Goal: Use online tool/utility: Use online tool/utility

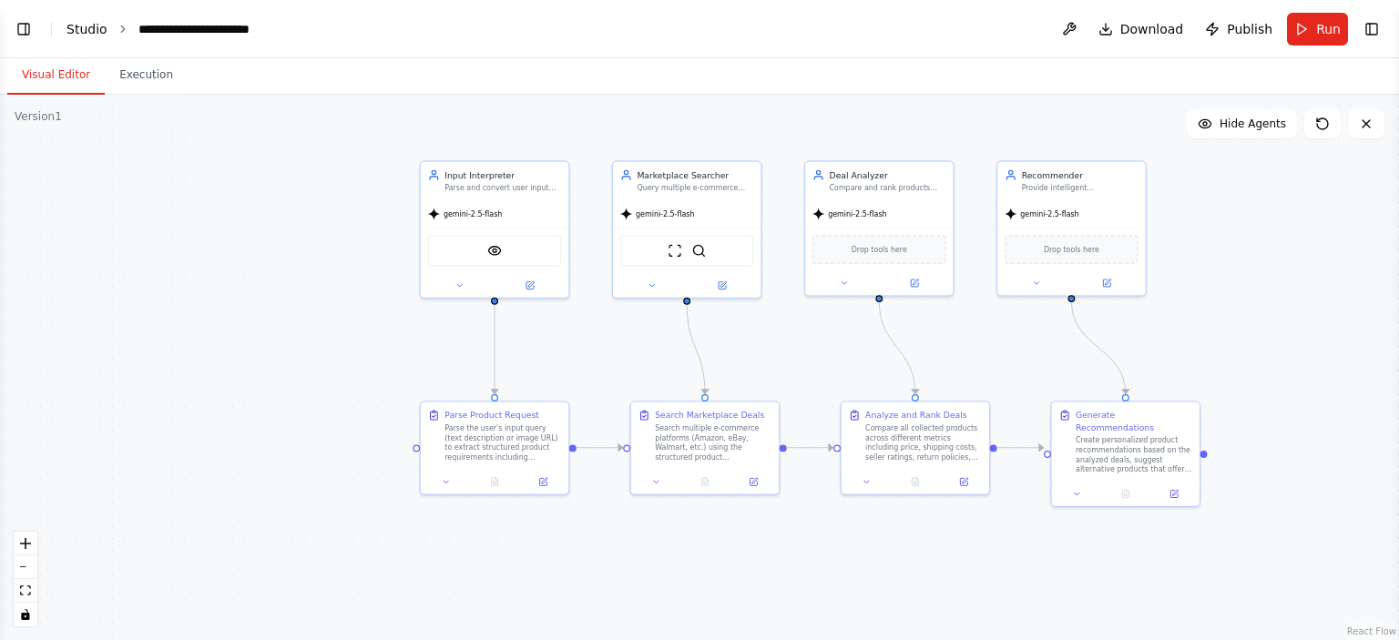
click at [76, 22] on link "Studio" at bounding box center [86, 29] width 41 height 15
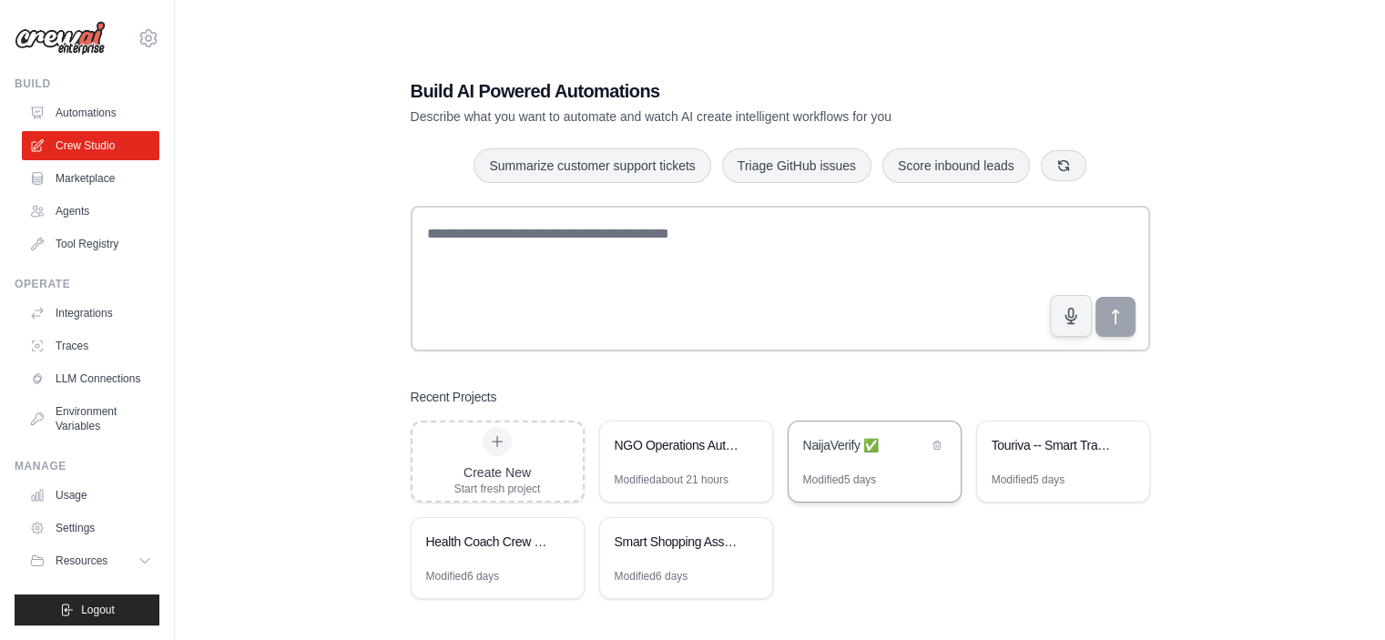
click at [826, 465] on div "NaijaVerify ✅" at bounding box center [875, 447] width 172 height 51
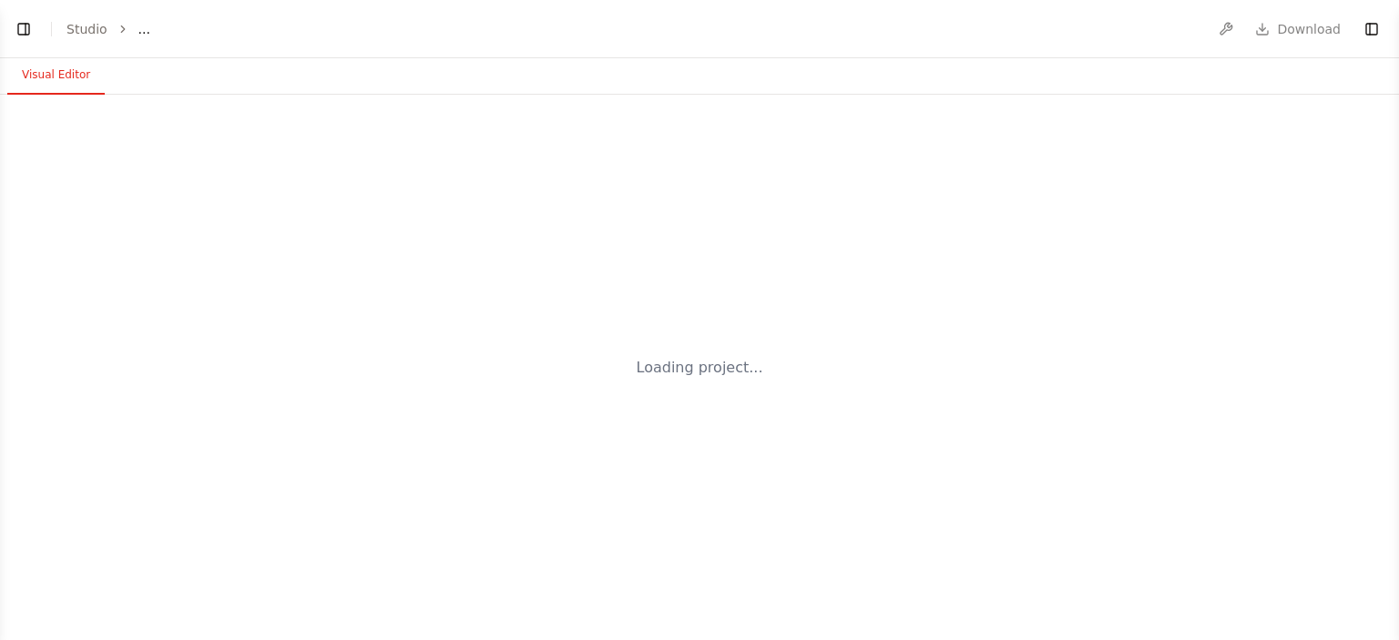
select select "****"
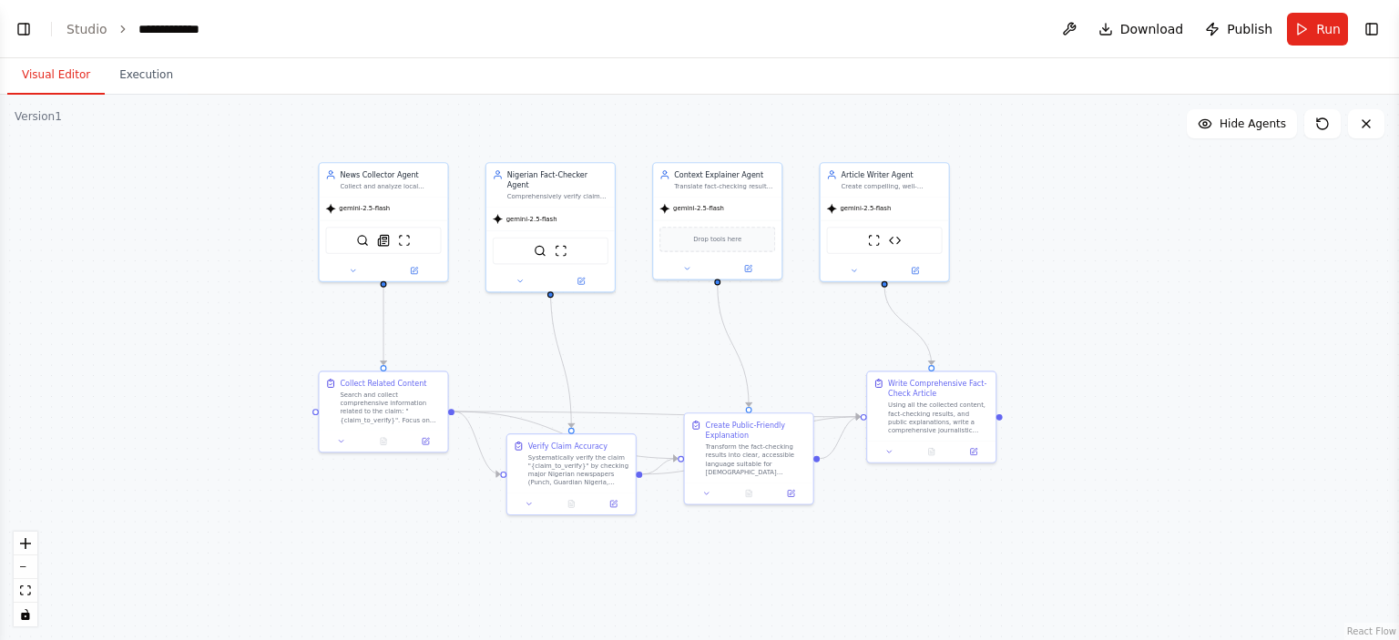
scroll to position [8106, 0]
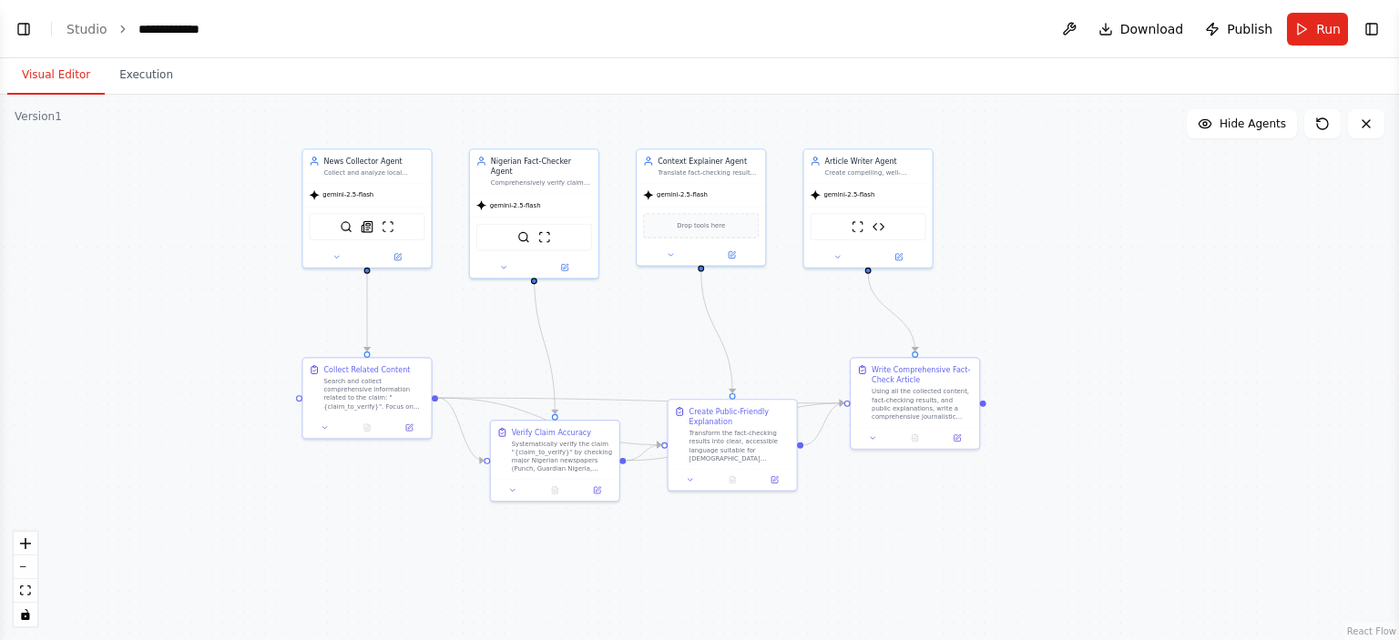
drag, startPoint x: 659, startPoint y: 414, endPoint x: 614, endPoint y: 309, distance: 115.0
click at [614, 309] on div ".deletable-edge-delete-btn { width: 20px; height: 20px; border: 0px solid #ffff…" at bounding box center [699, 367] width 1399 height 545
click at [1312, 41] on button "Run" at bounding box center [1317, 29] width 61 height 33
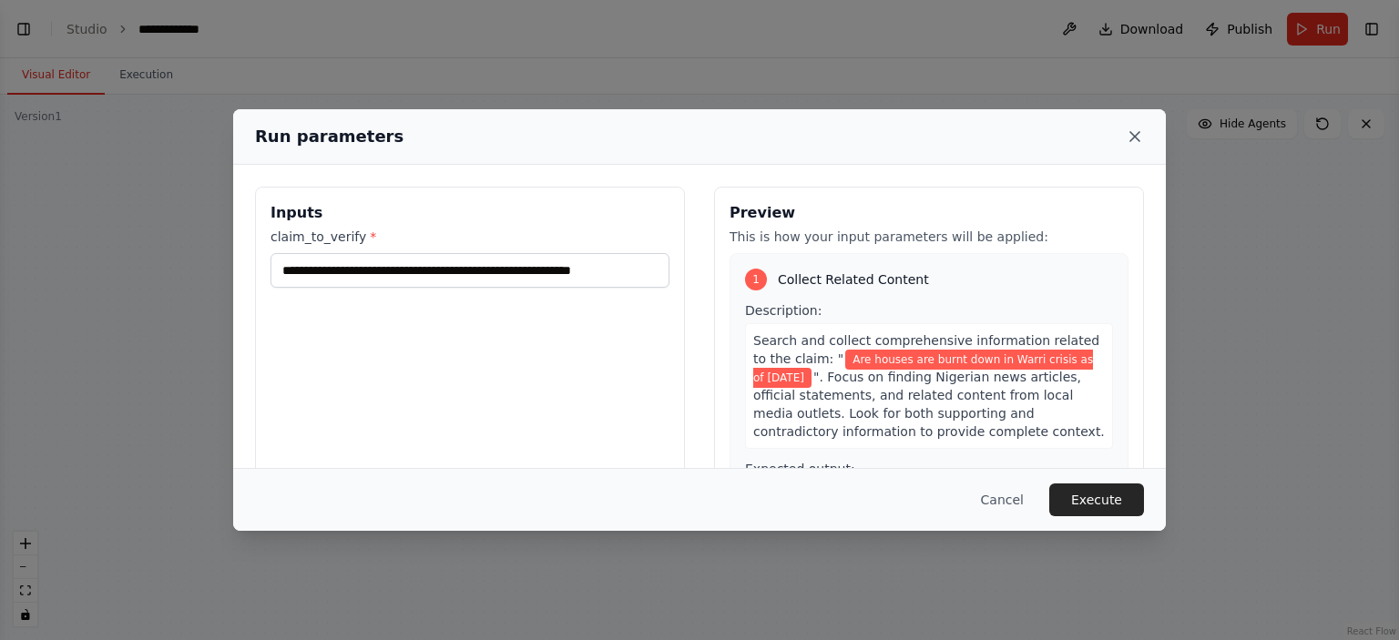
click at [1133, 141] on icon at bounding box center [1135, 136] width 18 height 18
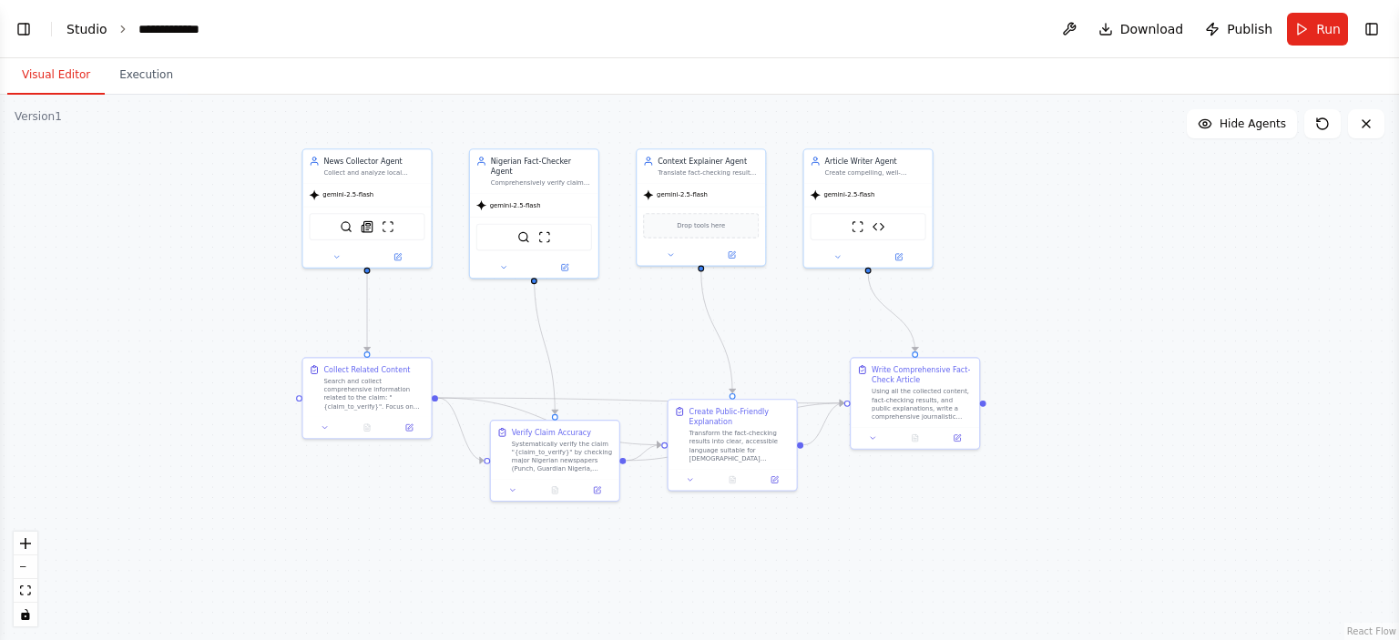
click at [76, 35] on link "Studio" at bounding box center [86, 29] width 41 height 15
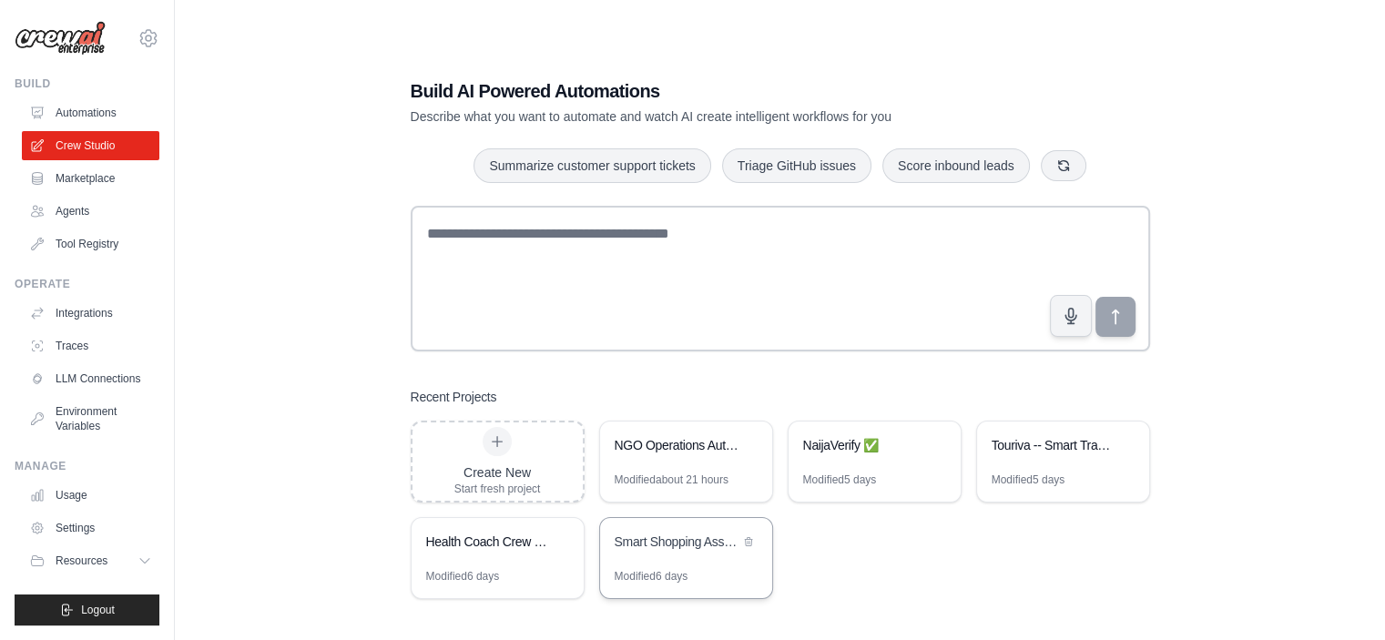
click at [662, 554] on div "Smart Shopping Assistant" at bounding box center [686, 543] width 172 height 51
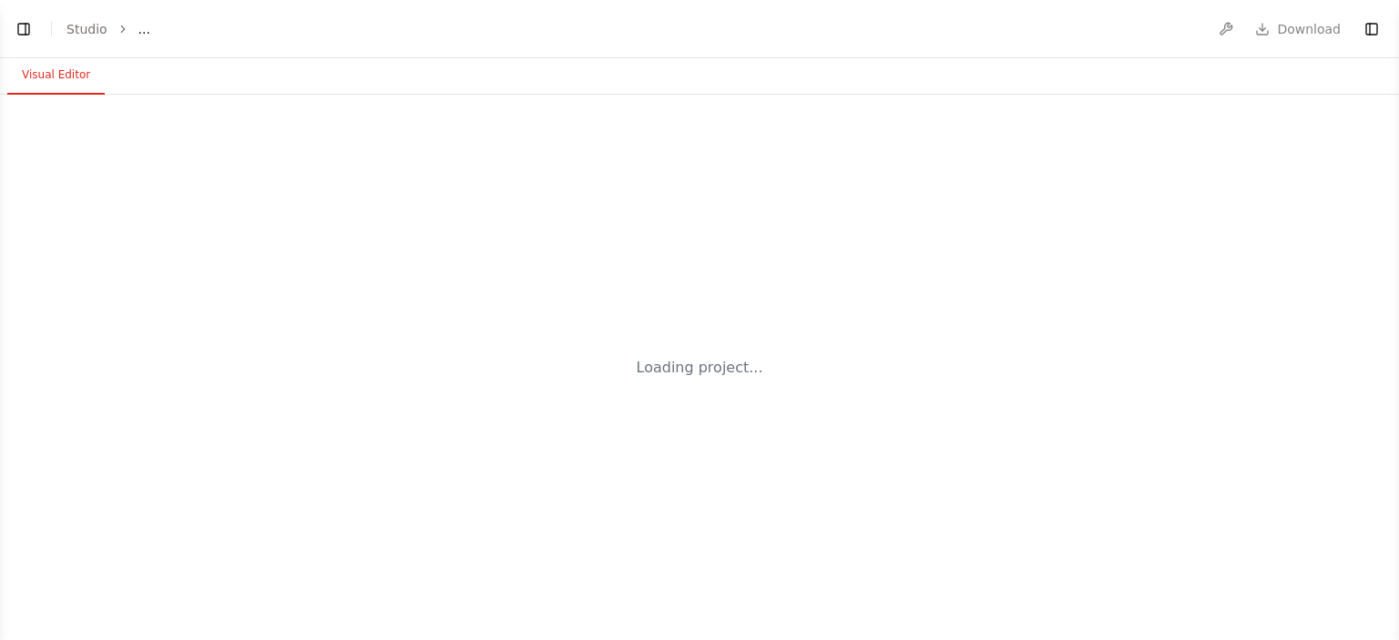
select select "****"
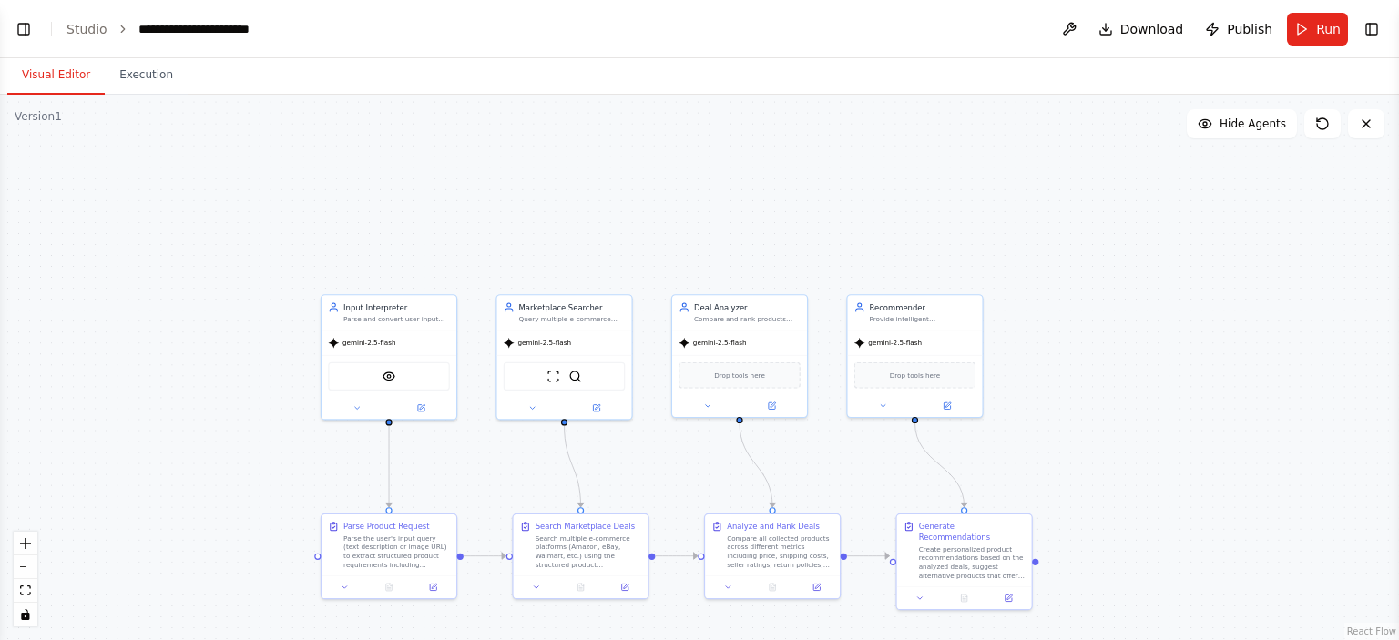
scroll to position [6793, 0]
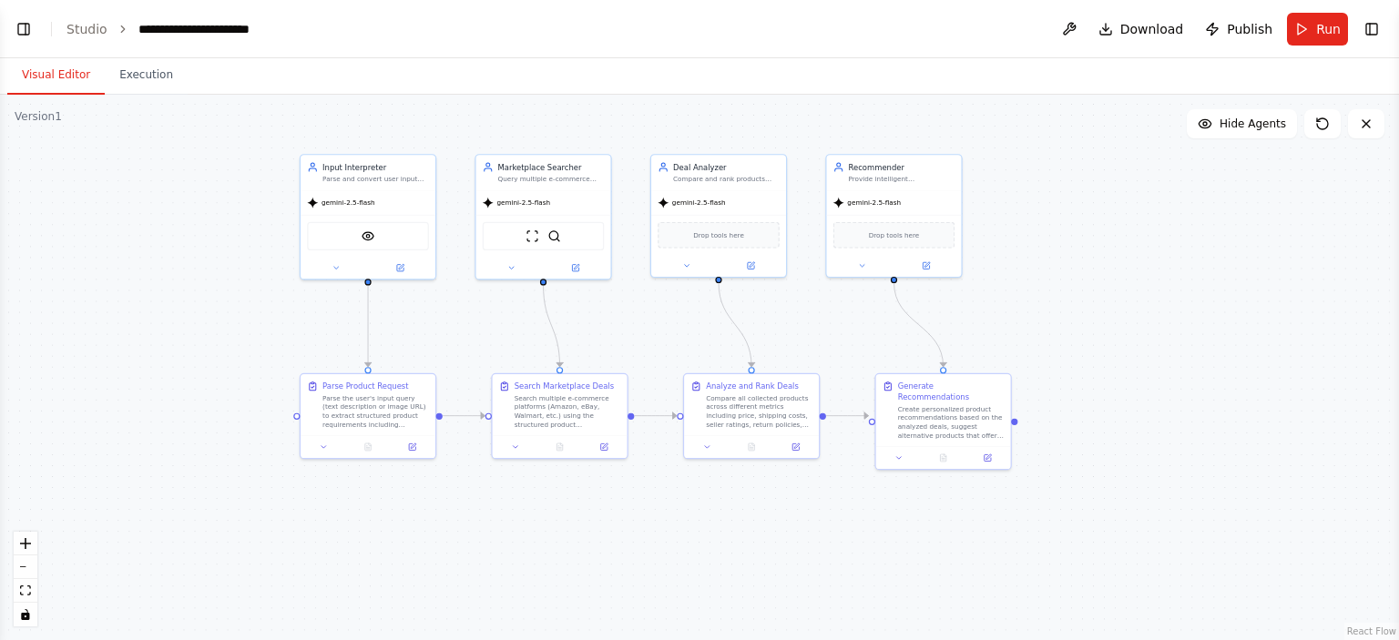
drag, startPoint x: 667, startPoint y: 458, endPoint x: 646, endPoint y: 318, distance: 141.8
click at [646, 318] on div ".deletable-edge-delete-btn { width: 20px; height: 20px; border: 0px solid #ffff…" at bounding box center [699, 367] width 1399 height 545
click at [77, 25] on link "Studio" at bounding box center [86, 29] width 41 height 15
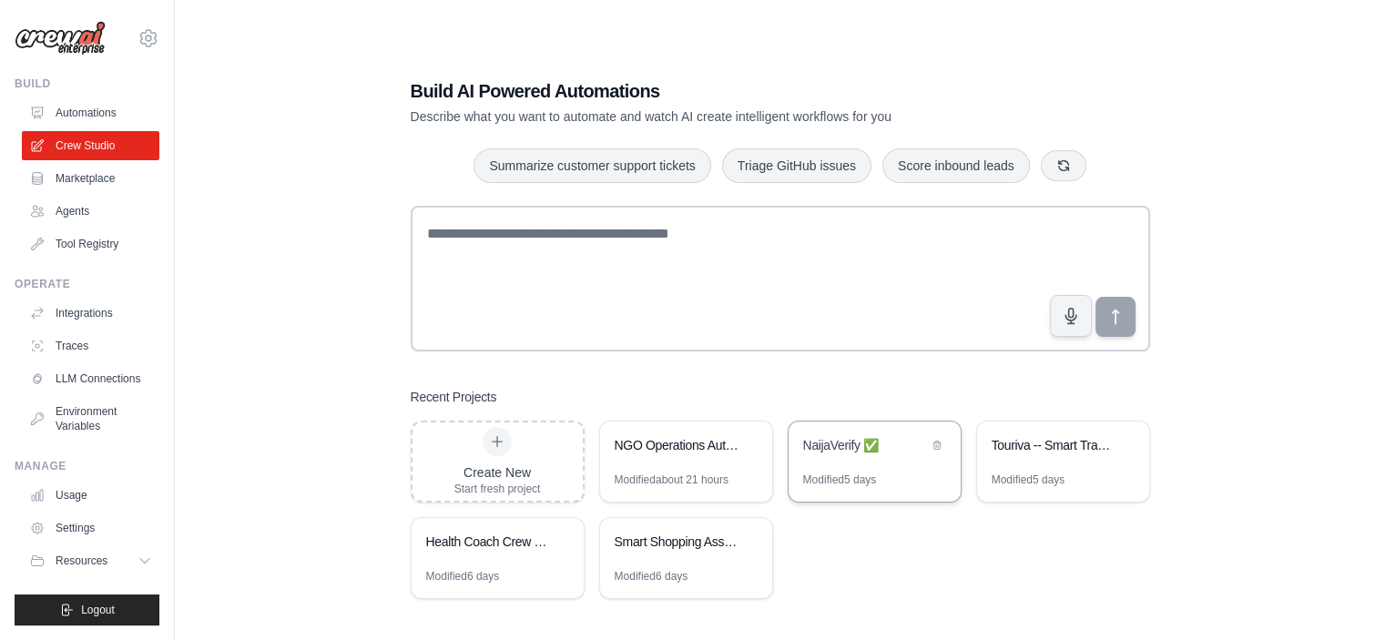
click at [852, 478] on div "Modified 5 days" at bounding box center [840, 480] width 74 height 15
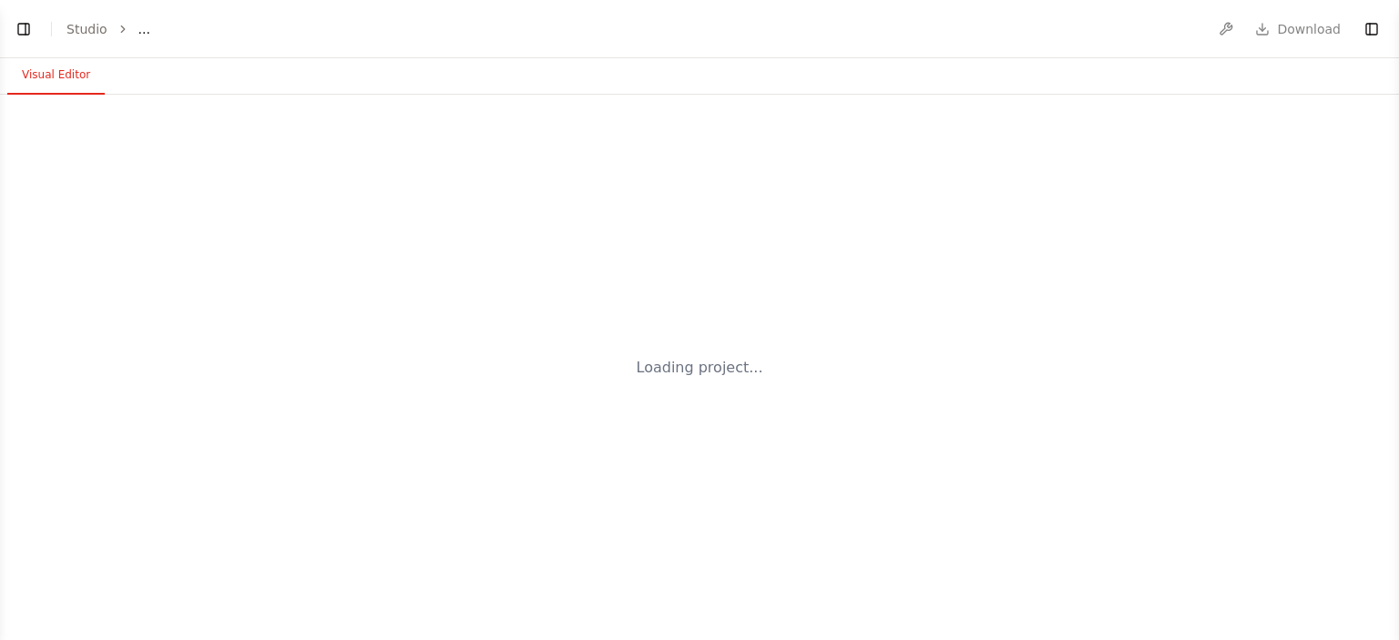
select select "****"
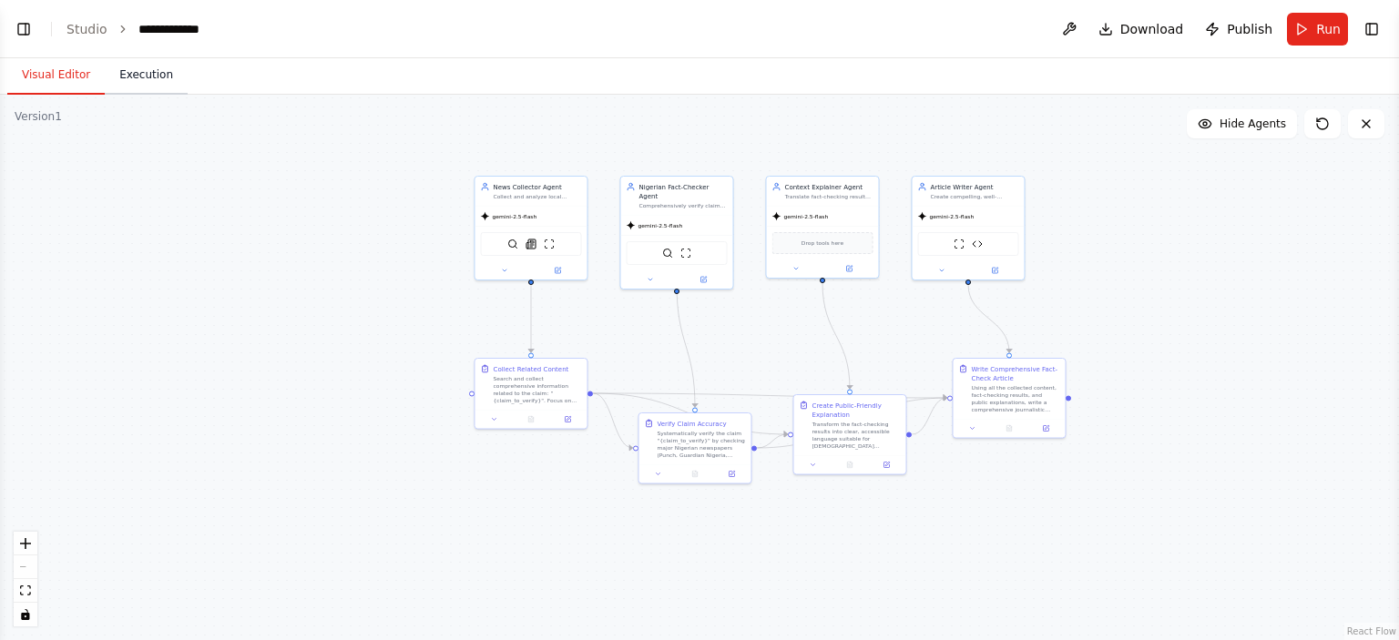
scroll to position [8106, 0]
click at [1315, 36] on button "Run" at bounding box center [1317, 29] width 61 height 33
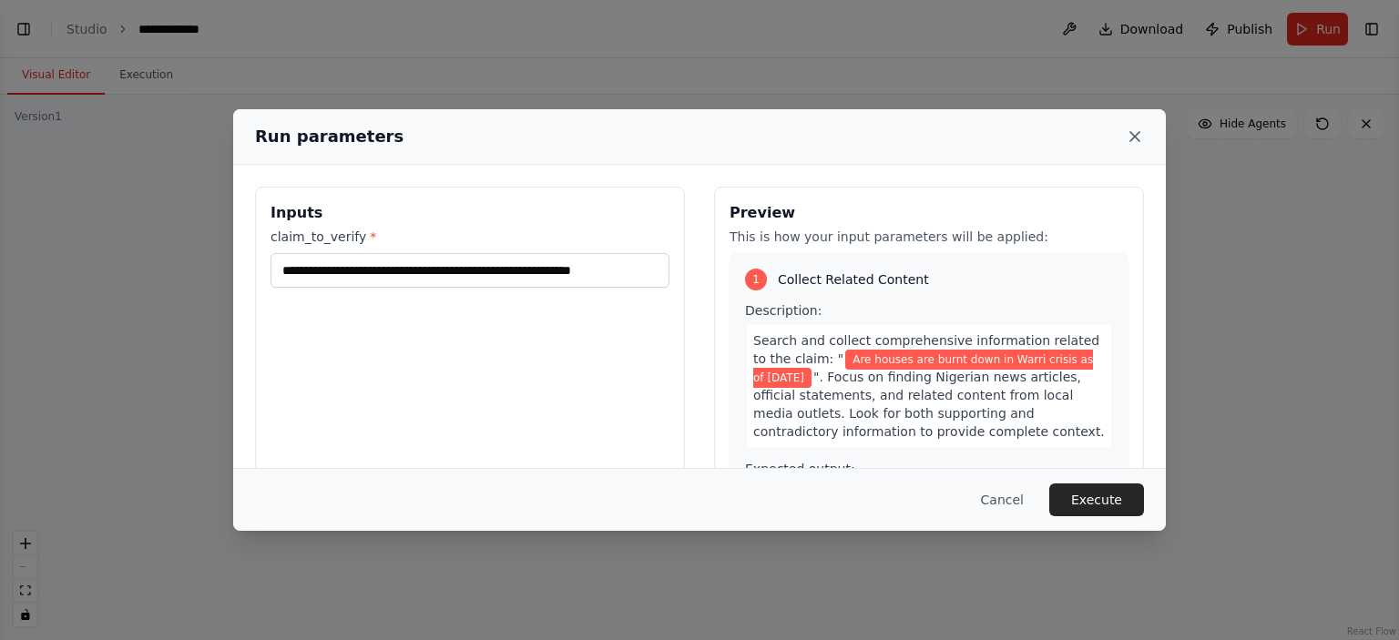
click at [1137, 129] on icon at bounding box center [1135, 136] width 18 height 18
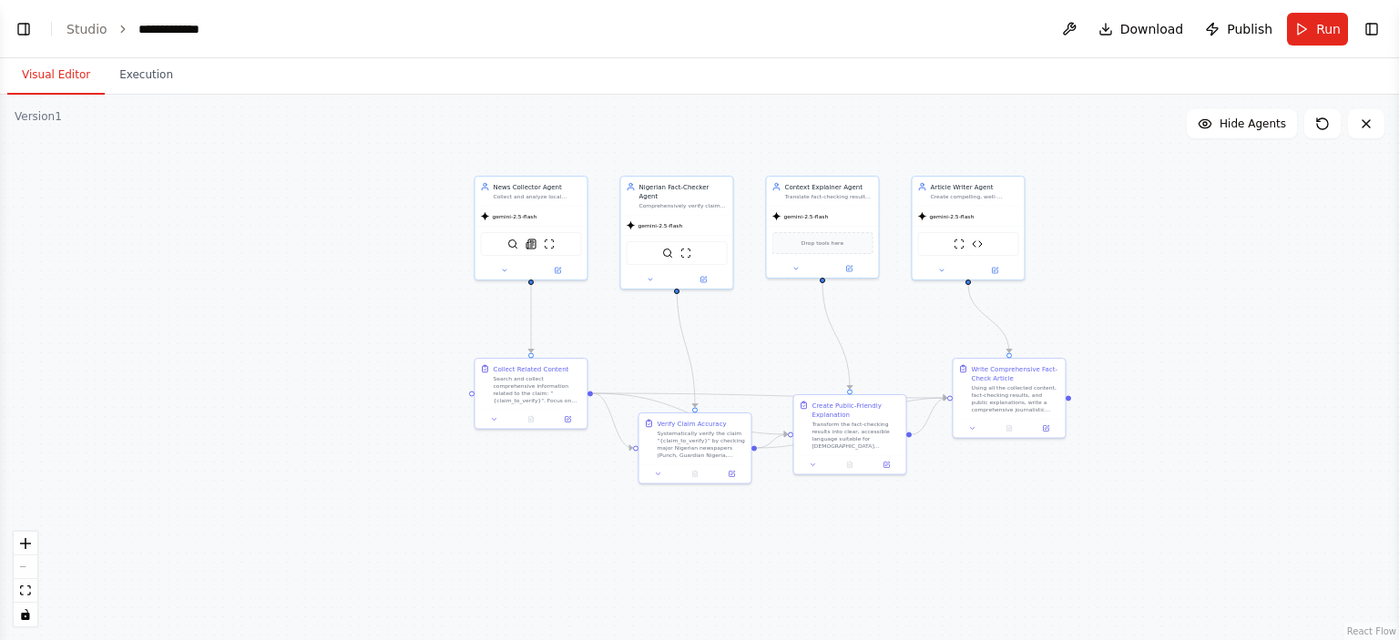
click at [270, 435] on div ".deletable-edge-delete-btn { width: 20px; height: 20px; border: 0px solid #ffff…" at bounding box center [699, 367] width 1399 height 545
click at [506, 269] on icon at bounding box center [505, 268] width 7 height 7
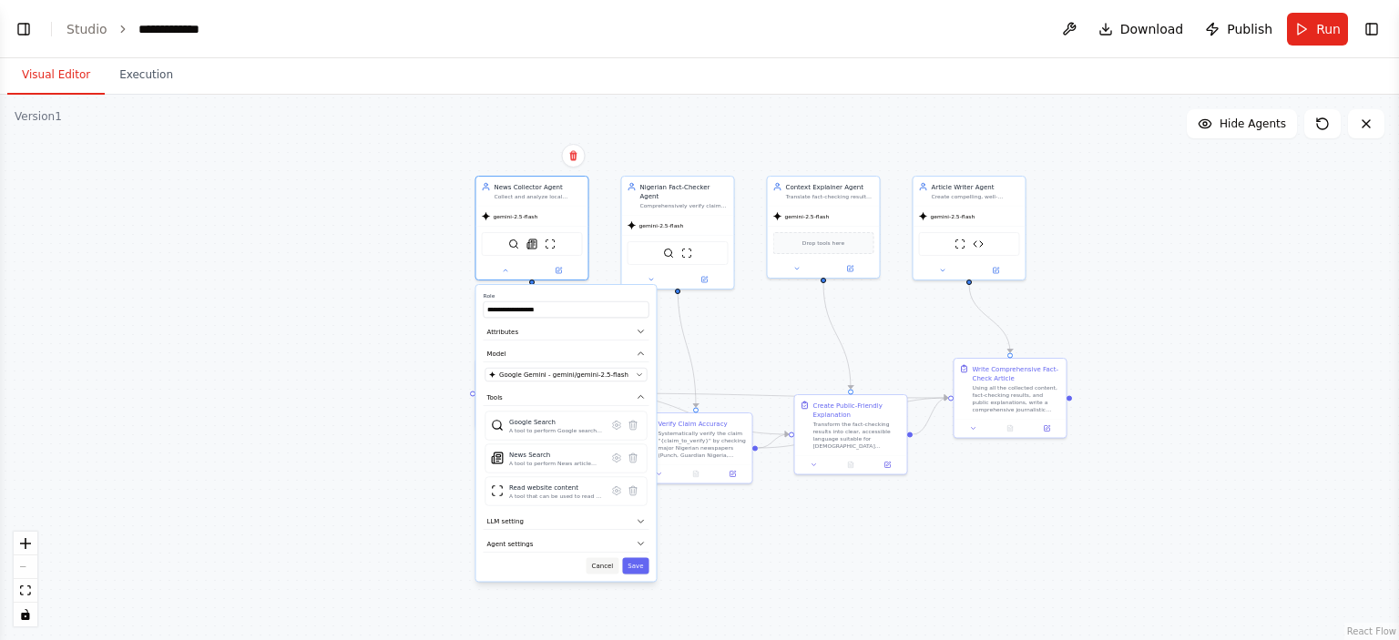
click at [601, 562] on button "Cancel" at bounding box center [602, 566] width 33 height 16
click at [603, 564] on button "Cancel" at bounding box center [602, 566] width 33 height 16
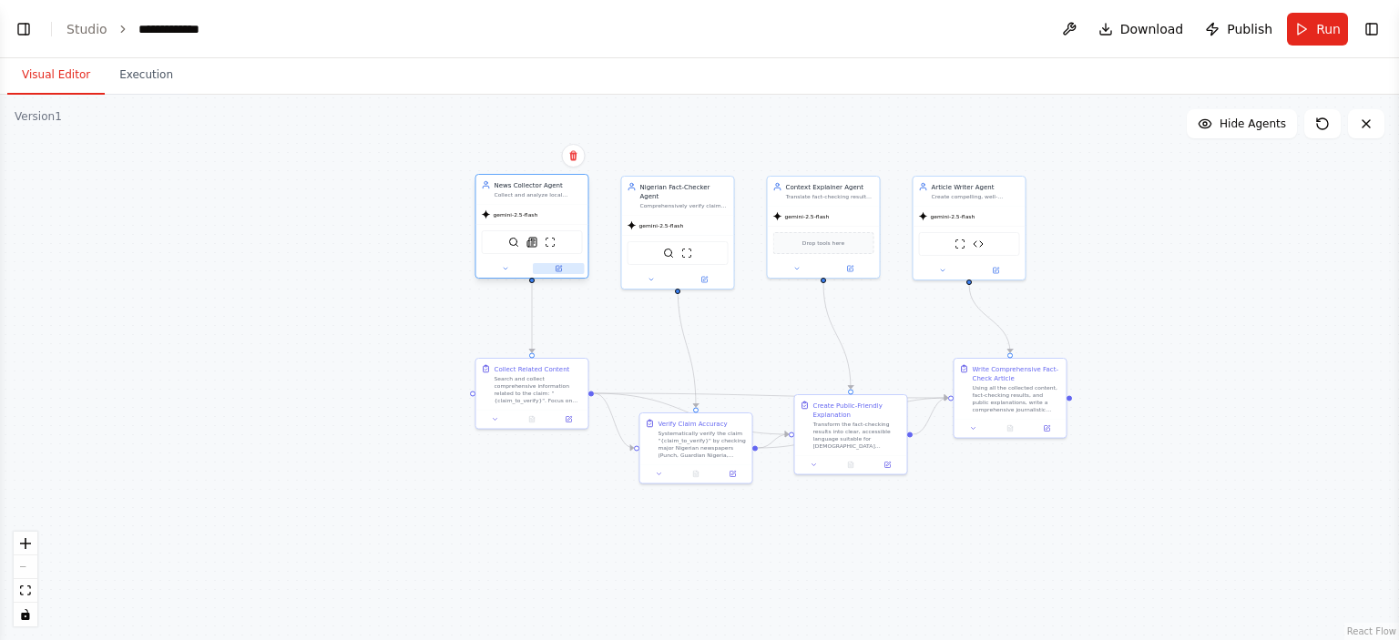
click at [568, 270] on button at bounding box center [559, 268] width 52 height 11
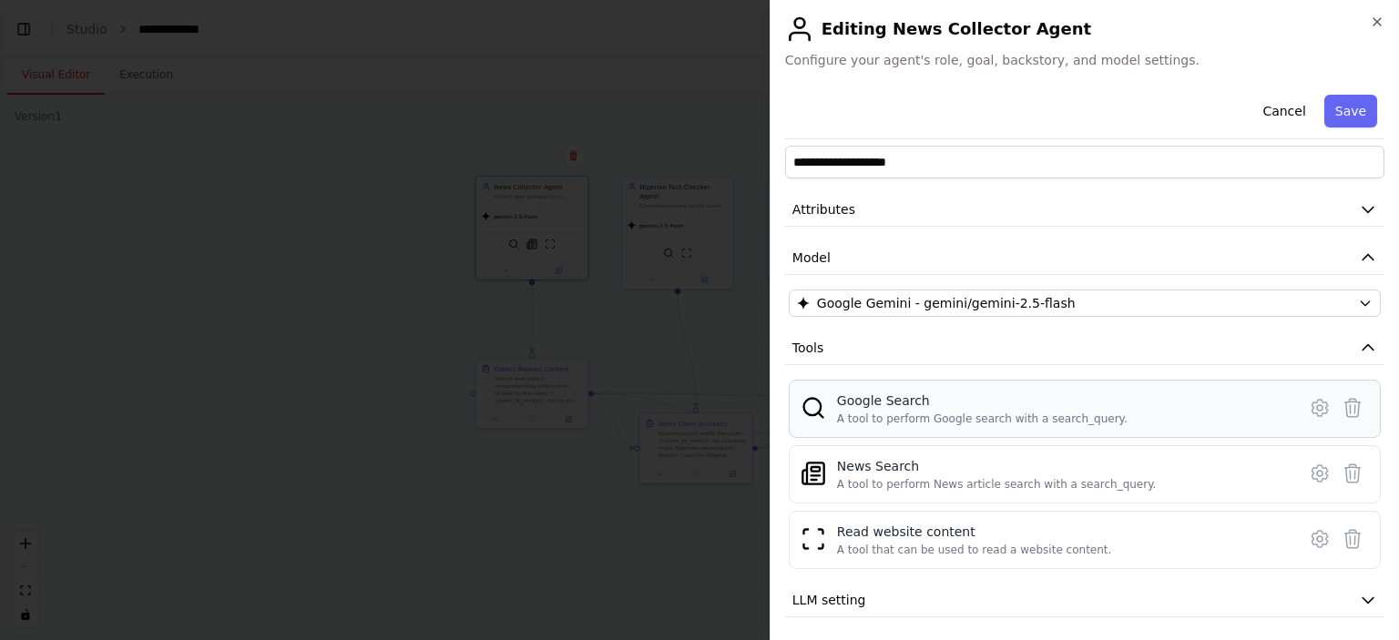
scroll to position [0, 0]
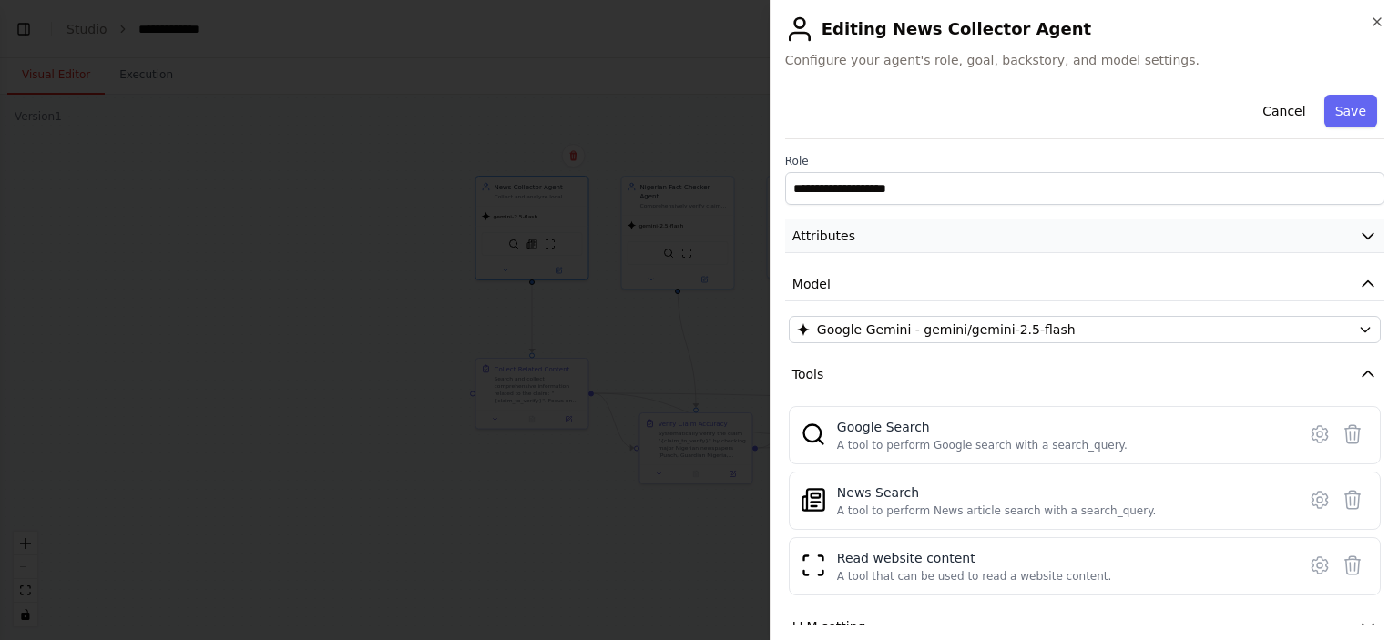
click at [1359, 229] on icon "button" at bounding box center [1368, 236] width 18 height 18
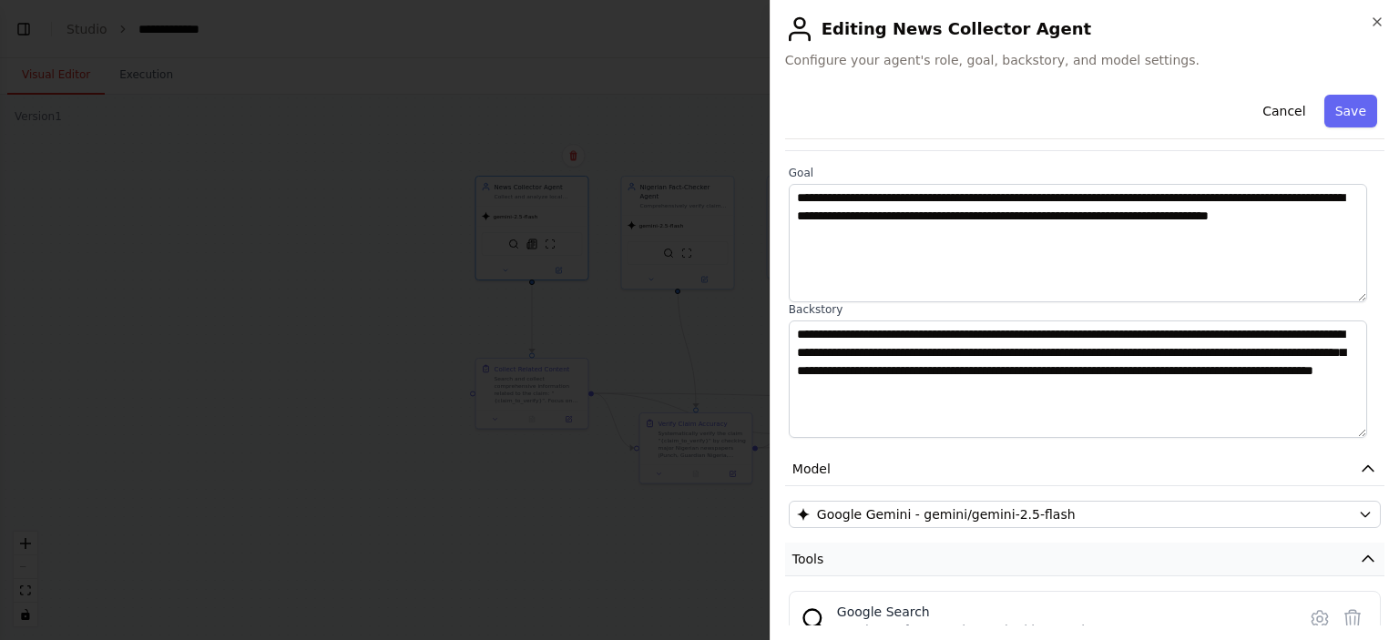
scroll to position [182, 0]
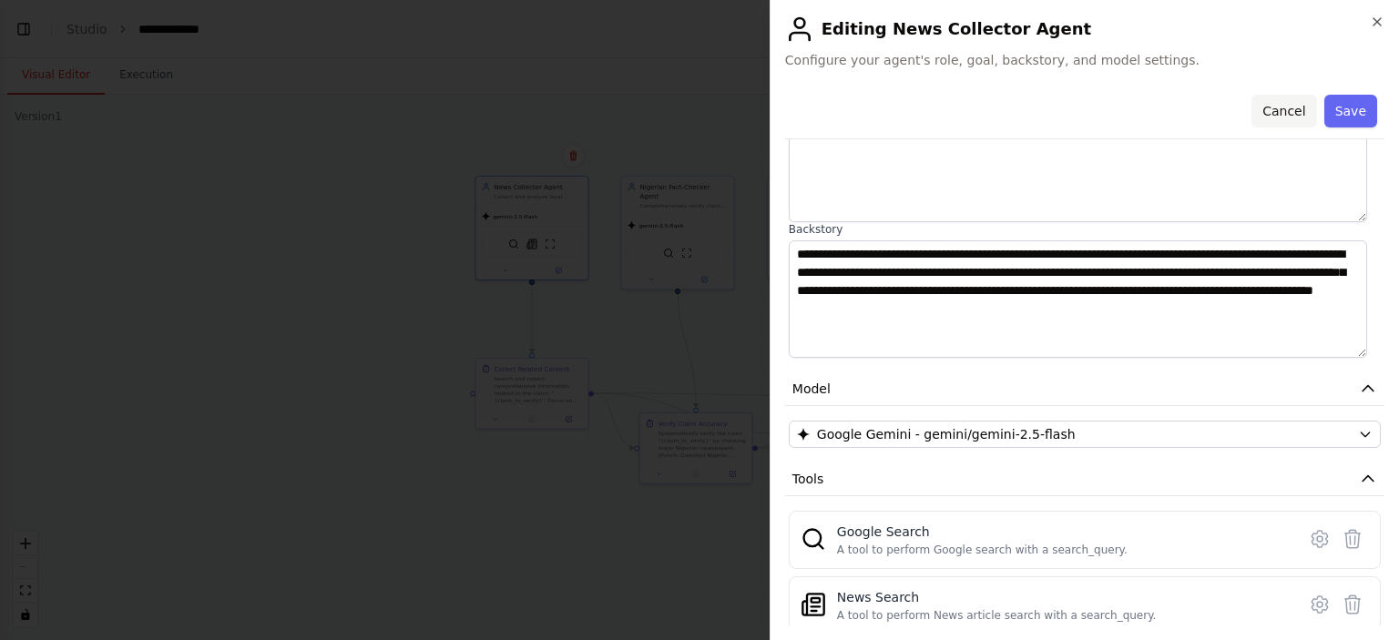
click at [1276, 108] on button "Cancel" at bounding box center [1283, 111] width 65 height 33
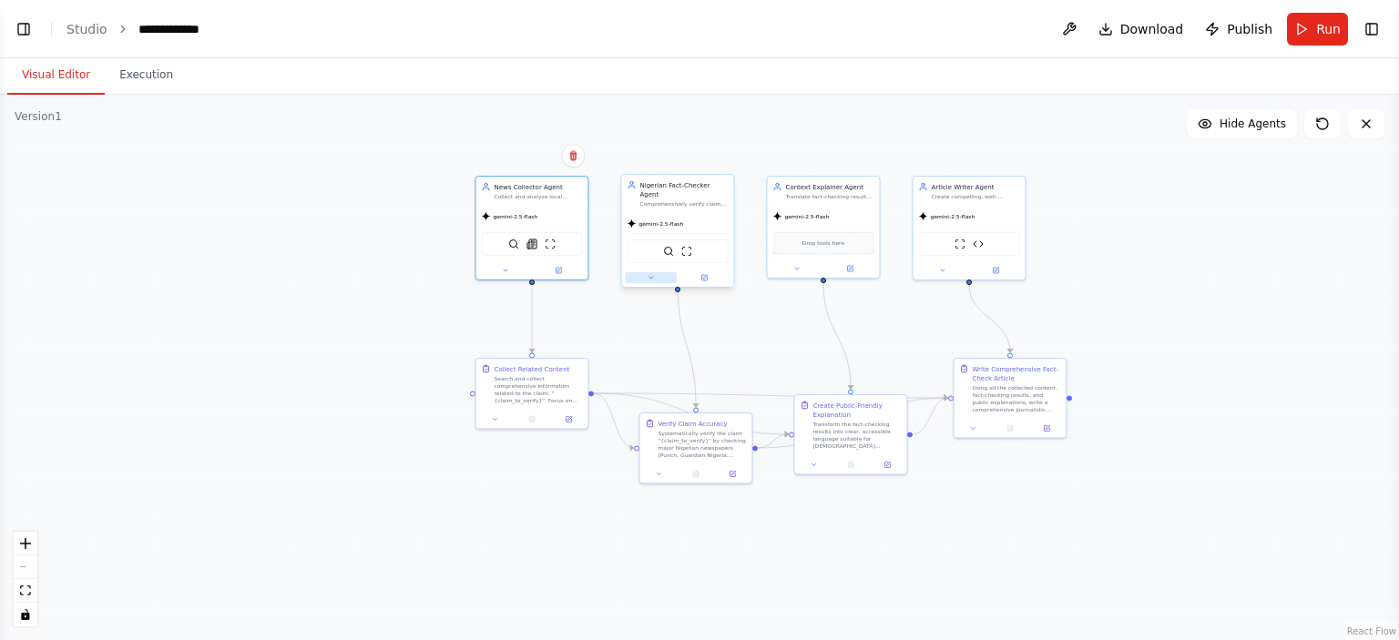
click at [652, 274] on icon at bounding box center [650, 277] width 7 height 7
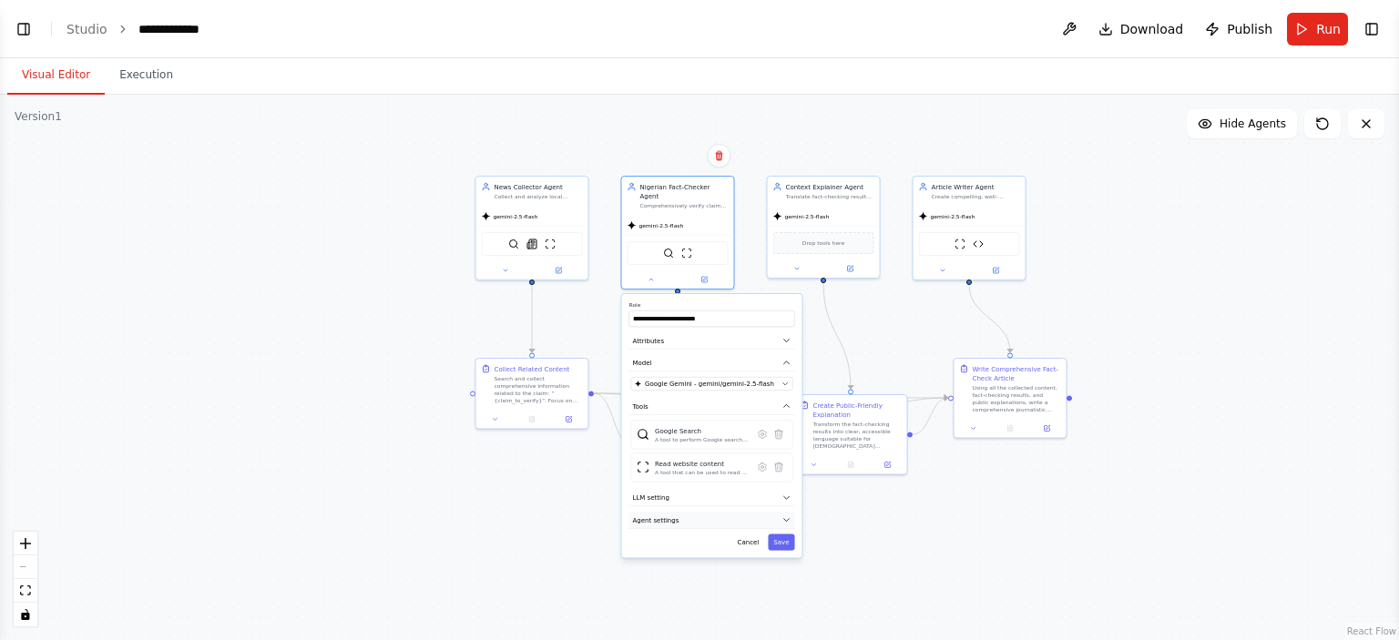
click at [672, 515] on span "Agent settings" at bounding box center [656, 519] width 46 height 9
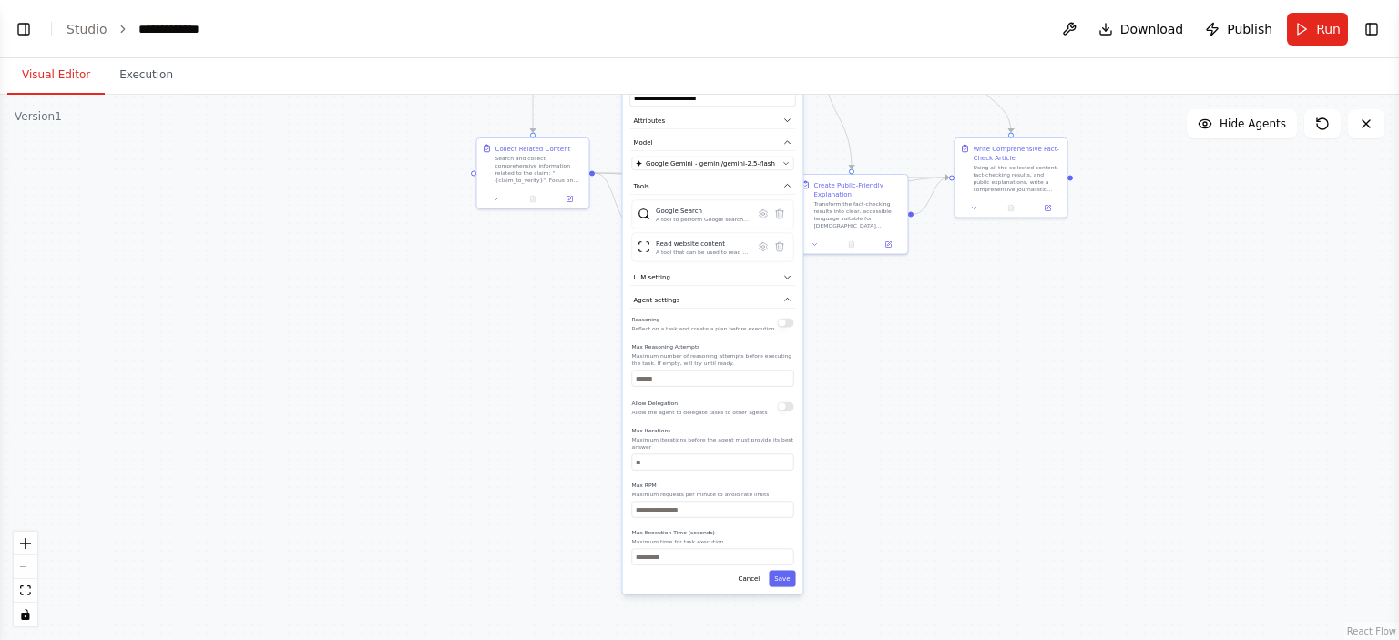
drag, startPoint x: 834, startPoint y: 541, endPoint x: 835, endPoint y: 319, distance: 222.2
click at [835, 319] on div ".deletable-edge-delete-btn { width: 20px; height: 20px; border: 0px solid #ffff…" at bounding box center [699, 367] width 1399 height 545
click at [746, 571] on button "Cancel" at bounding box center [749, 579] width 33 height 16
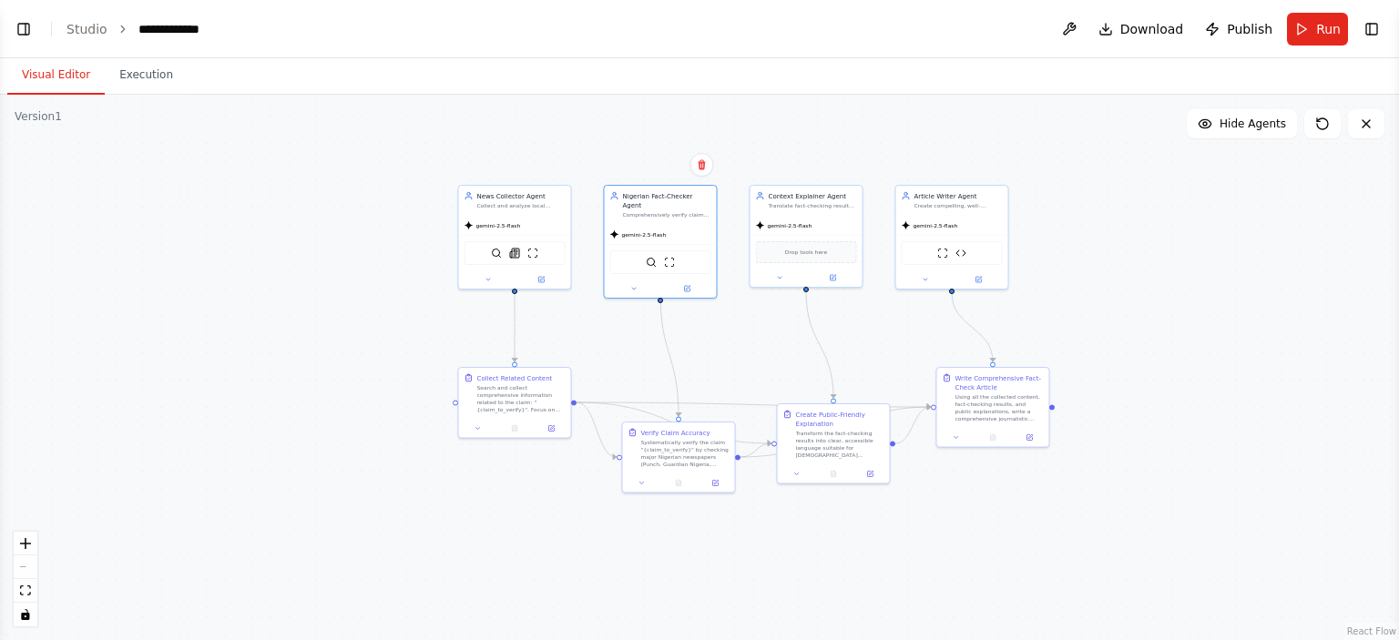
drag, startPoint x: 822, startPoint y: 394, endPoint x: 807, endPoint y: 620, distance: 226.4
click at [805, 624] on div ".deletable-edge-delete-btn { width: 20px; height: 20px; border: 0px solid #ffff…" at bounding box center [699, 367] width 1399 height 545
click at [1054, 273] on div ".deletable-edge-delete-btn { width: 20px; height: 20px; border: 0px solid #ffff…" at bounding box center [699, 367] width 1399 height 545
click at [535, 221] on div "gemini-2.5-flash" at bounding box center [518, 222] width 112 height 20
click at [550, 274] on button at bounding box center [544, 275] width 52 height 11
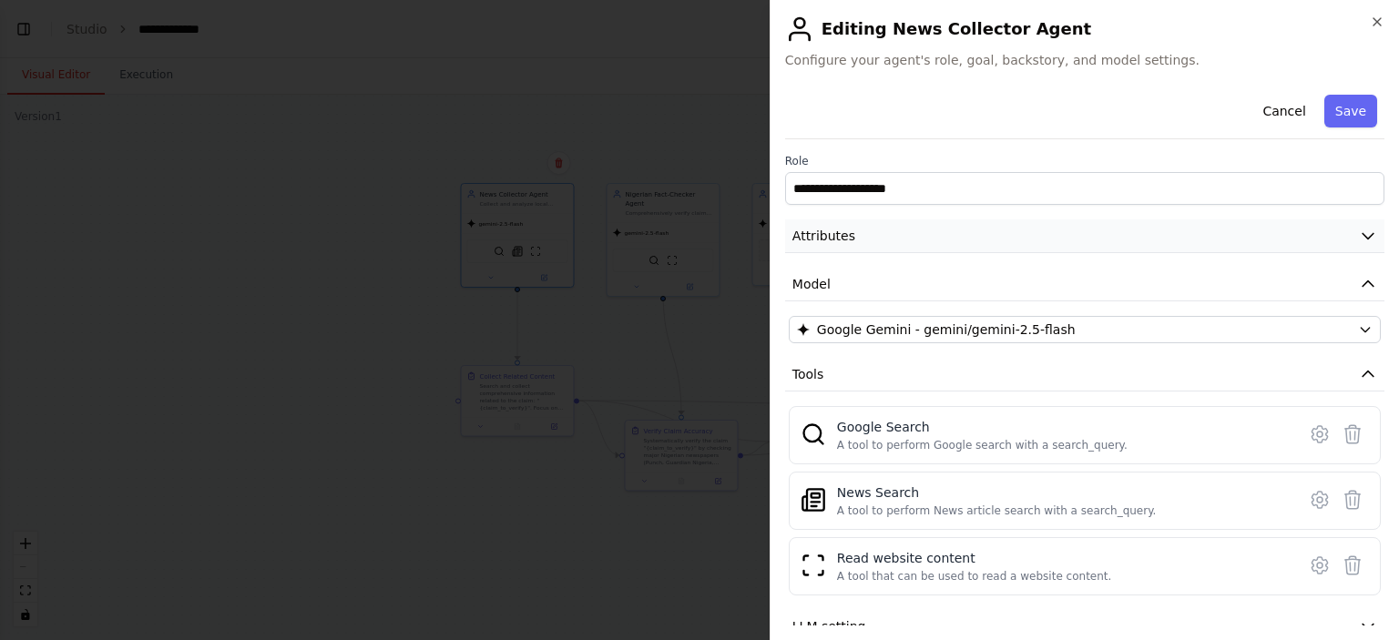
click at [1344, 231] on button "Attributes" at bounding box center [1084, 236] width 599 height 34
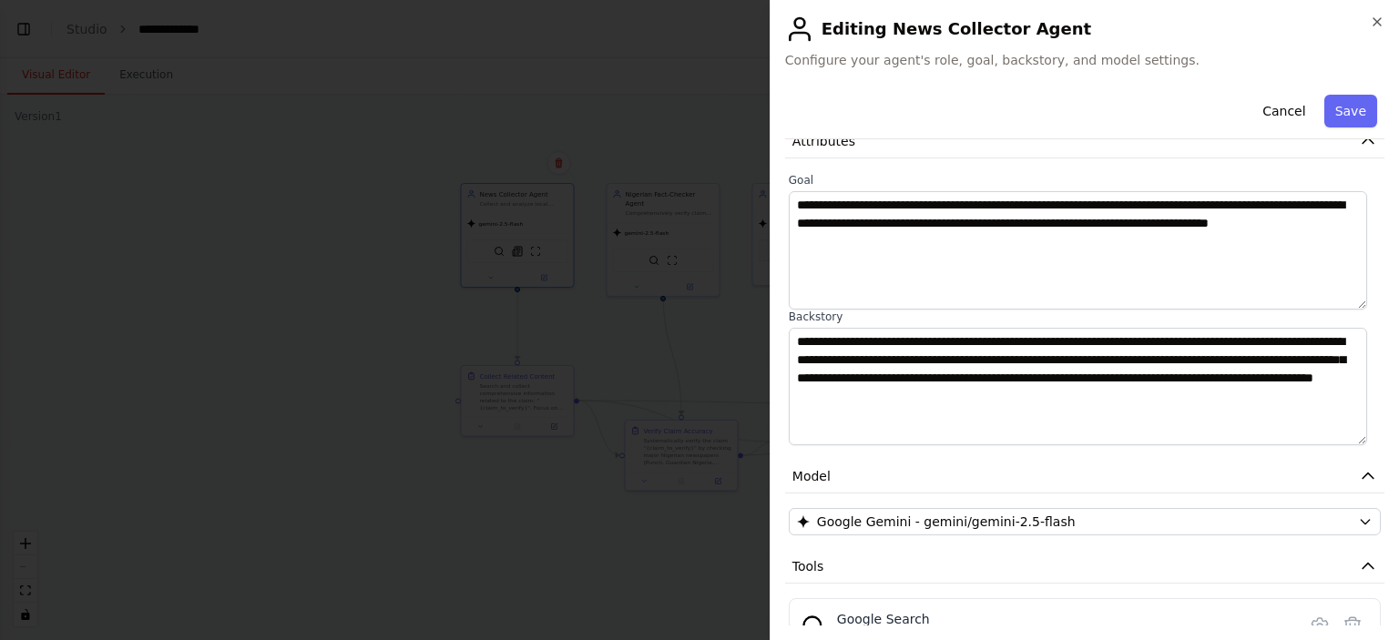
scroll to position [91, 0]
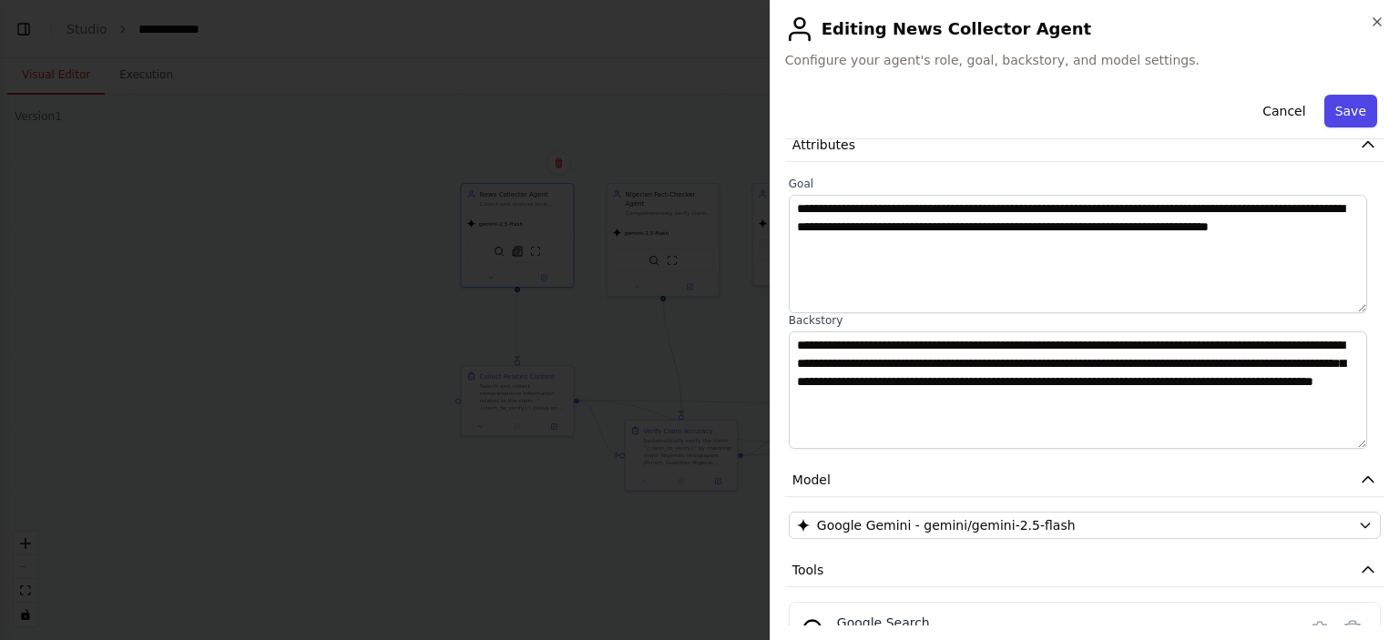
click at [1337, 117] on button "Save" at bounding box center [1350, 111] width 53 height 33
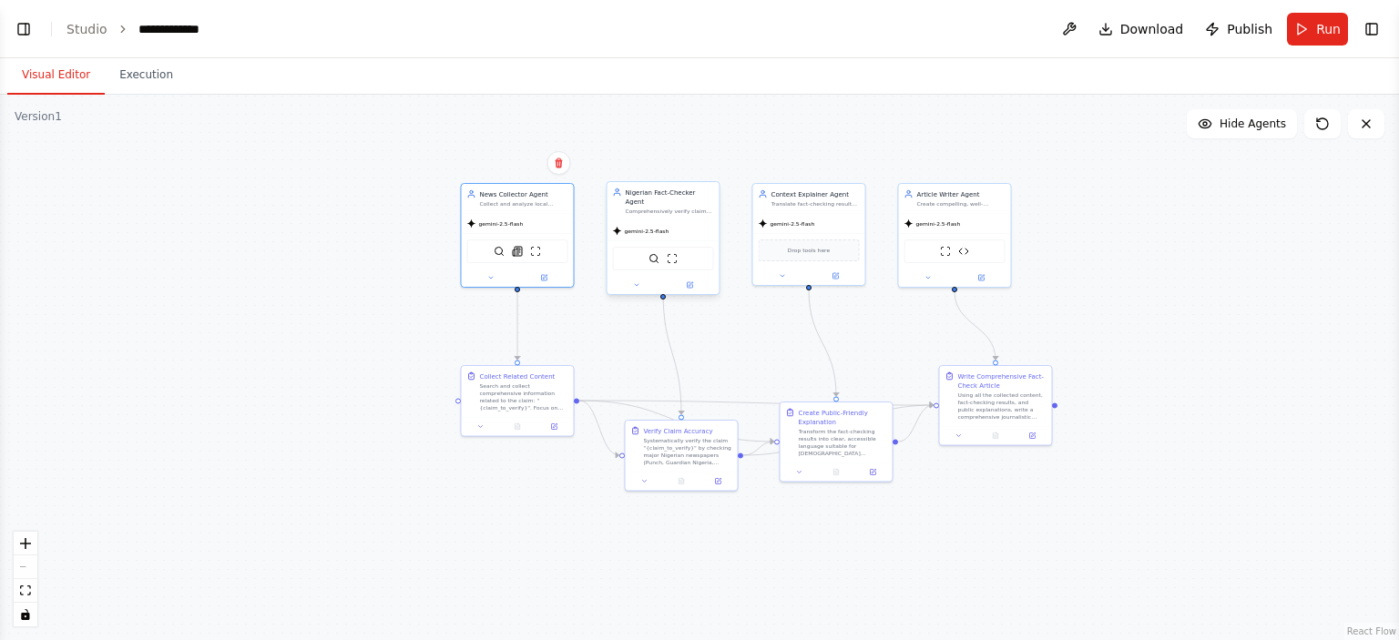
click at [688, 283] on div at bounding box center [663, 285] width 112 height 18
click at [691, 281] on icon at bounding box center [689, 284] width 7 height 7
click at [691, 282] on icon at bounding box center [690, 284] width 5 height 5
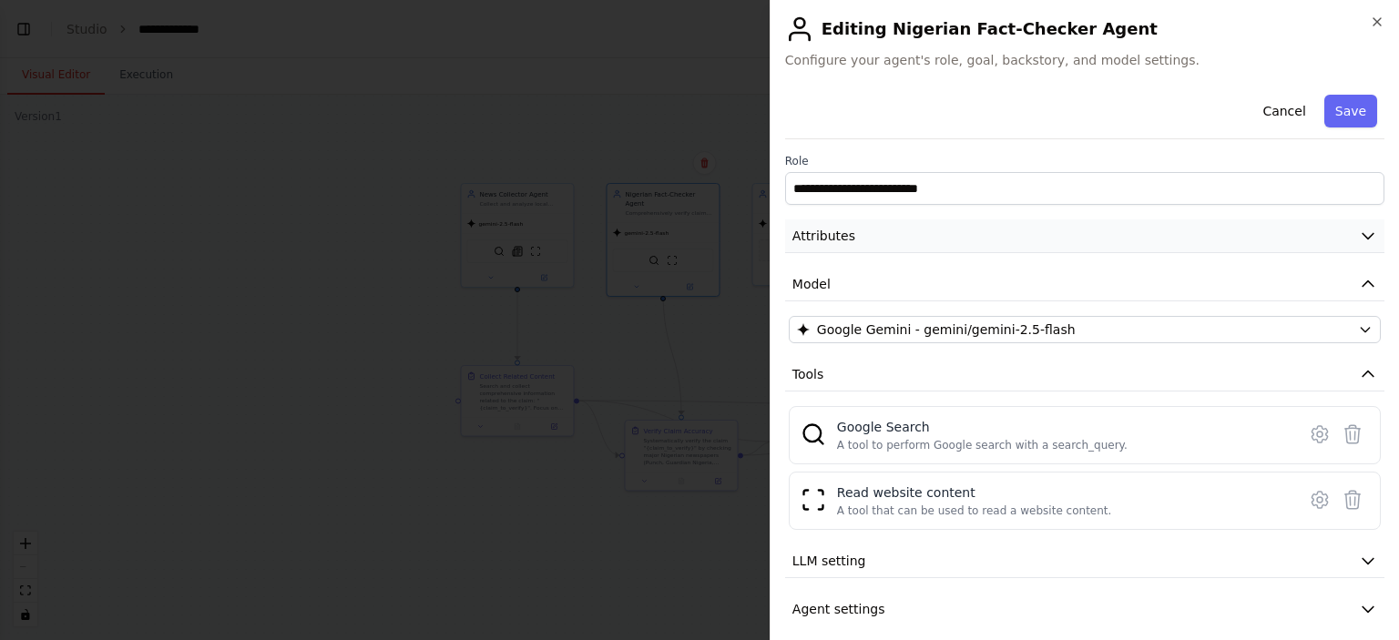
click at [1359, 232] on icon "button" at bounding box center [1368, 236] width 18 height 18
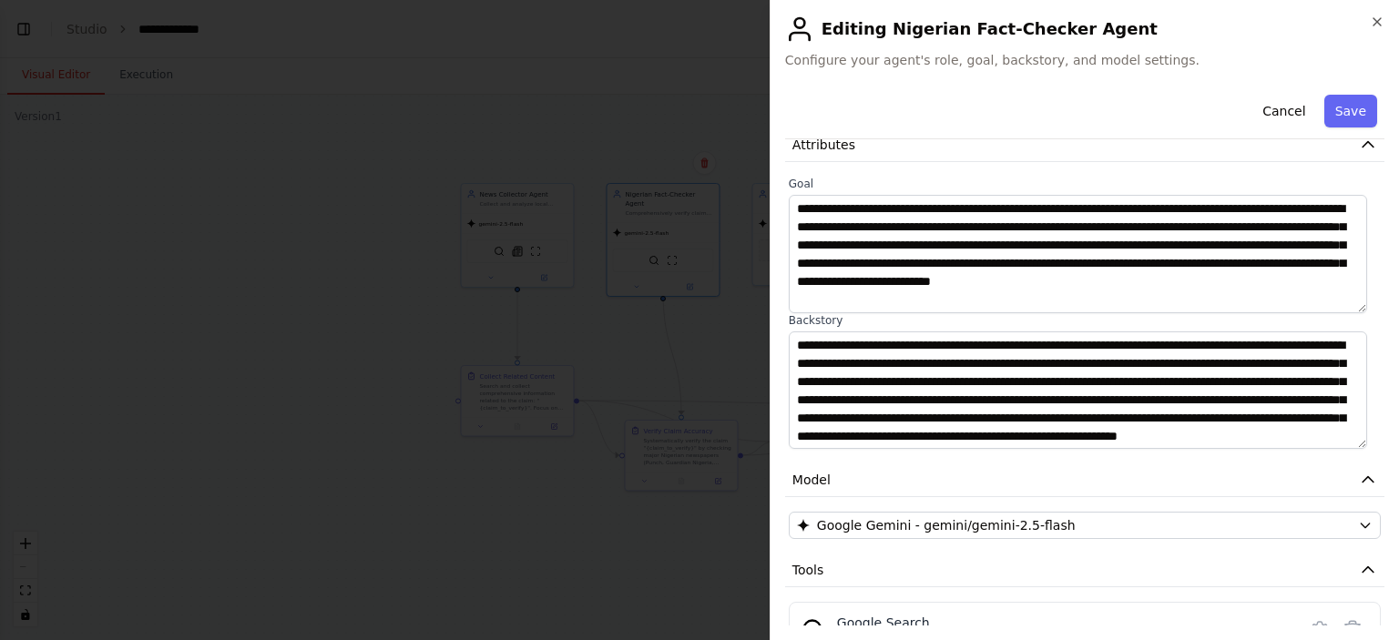
scroll to position [0, 0]
click at [1341, 125] on button "Save" at bounding box center [1350, 111] width 53 height 33
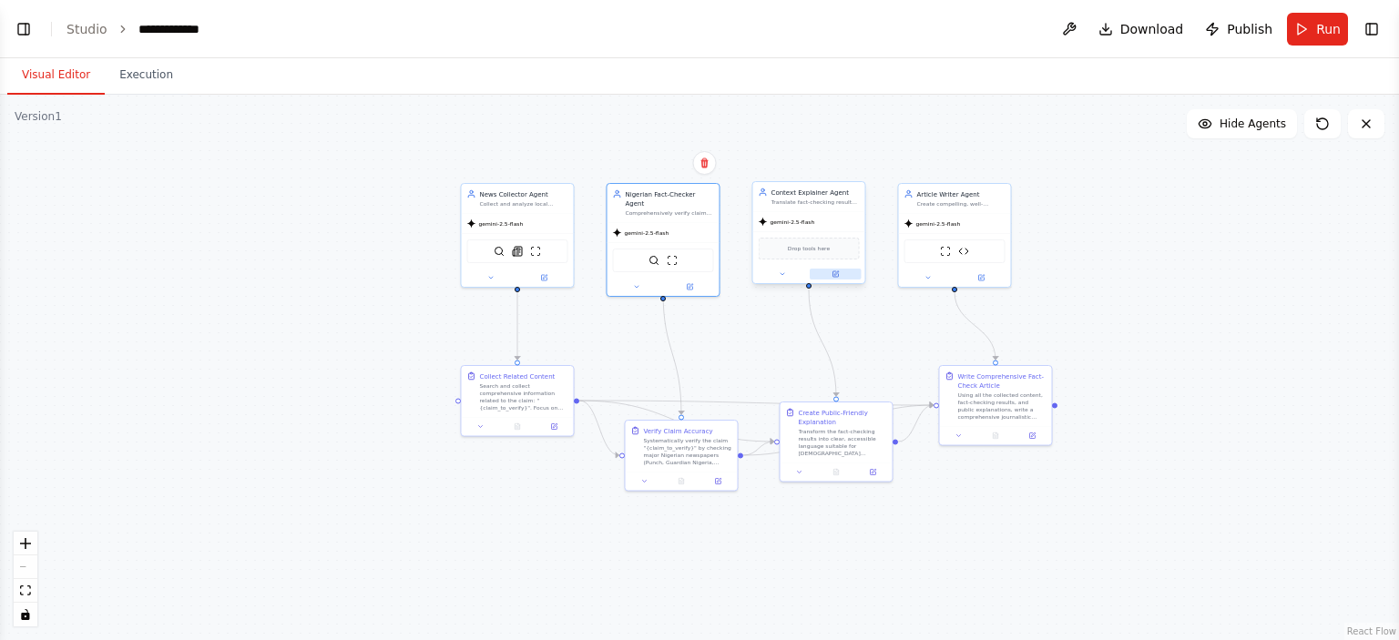
click at [835, 272] on icon at bounding box center [836, 273] width 5 height 5
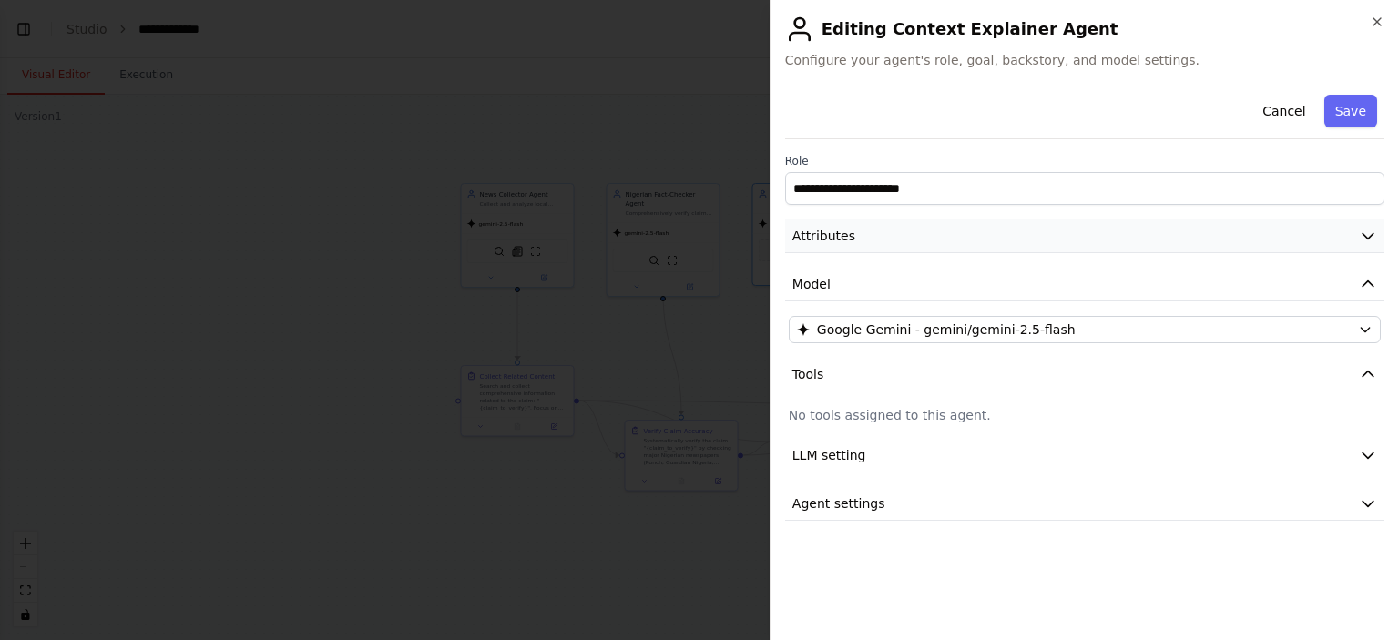
click at [1360, 238] on icon "button" at bounding box center [1368, 236] width 18 height 18
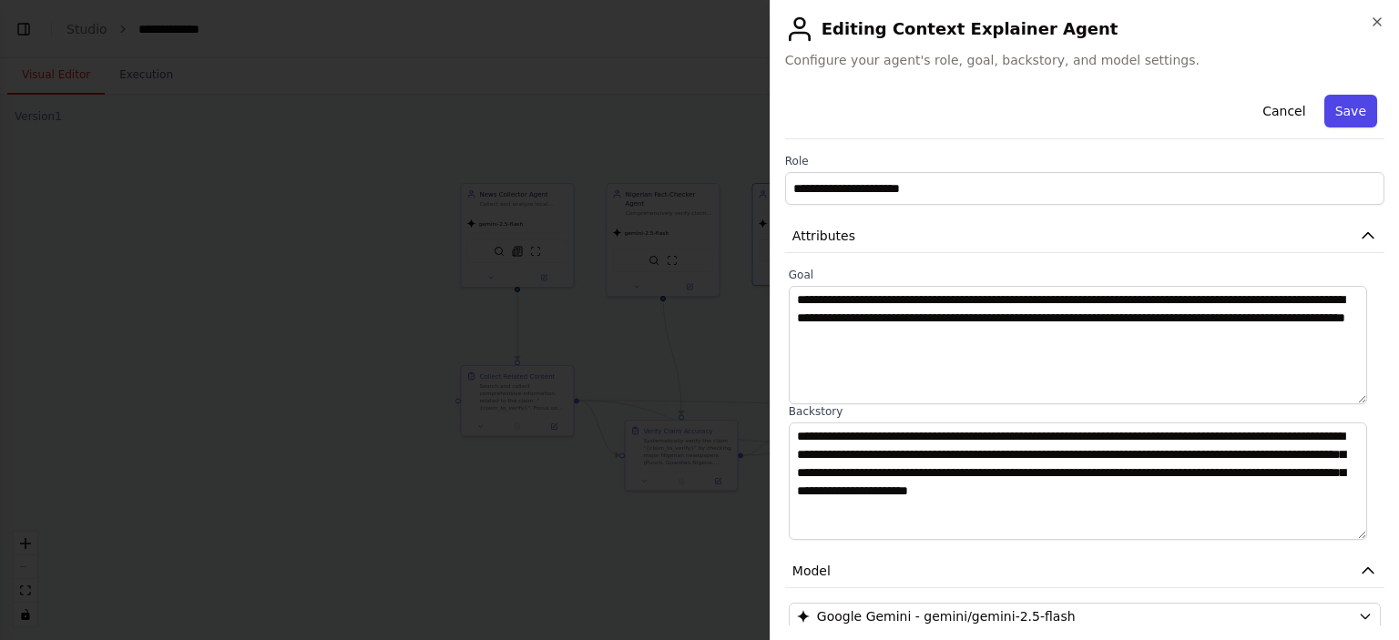
click at [1327, 119] on button "Save" at bounding box center [1350, 111] width 53 height 33
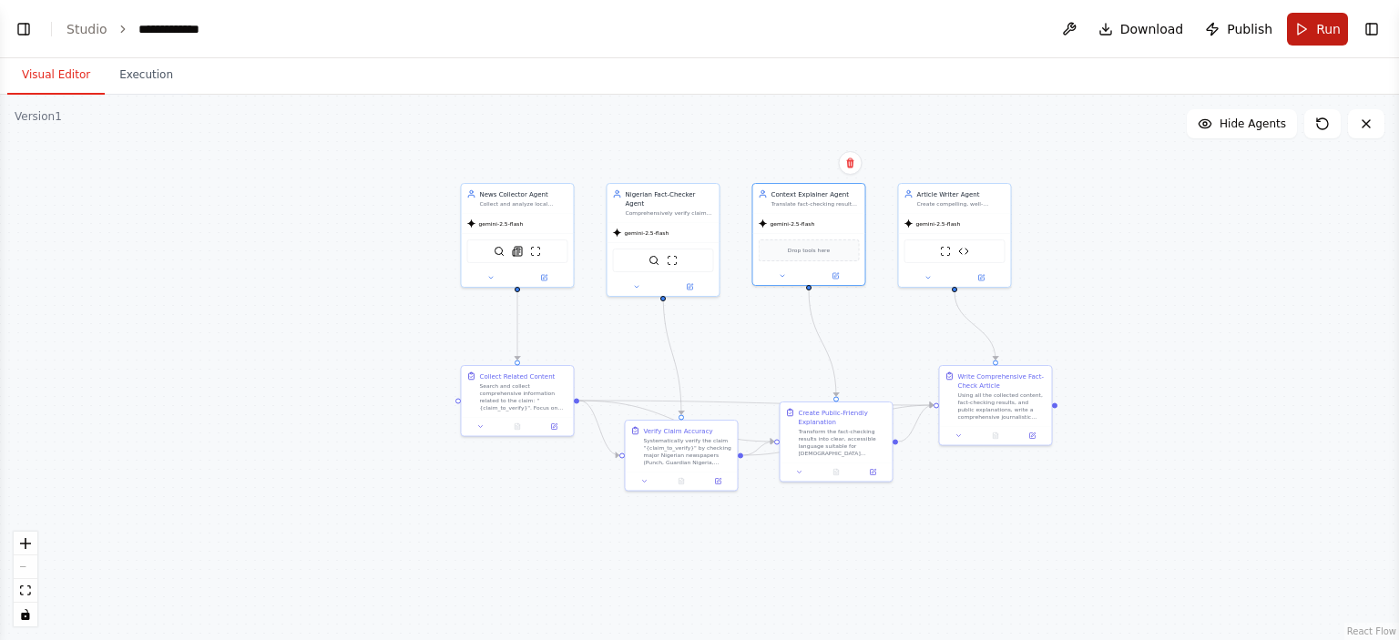
click at [1318, 36] on span "Run" at bounding box center [1328, 29] width 25 height 18
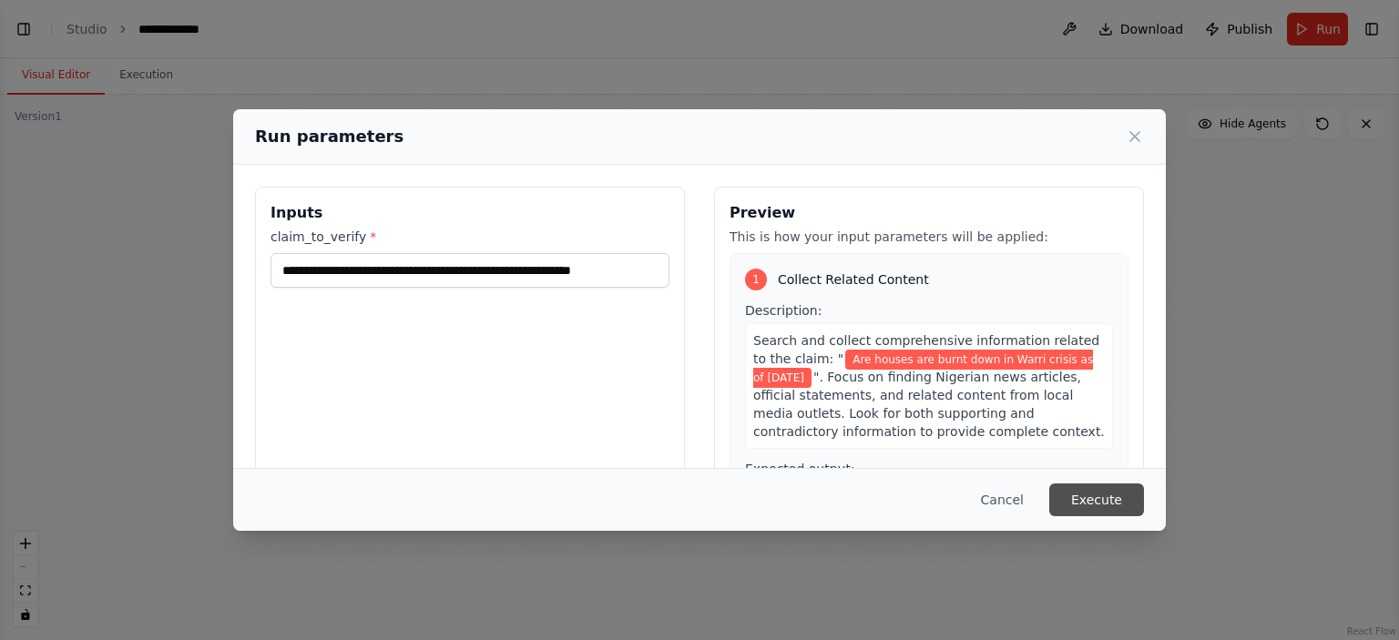
click at [1112, 506] on button "Execute" at bounding box center [1096, 500] width 95 height 33
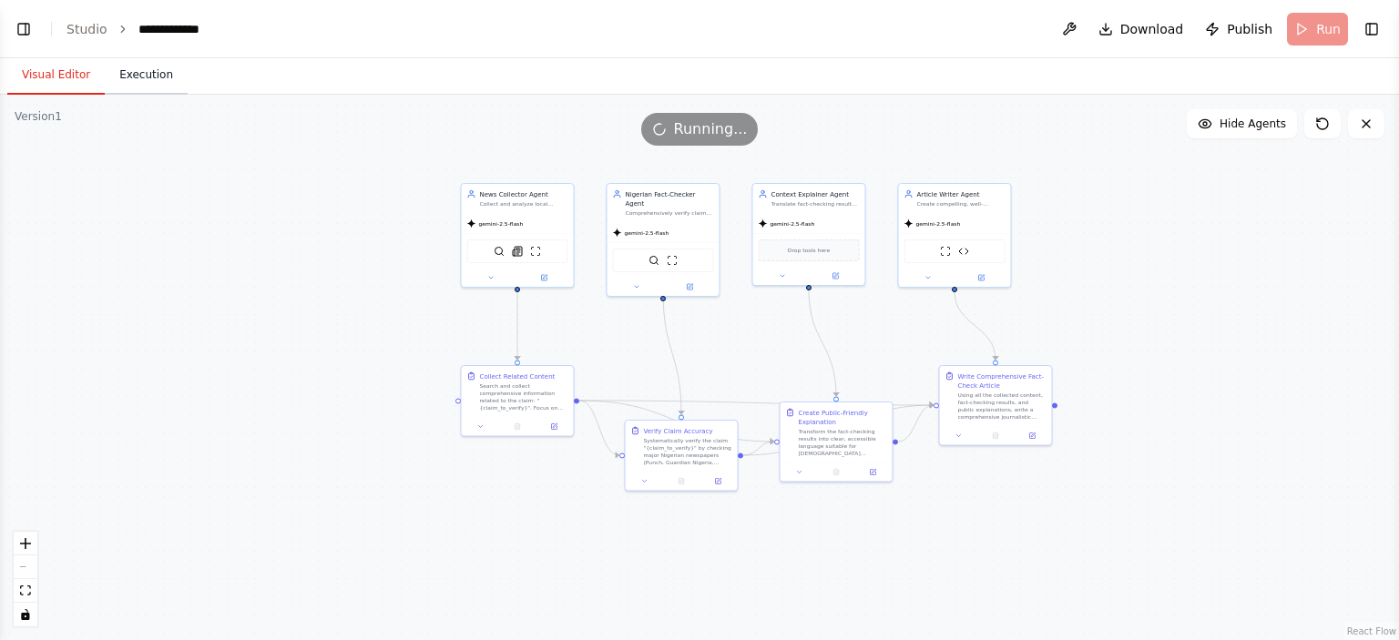
click at [142, 70] on button "Execution" at bounding box center [146, 75] width 83 height 38
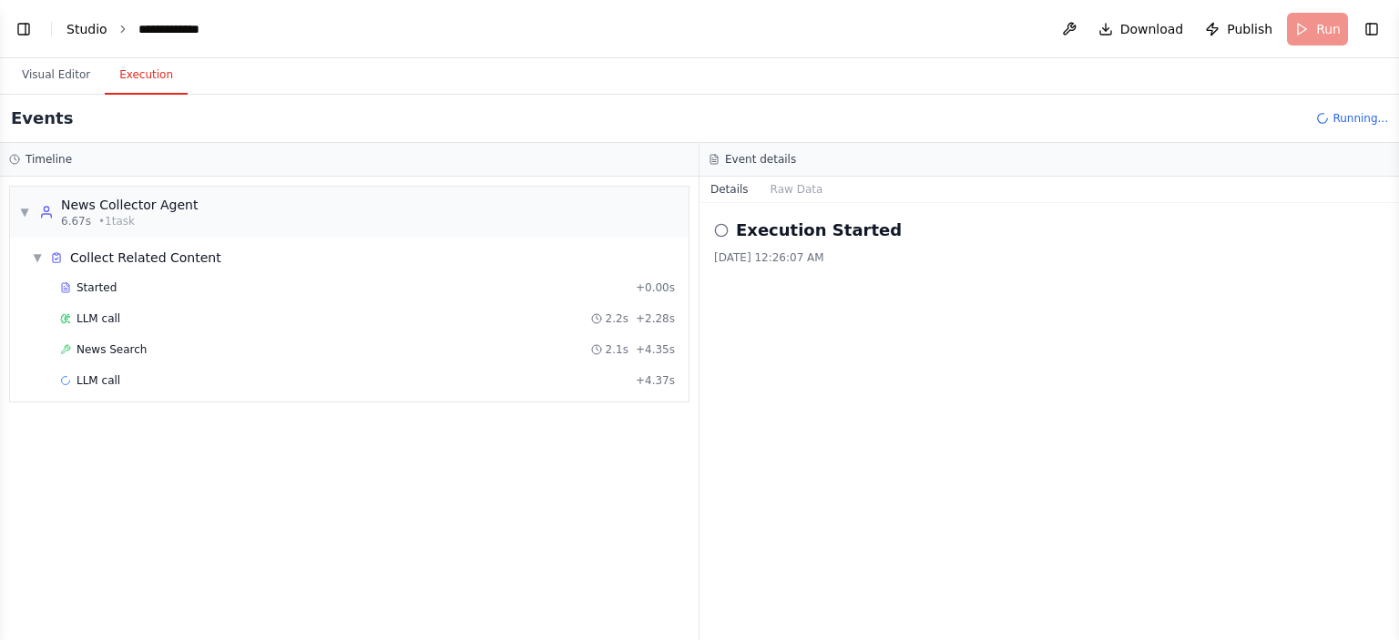
click at [77, 33] on link "Studio" at bounding box center [86, 29] width 41 height 15
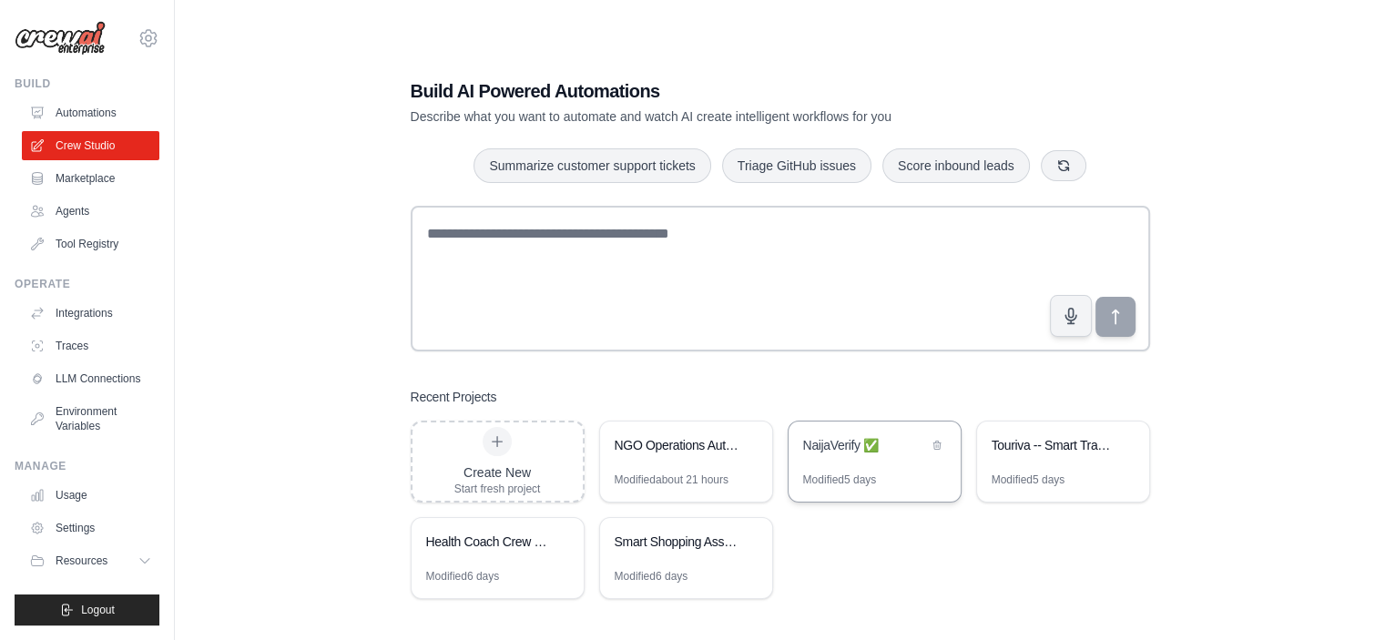
click at [837, 460] on div "NaijaVerify ✅" at bounding box center [875, 447] width 172 height 51
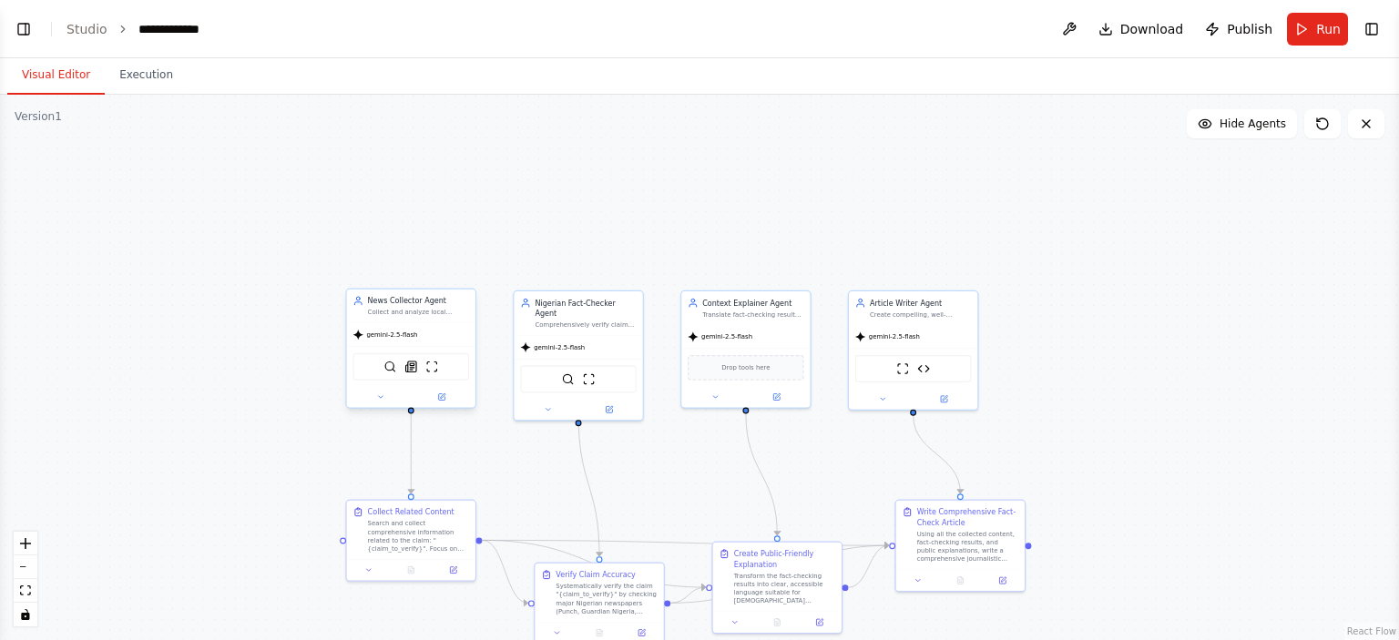
scroll to position [8106, 0]
click at [401, 334] on span "gemini-2.5-flash" at bounding box center [391, 335] width 51 height 8
click at [423, 396] on button at bounding box center [441, 397] width 59 height 13
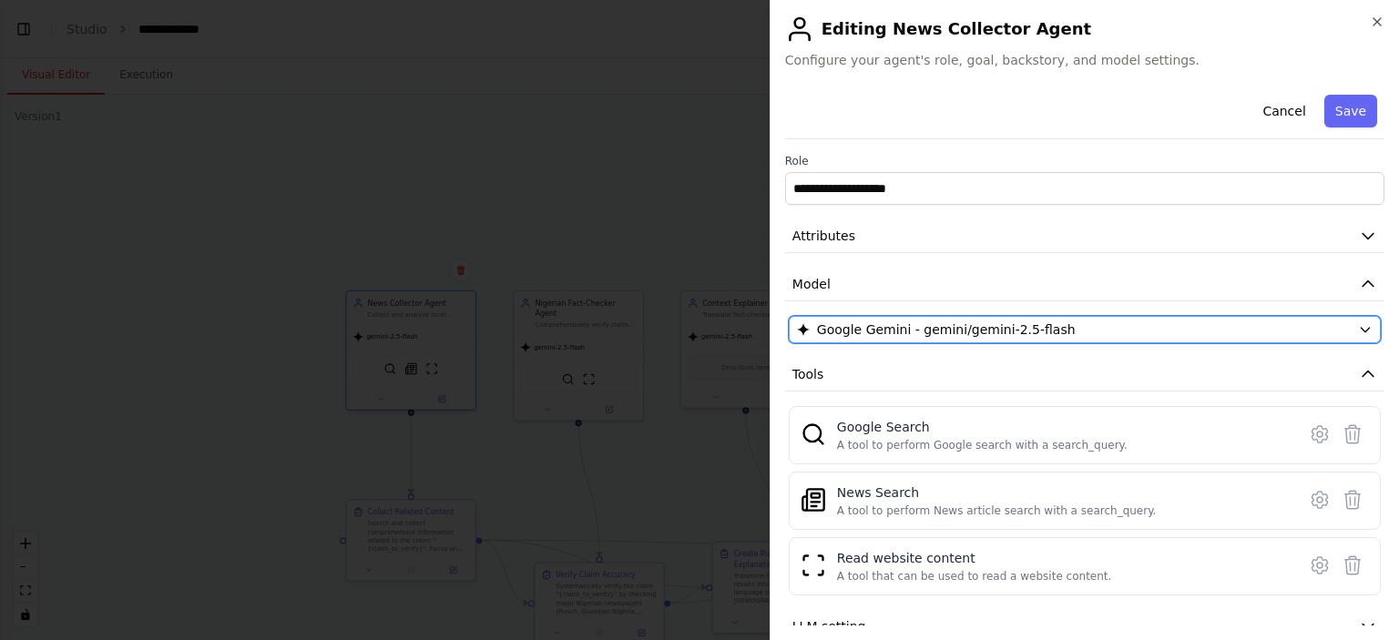
click at [1116, 341] on button "Google Gemini - gemini/gemini-2.5-flash" at bounding box center [1085, 329] width 592 height 27
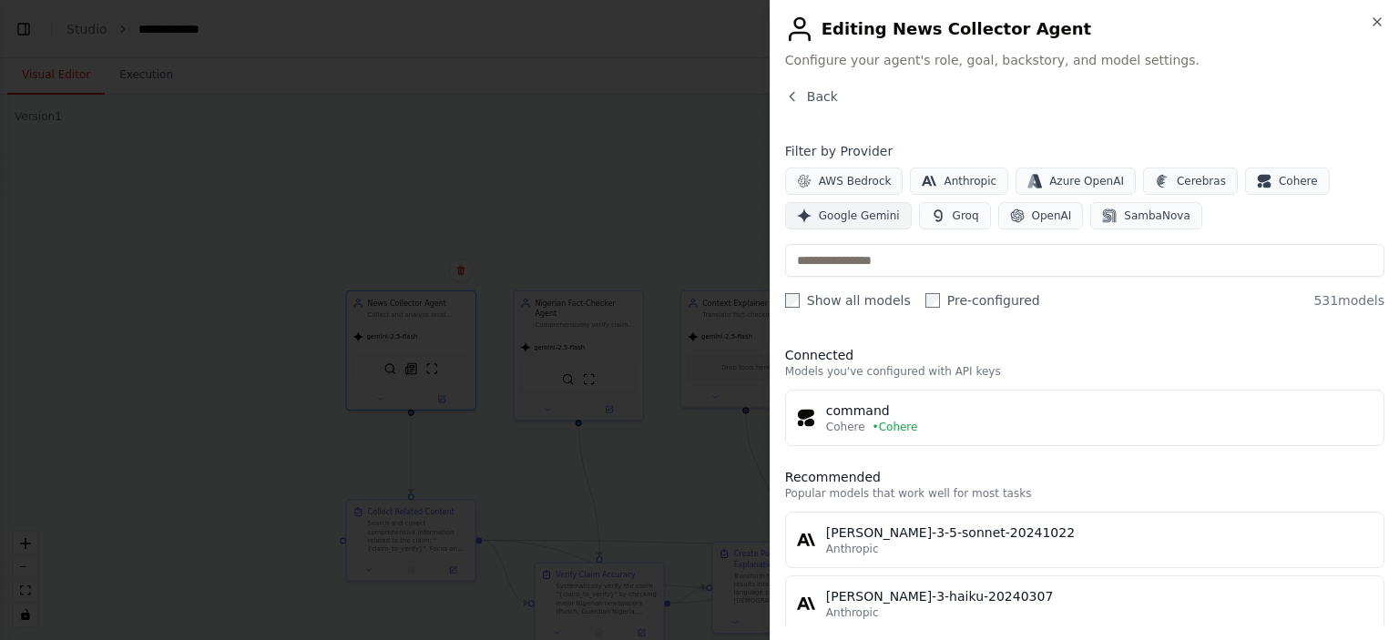
click at [832, 213] on span "Google Gemini" at bounding box center [859, 216] width 81 height 15
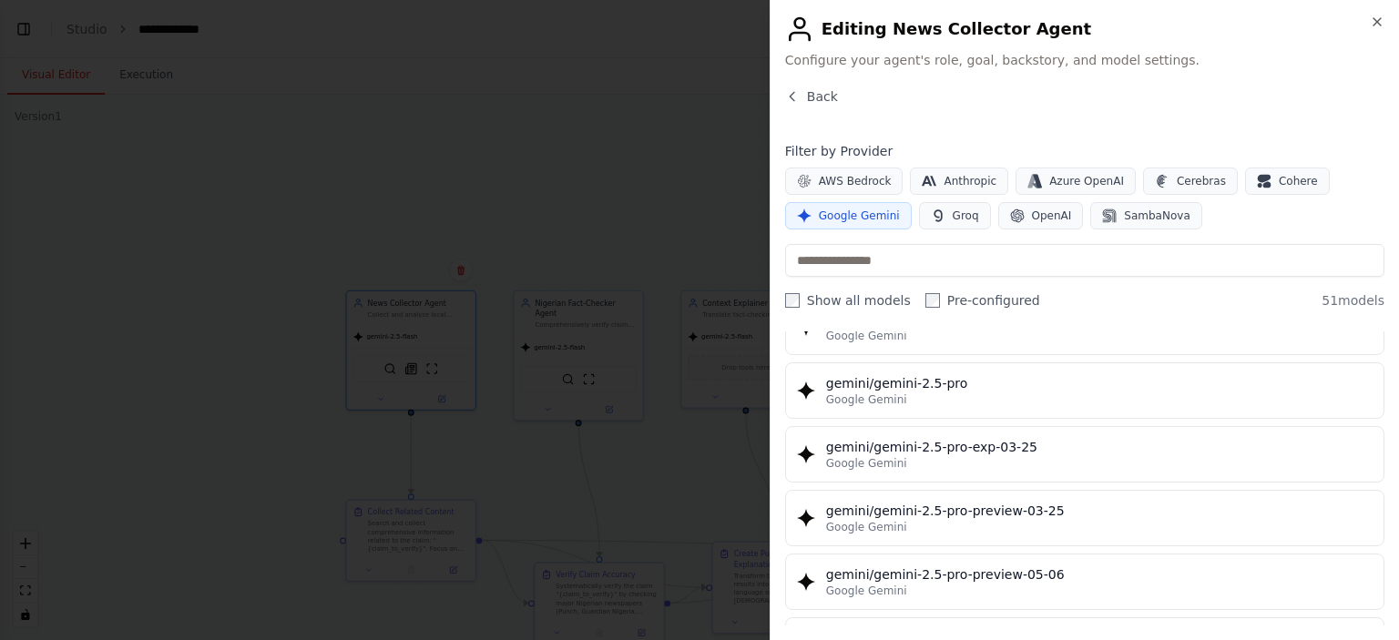
scroll to position [1912, 0]
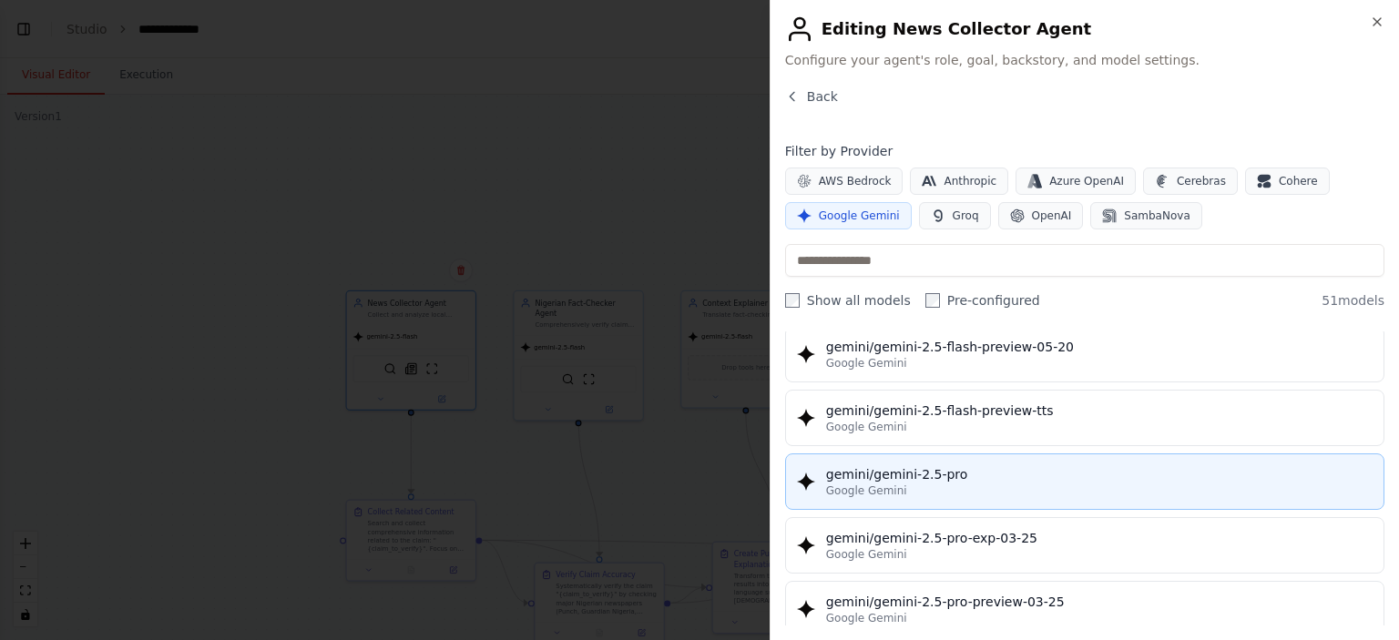
click at [947, 469] on div "gemini/gemini-2.5-pro" at bounding box center [1099, 474] width 546 height 18
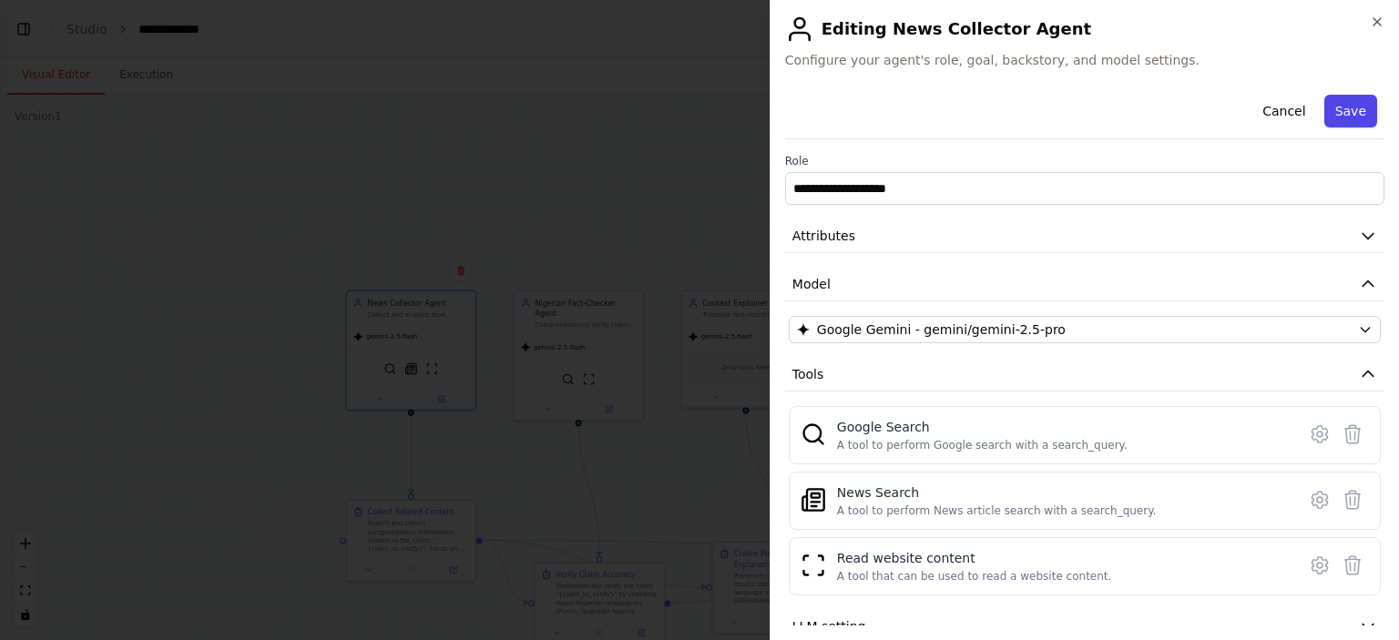
click at [1349, 116] on button "Save" at bounding box center [1350, 111] width 53 height 33
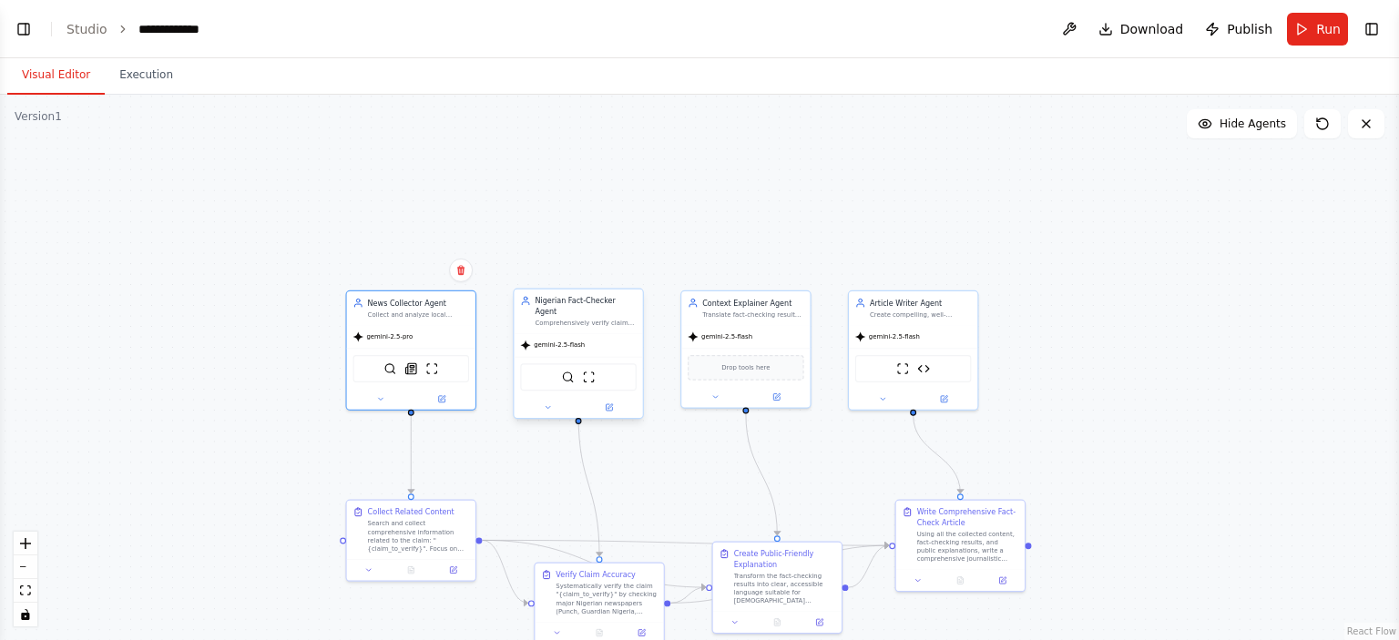
click at [564, 342] on span "gemini-2.5-flash" at bounding box center [559, 346] width 51 height 8
click at [609, 402] on button at bounding box center [608, 408] width 59 height 13
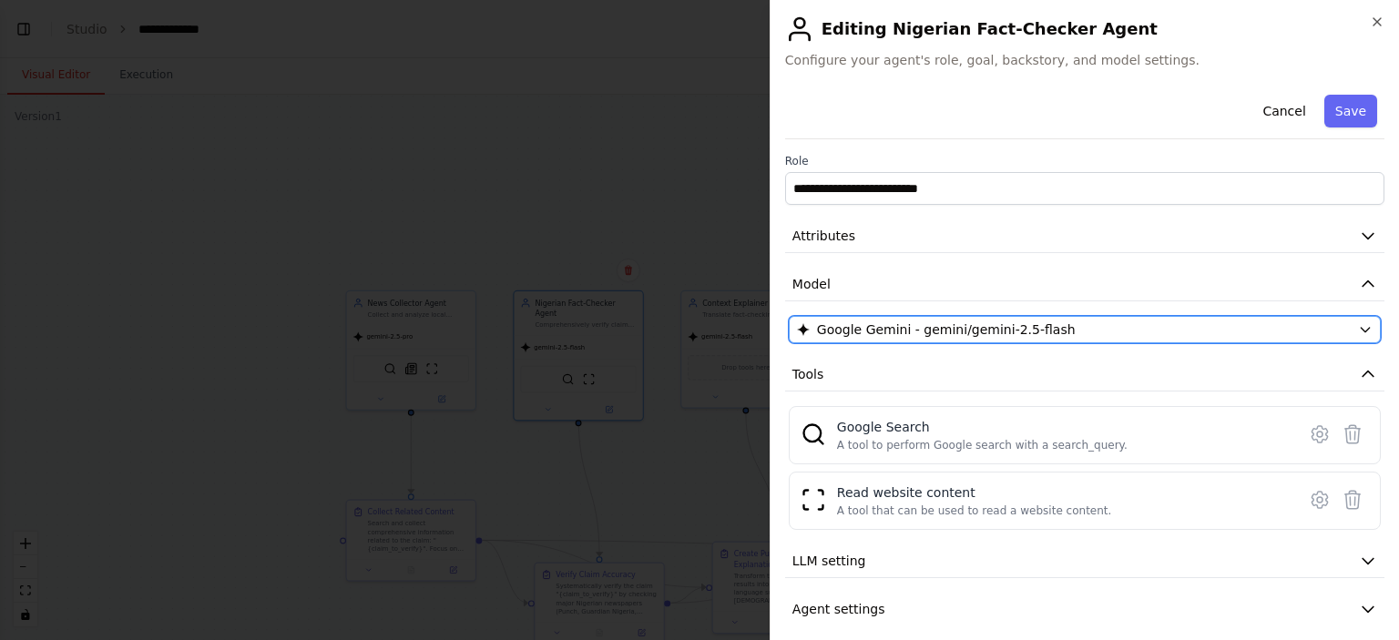
click at [1060, 327] on div "Google Gemini - gemini/gemini-2.5-flash" at bounding box center [1074, 330] width 554 height 18
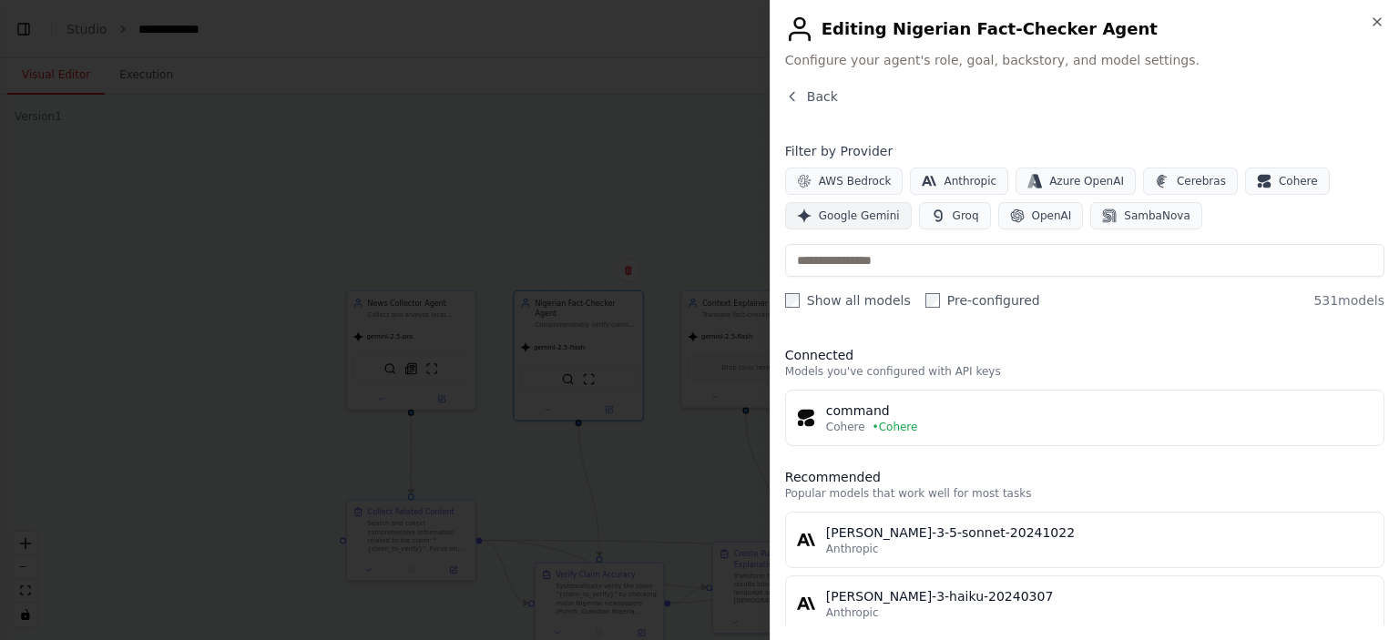
click at [858, 216] on span "Google Gemini" at bounding box center [859, 216] width 81 height 15
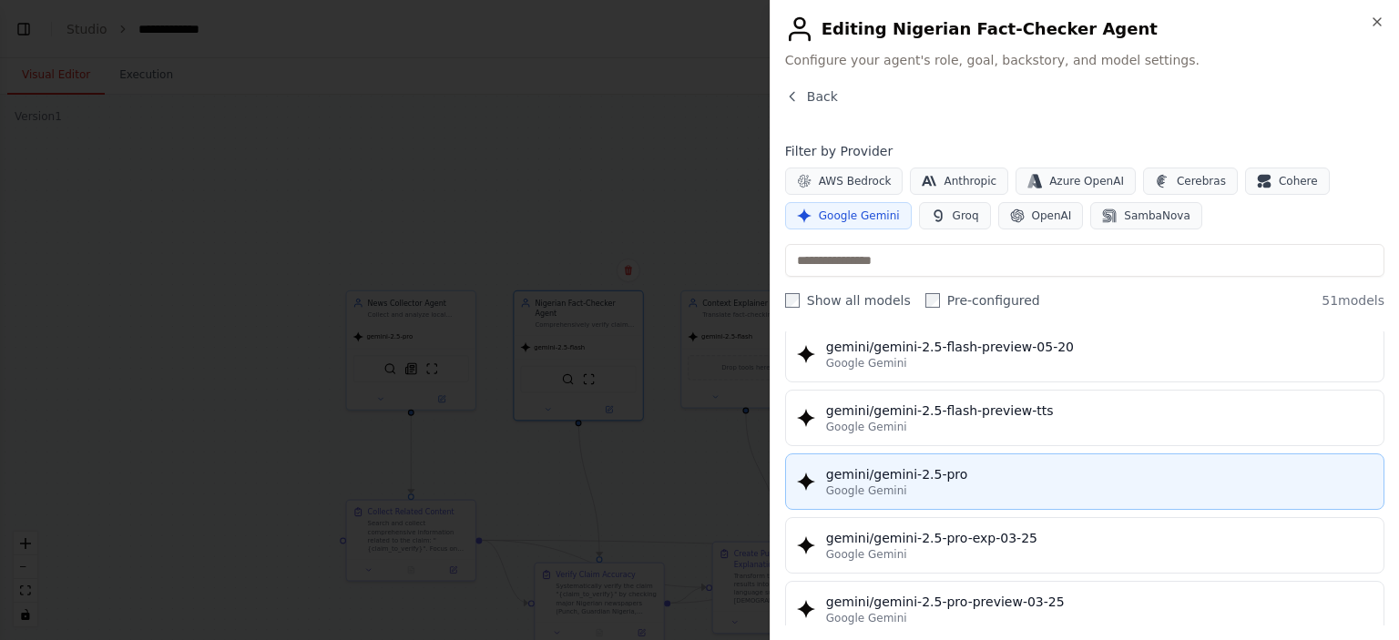
click at [973, 465] on div "gemini/gemini-2.5-pro" at bounding box center [1099, 474] width 546 height 18
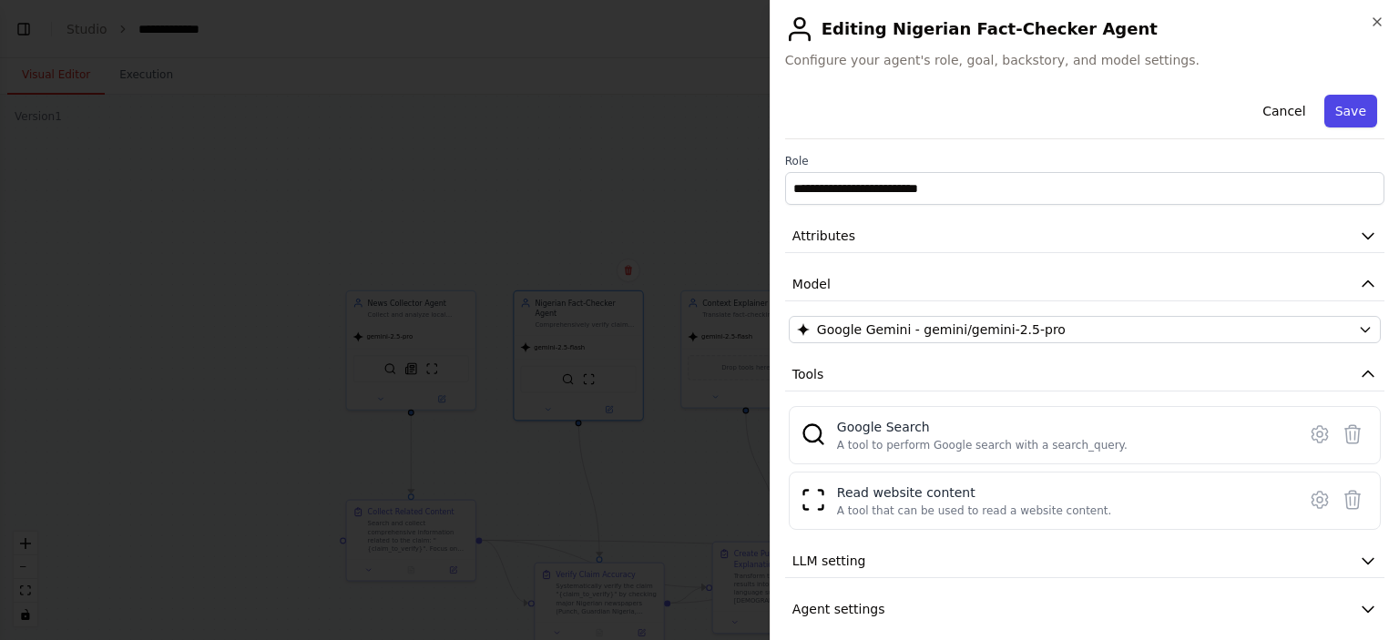
click at [1345, 106] on button "Save" at bounding box center [1350, 111] width 53 height 33
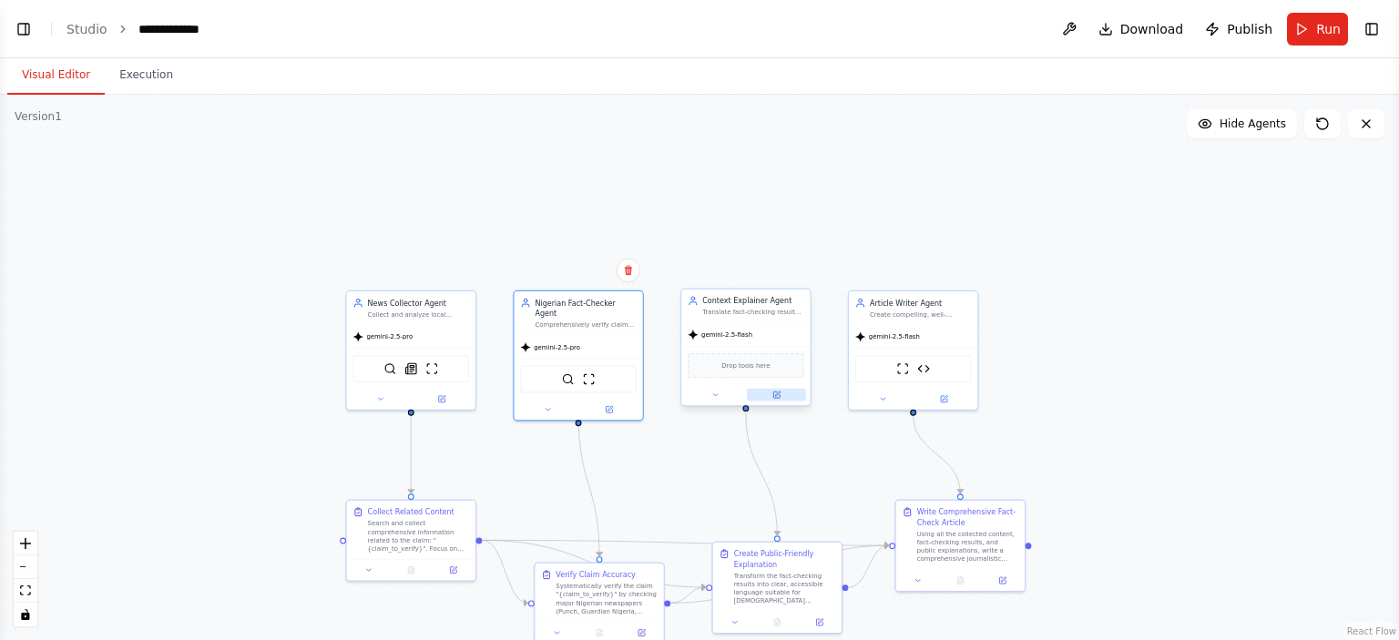
click at [776, 395] on icon at bounding box center [777, 394] width 5 height 5
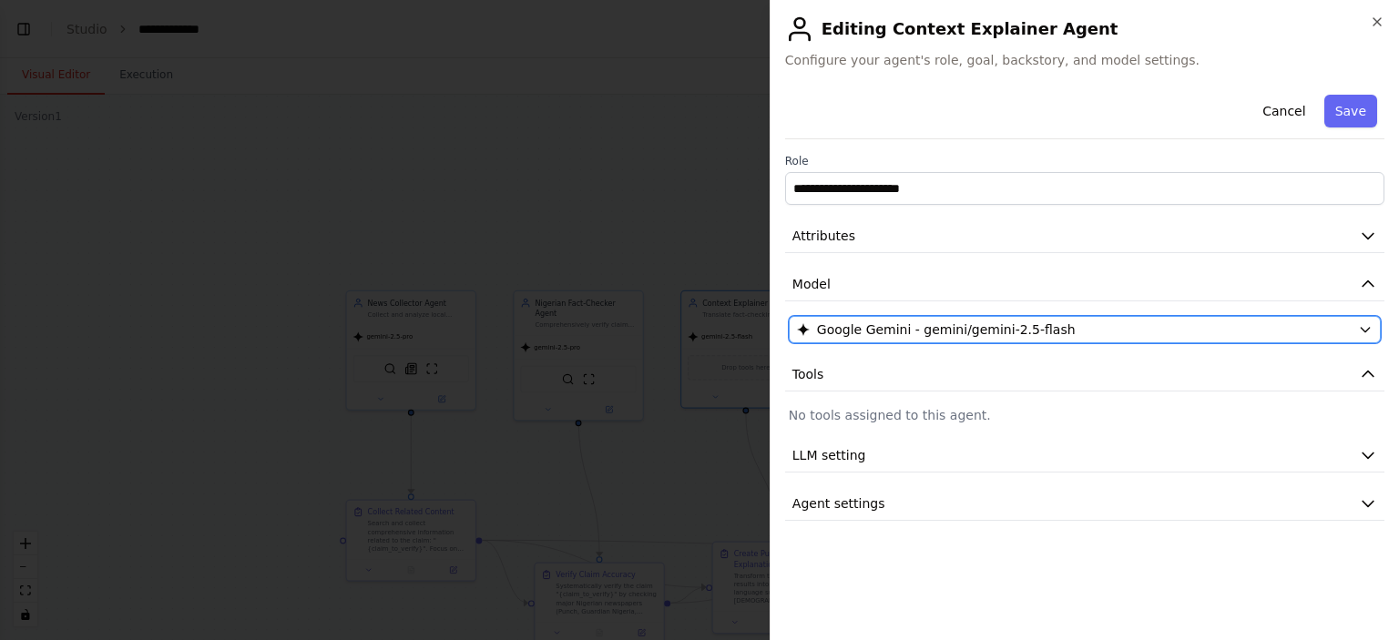
click at [1082, 334] on div "Google Gemini - gemini/gemini-2.5-flash" at bounding box center [1074, 330] width 554 height 18
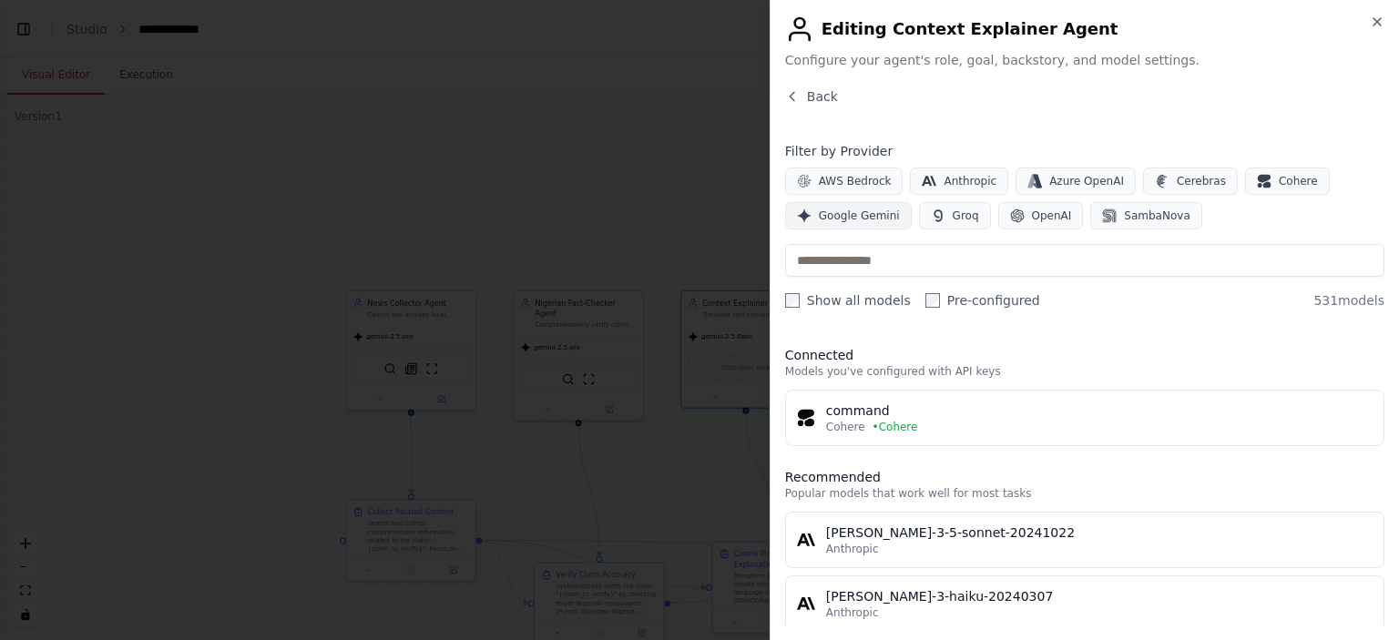
click at [863, 212] on span "Google Gemini" at bounding box center [859, 216] width 81 height 15
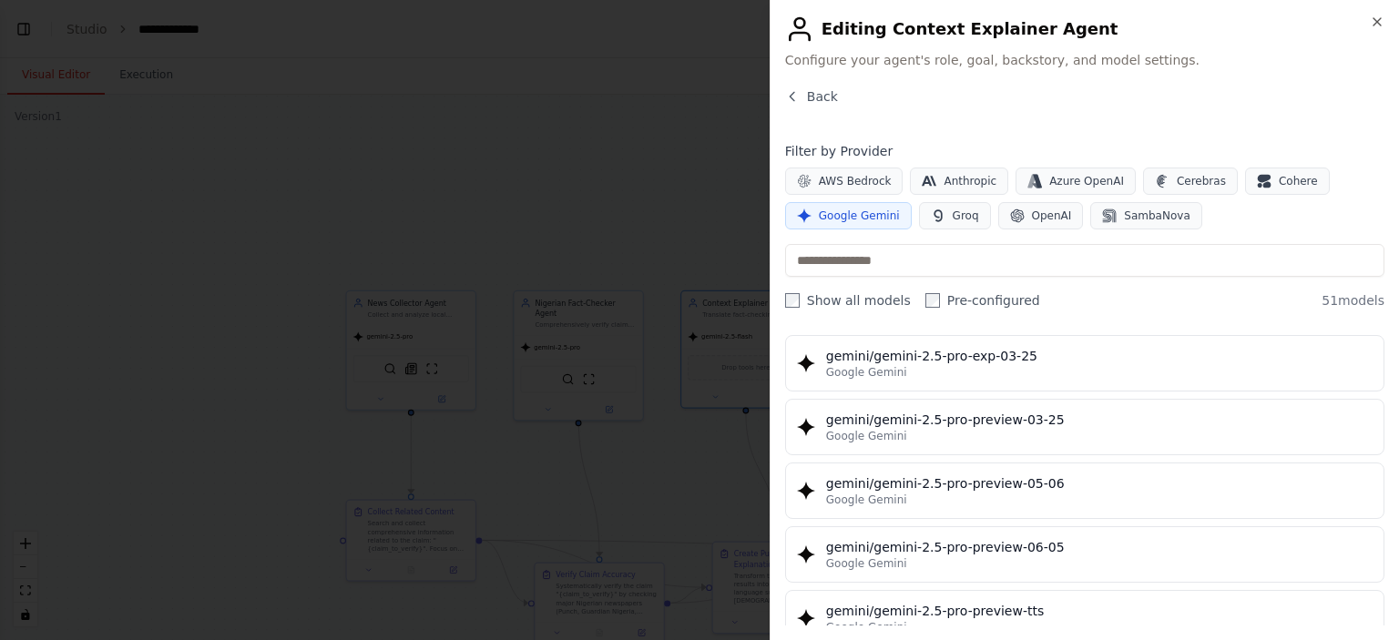
scroll to position [2003, 0]
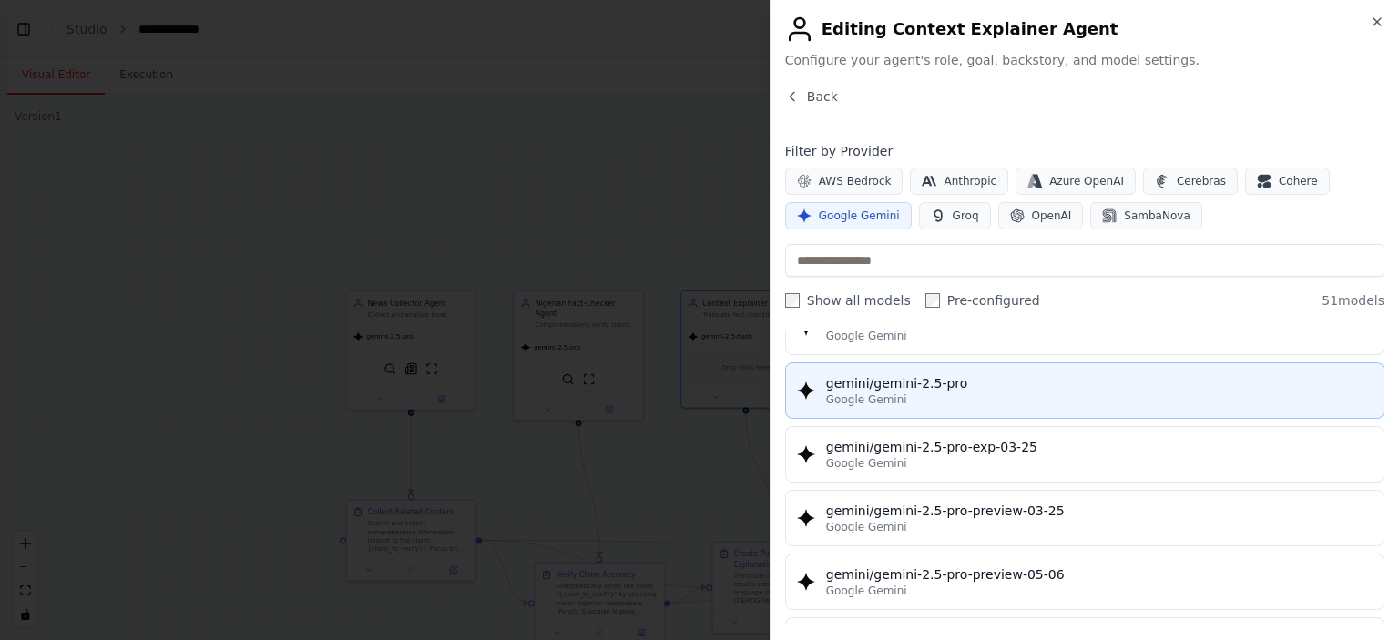
click at [940, 392] on div "Google Gemini" at bounding box center [1099, 399] width 546 height 15
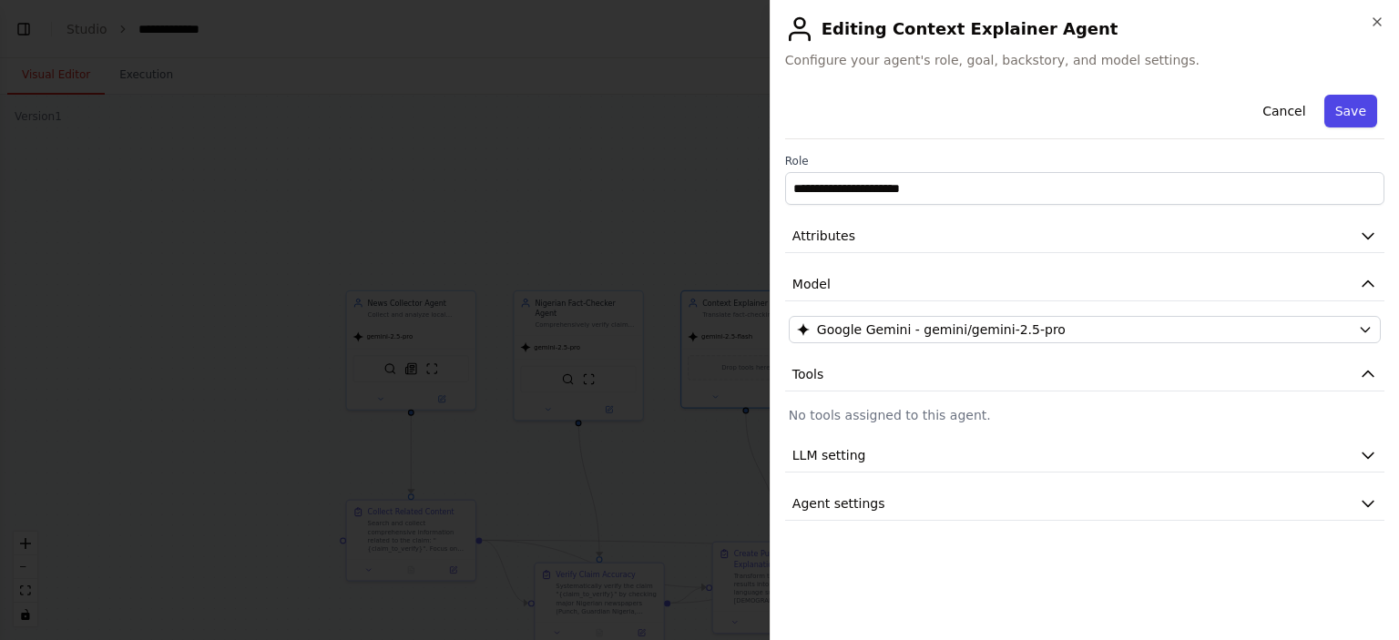
click at [1362, 109] on button "Save" at bounding box center [1350, 111] width 53 height 33
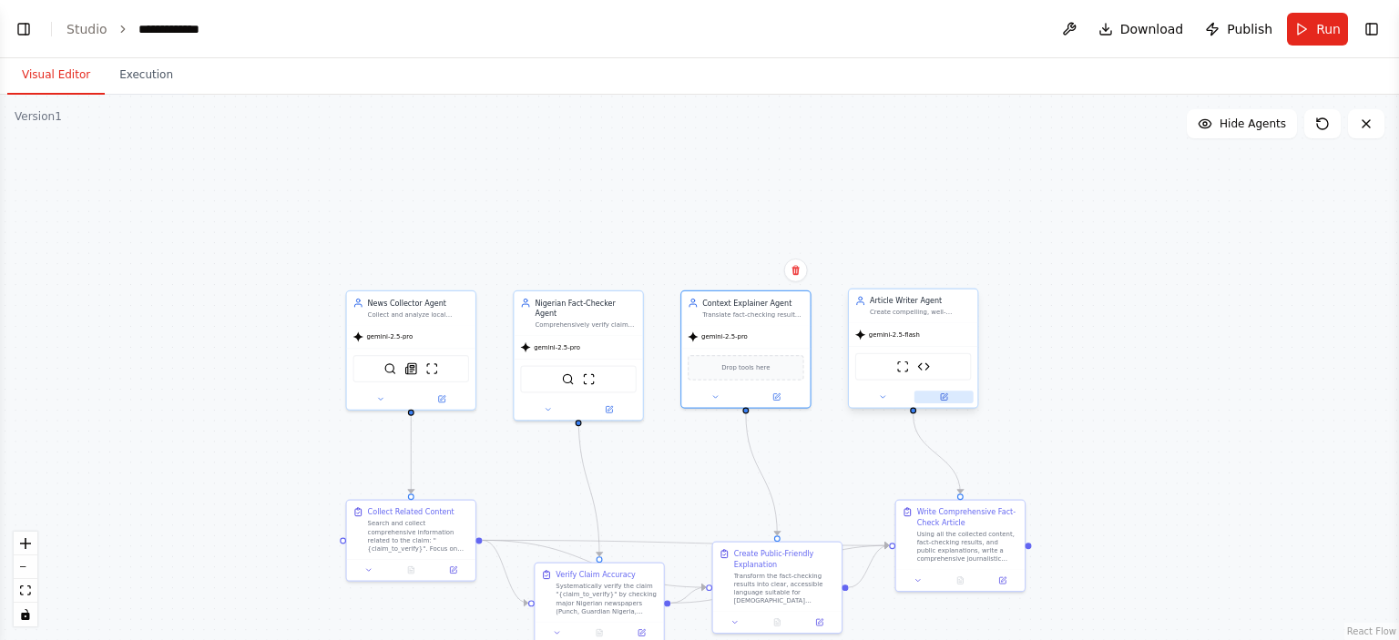
click at [941, 398] on icon at bounding box center [944, 397] width 6 height 6
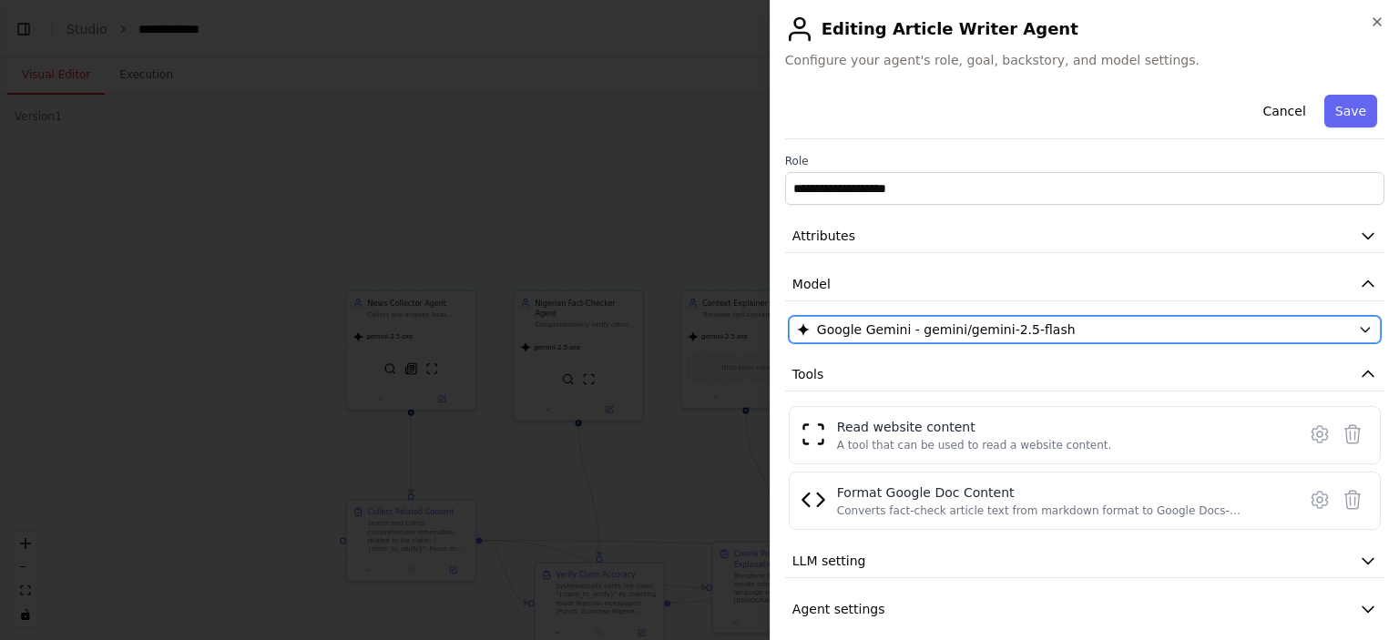
click at [958, 321] on span "Google Gemini - gemini/gemini-2.5-flash" at bounding box center [946, 330] width 259 height 18
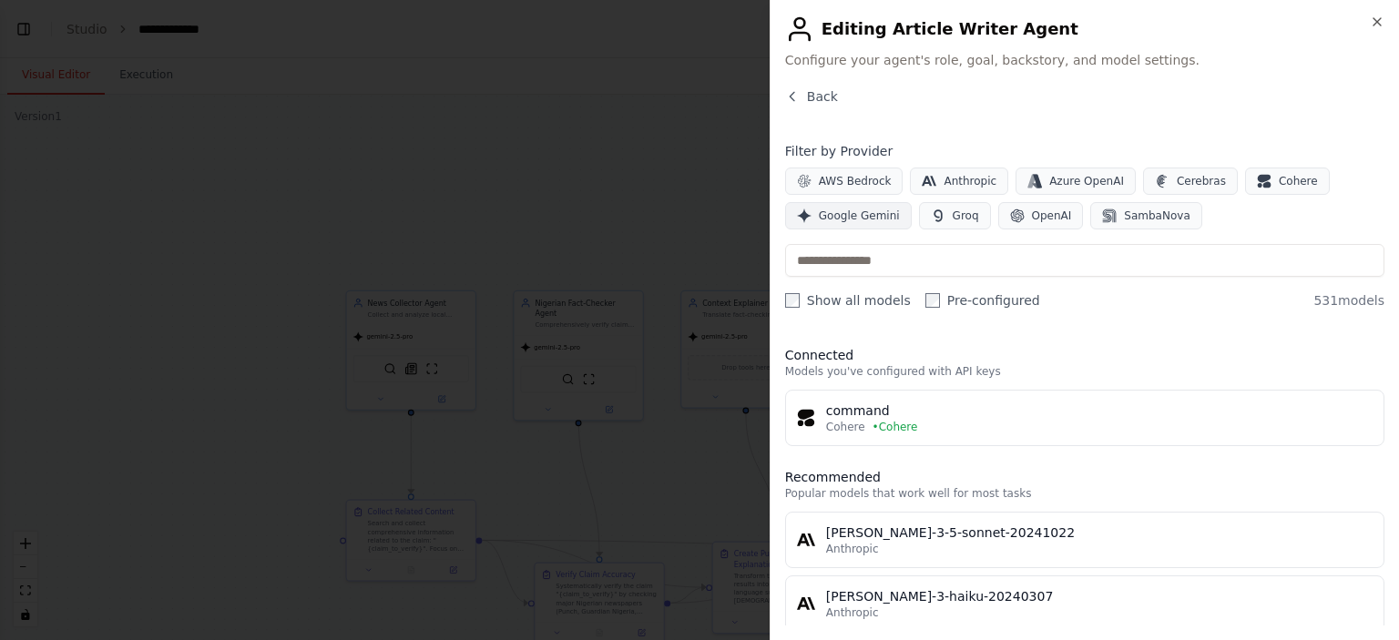
click at [868, 214] on span "Google Gemini" at bounding box center [859, 216] width 81 height 15
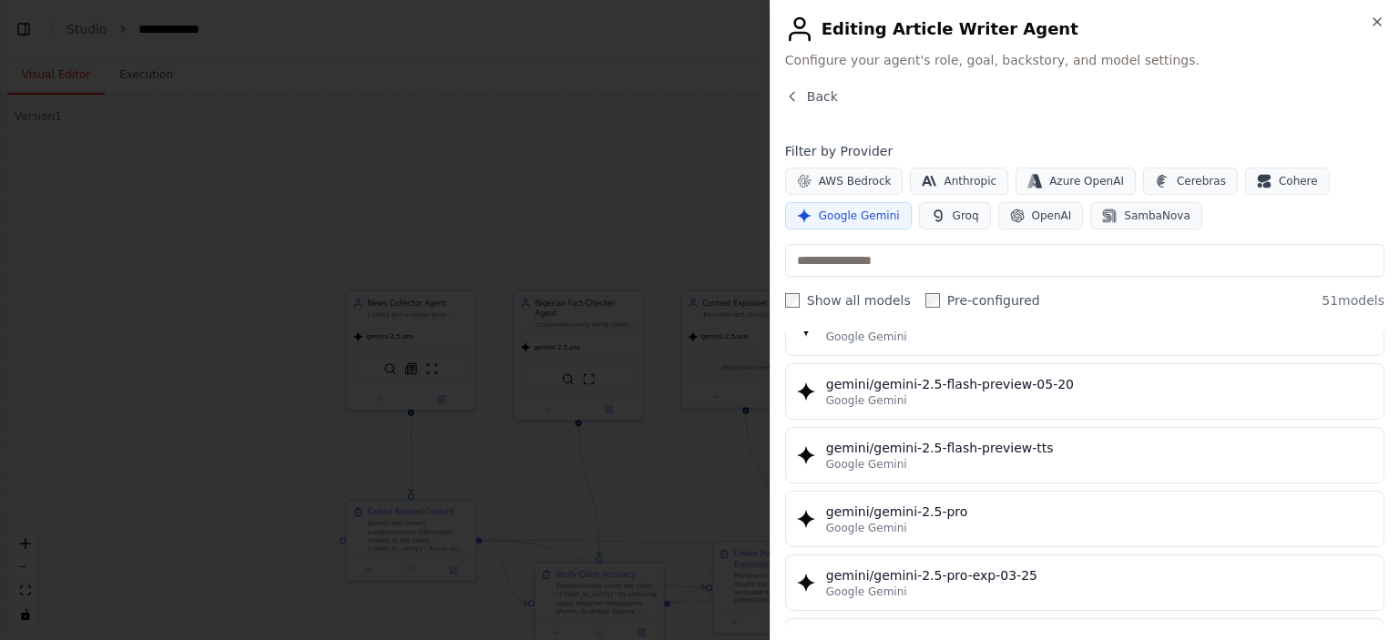
scroll to position [1912, 0]
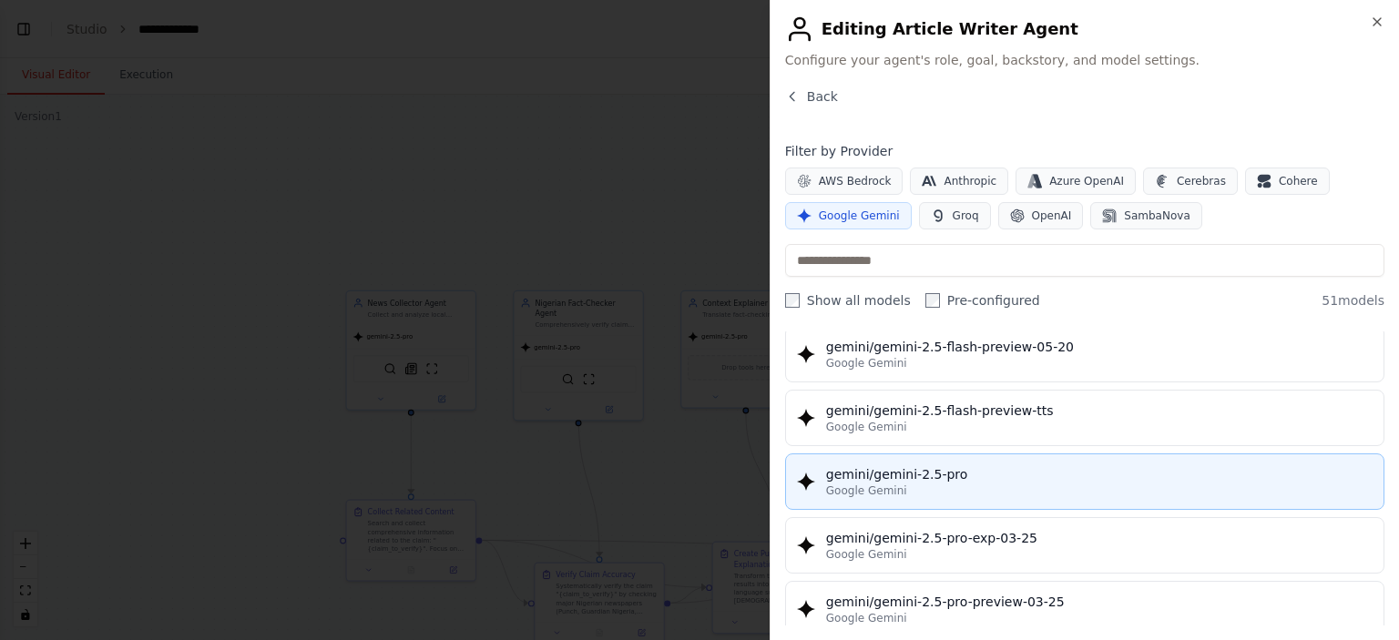
click at [985, 465] on div "gemini/gemini-2.5-pro" at bounding box center [1099, 474] width 546 height 18
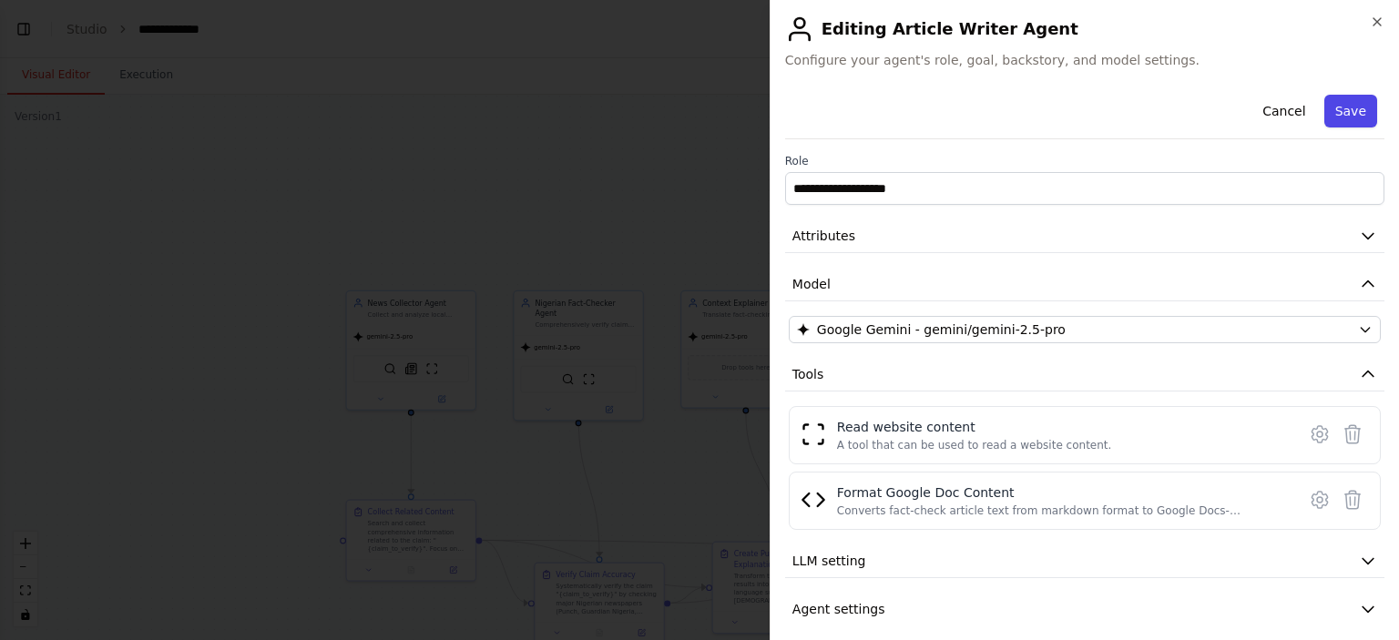
click at [1330, 116] on button "Save" at bounding box center [1350, 111] width 53 height 33
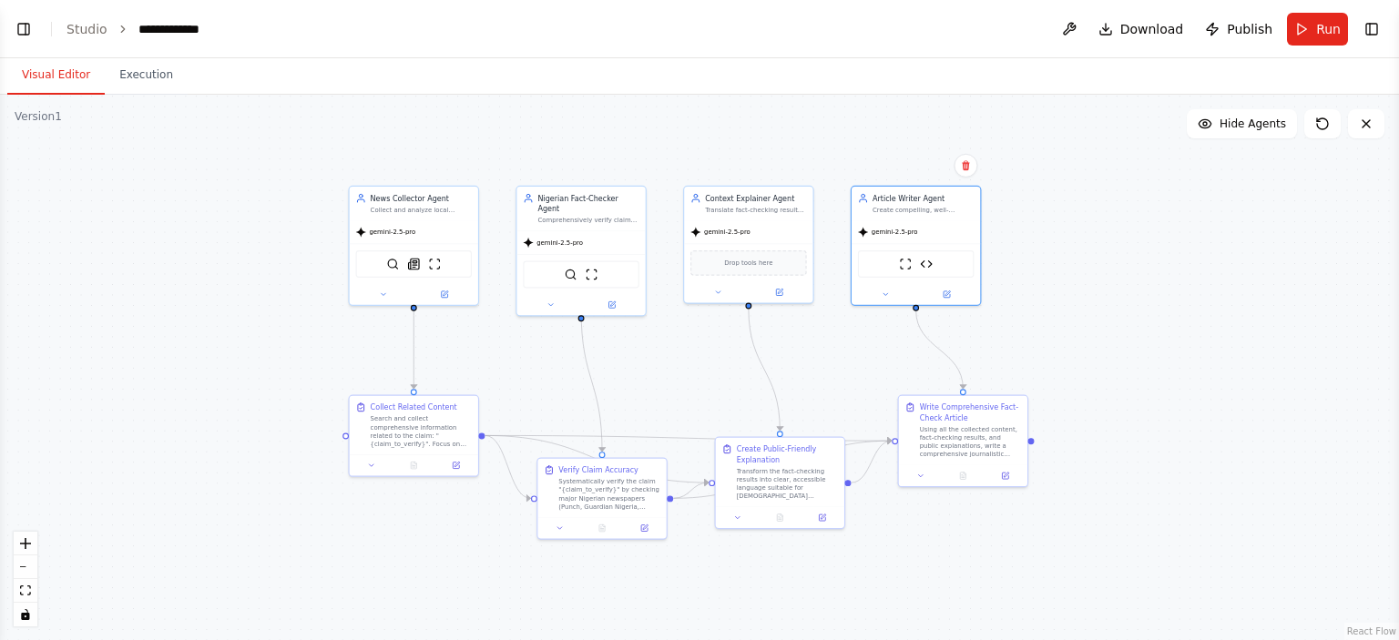
drag, startPoint x: 819, startPoint y: 258, endPoint x: 820, endPoint y: 152, distance: 105.6
click at [821, 152] on div ".deletable-edge-delete-btn { width: 20px; height: 20px; border: 0px solid #ffff…" at bounding box center [699, 367] width 1399 height 545
click at [442, 291] on icon at bounding box center [444, 290] width 5 height 5
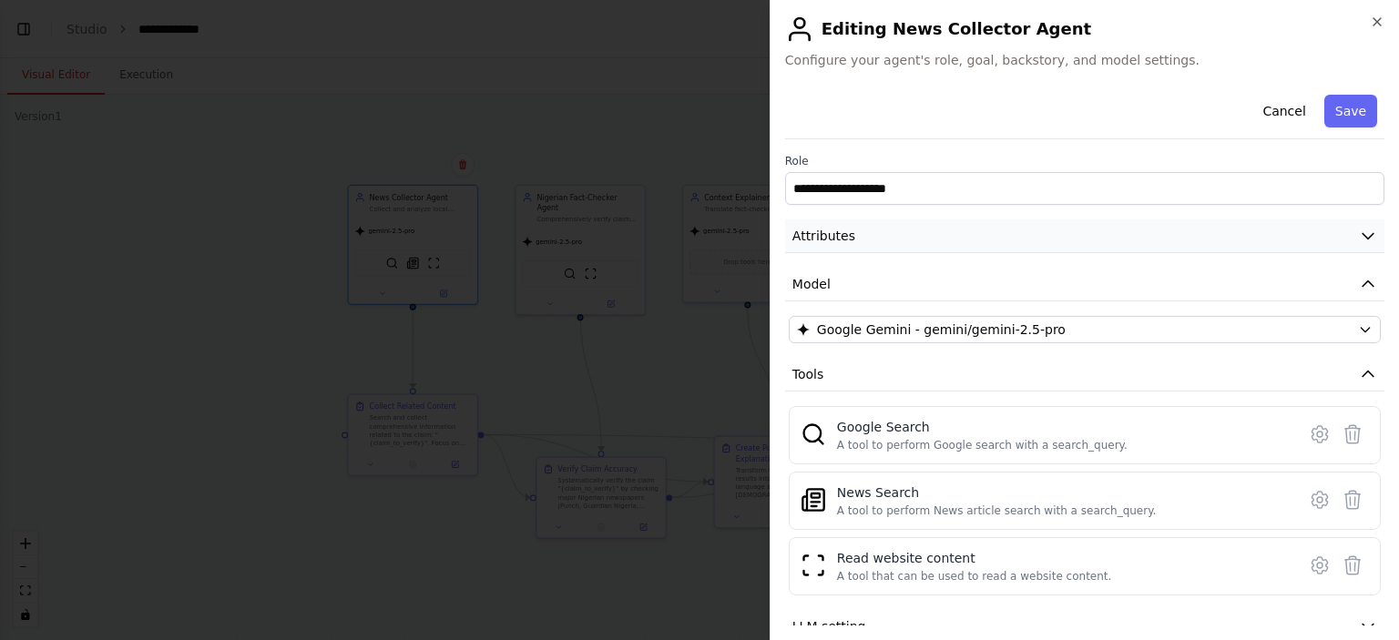
click at [1341, 236] on button "Attributes" at bounding box center [1084, 236] width 599 height 34
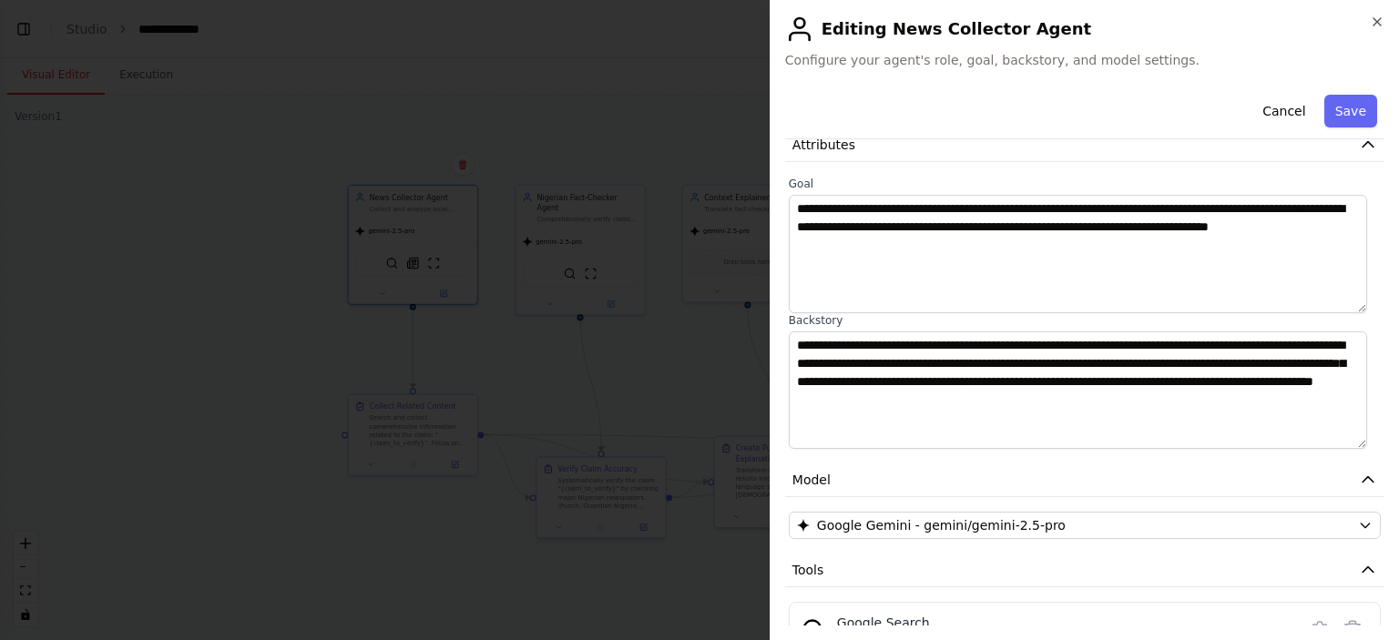
scroll to position [0, 0]
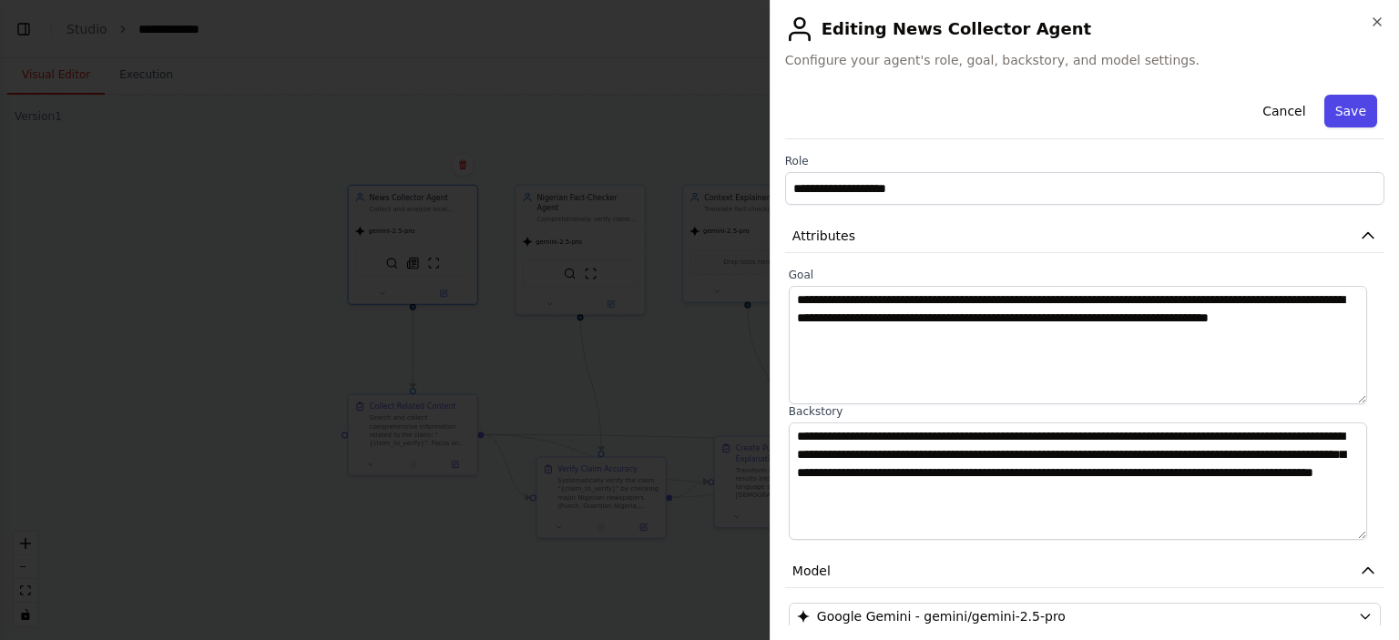
click at [1333, 115] on button "Save" at bounding box center [1350, 111] width 53 height 33
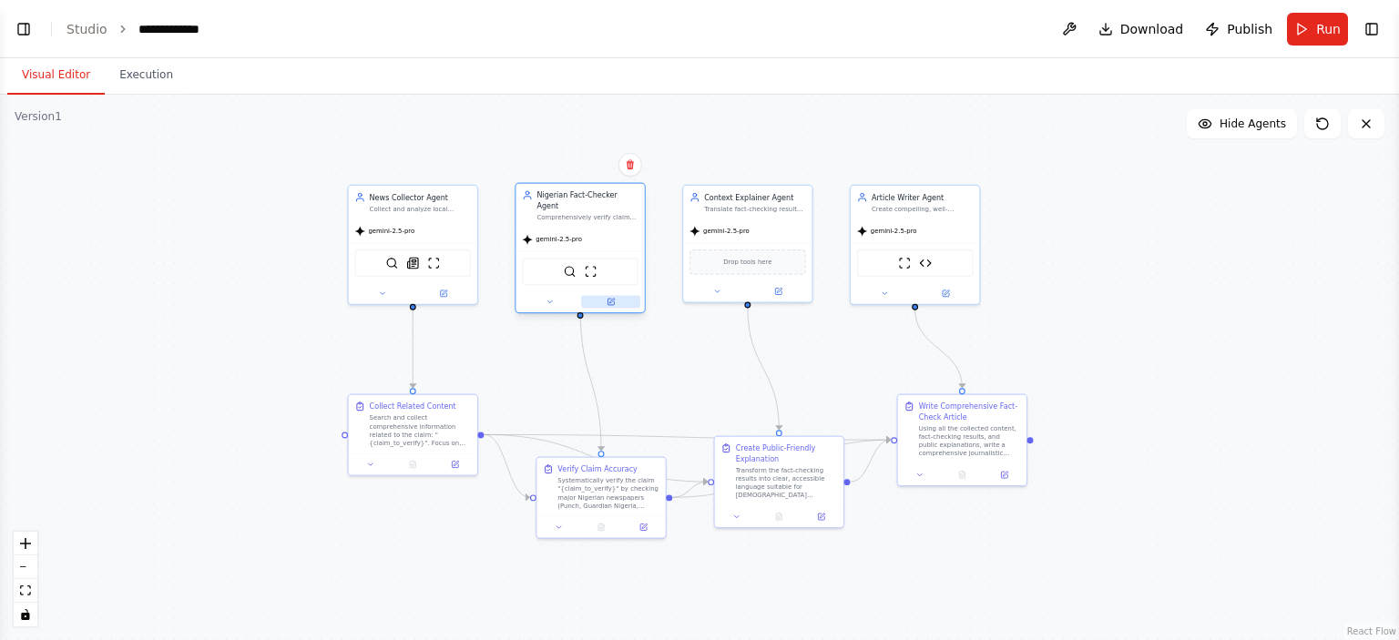
click at [617, 296] on button at bounding box center [610, 302] width 59 height 13
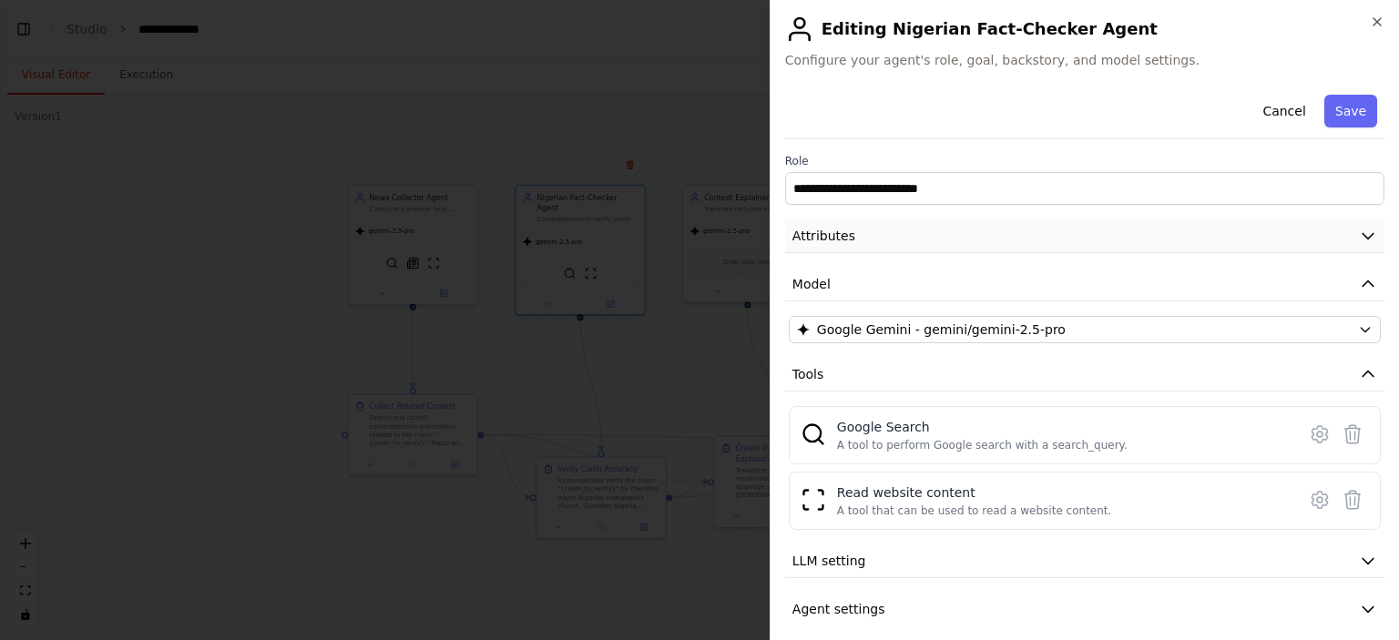
drag, startPoint x: 1353, startPoint y: 232, endPoint x: 1315, endPoint y: 238, distance: 38.6
click at [1359, 232] on icon "button" at bounding box center [1368, 236] width 18 height 18
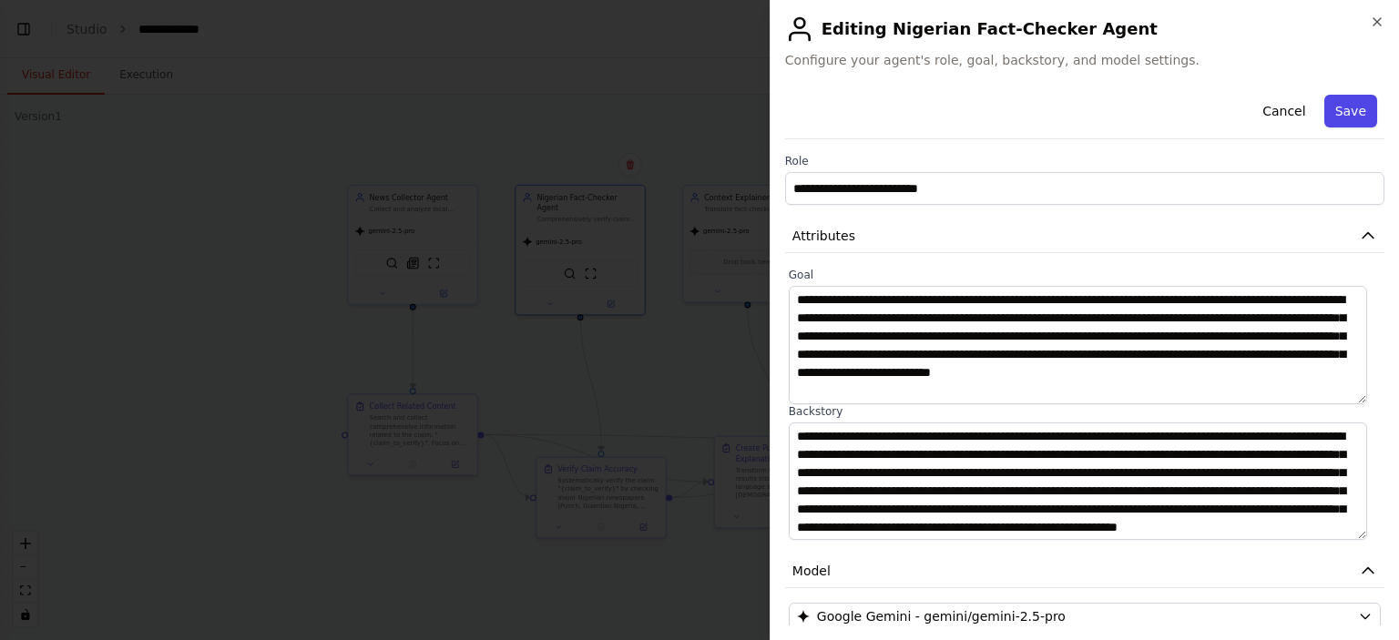
click at [1329, 120] on button "Save" at bounding box center [1350, 111] width 53 height 33
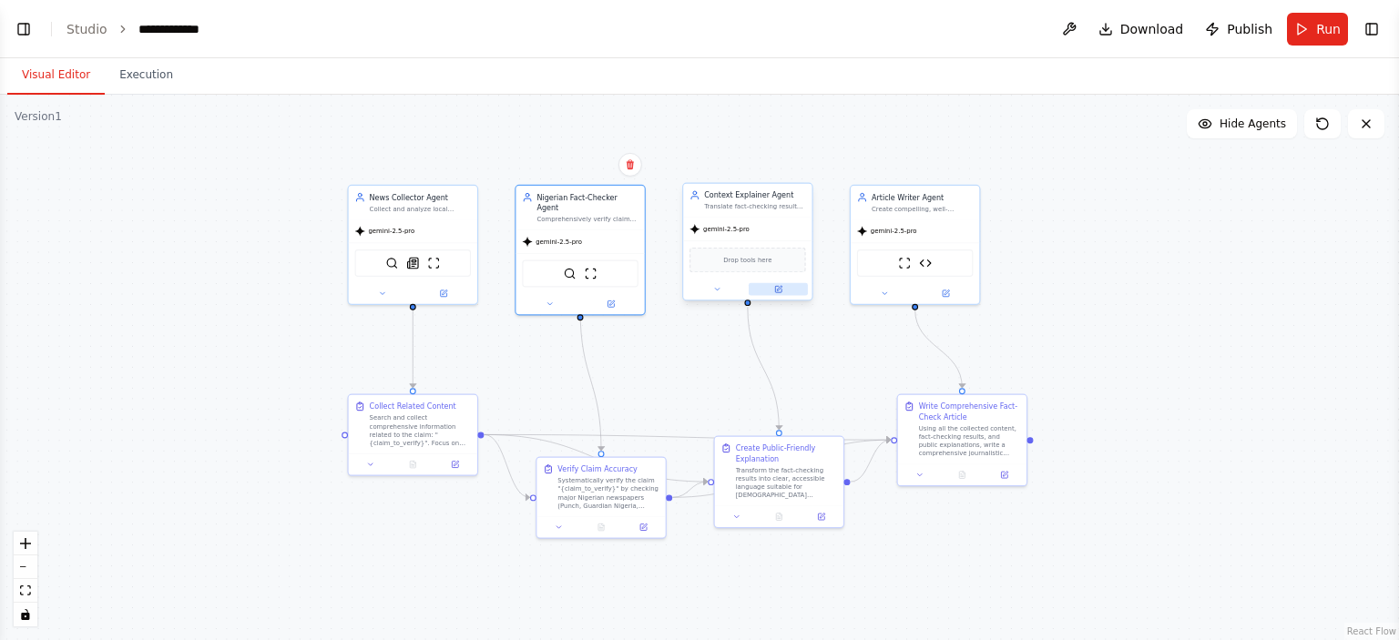
click at [780, 291] on icon at bounding box center [778, 289] width 6 height 6
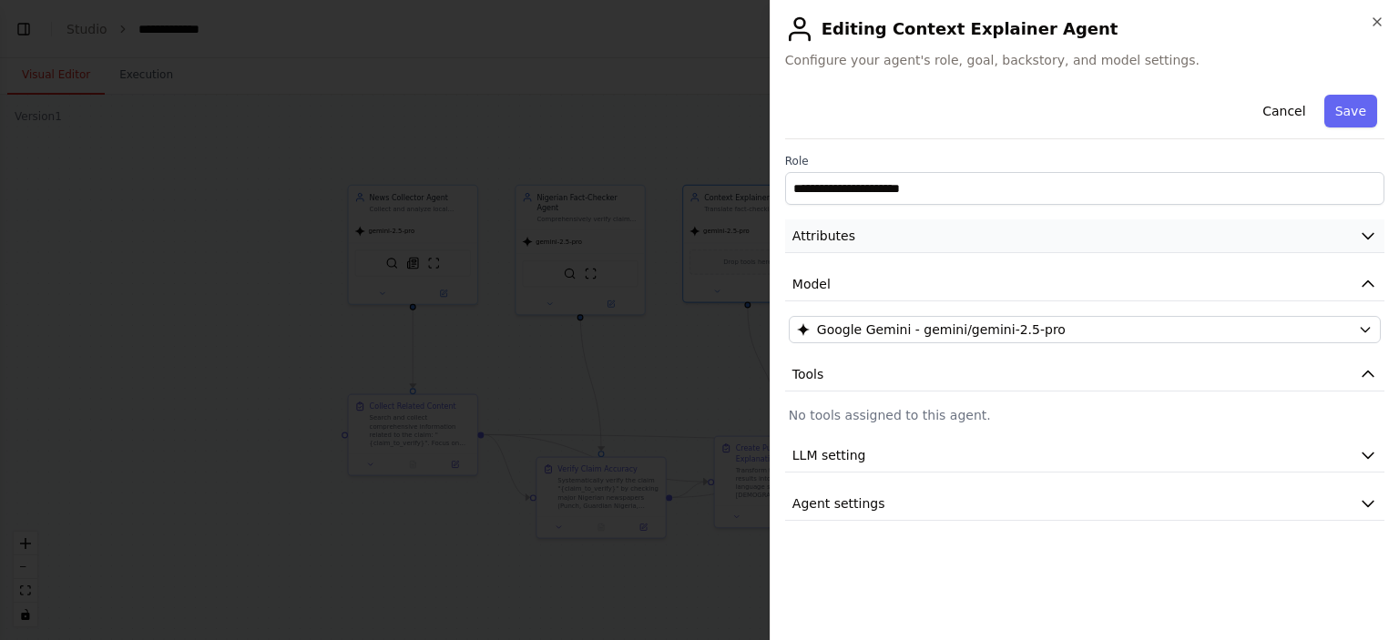
click at [1359, 235] on icon "button" at bounding box center [1368, 236] width 18 height 18
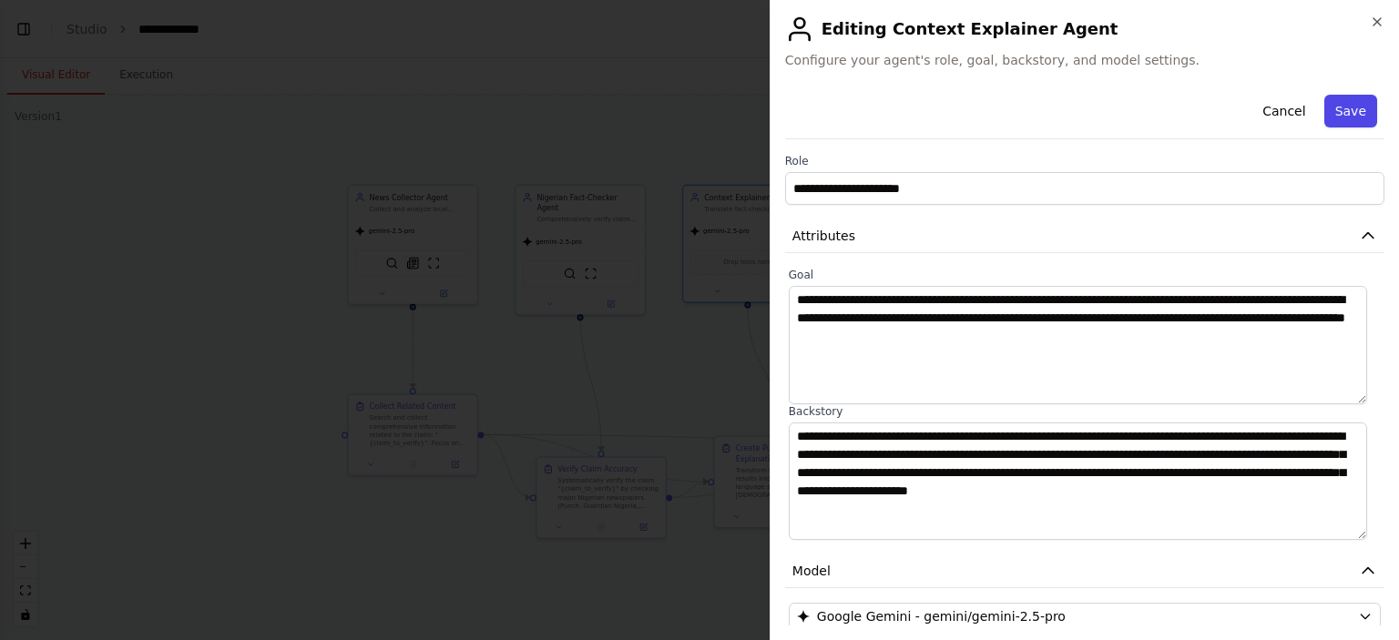
click at [1331, 118] on button "Save" at bounding box center [1350, 111] width 53 height 33
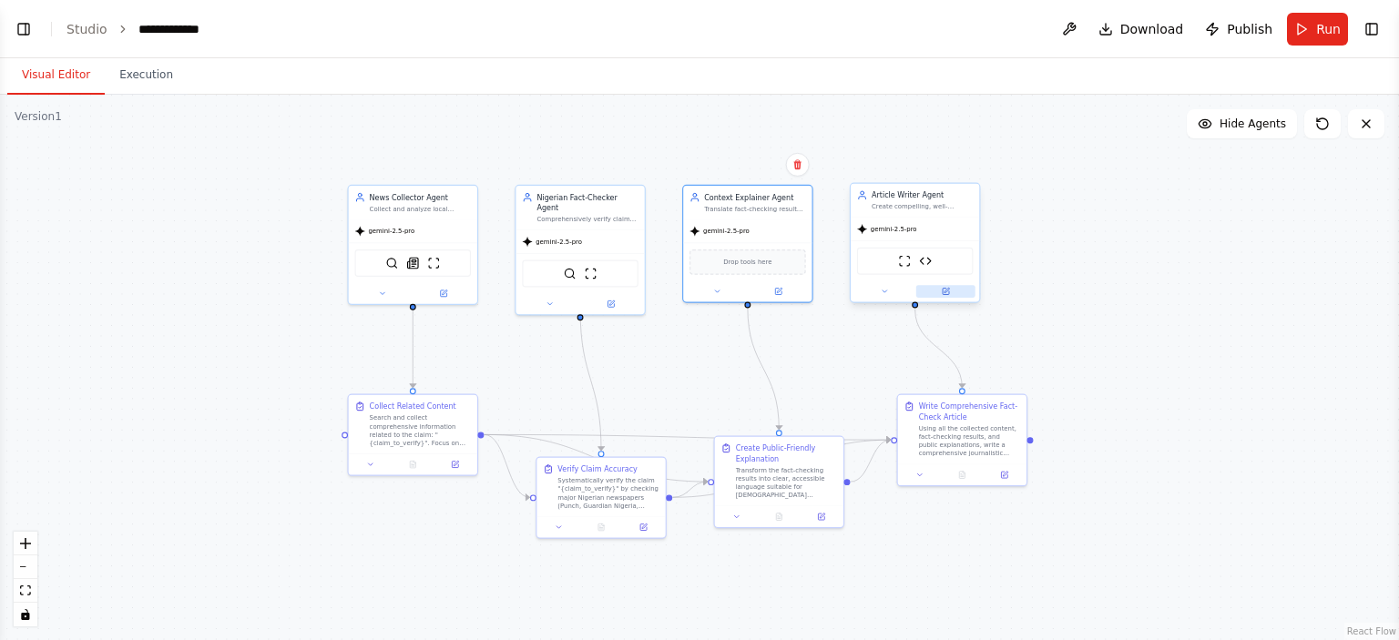
click at [953, 293] on button at bounding box center [945, 291] width 59 height 13
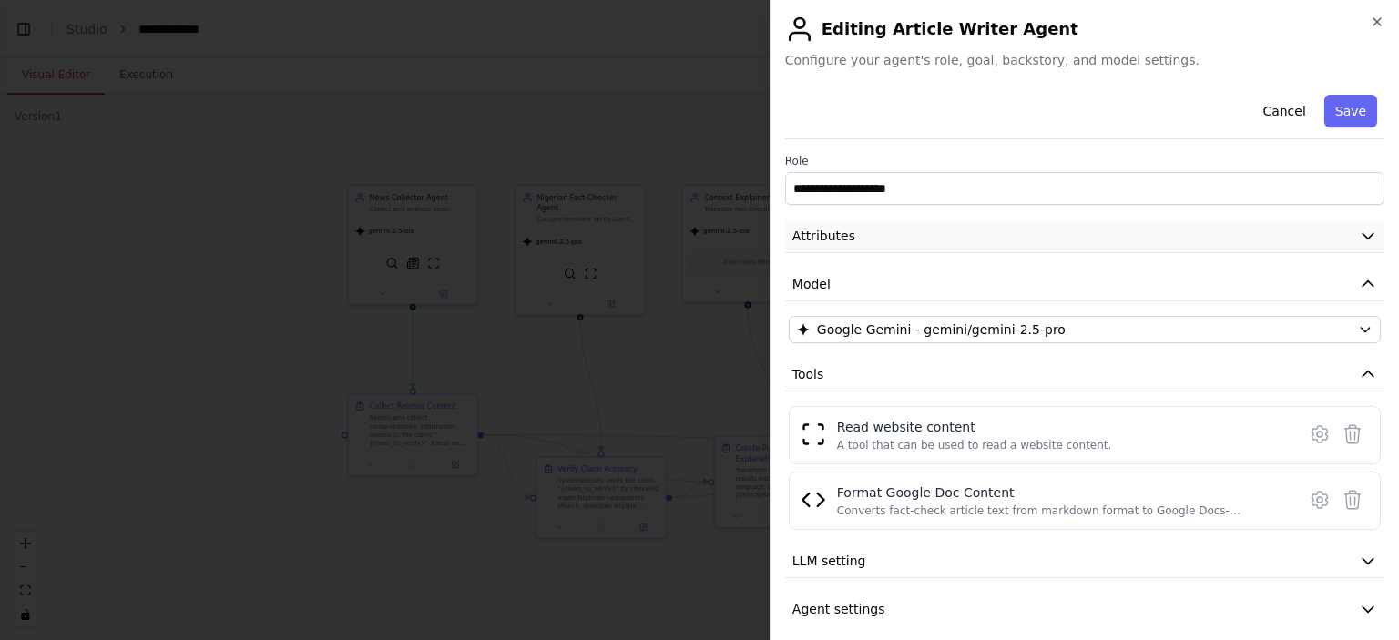
click at [1359, 236] on icon "button" at bounding box center [1368, 236] width 18 height 18
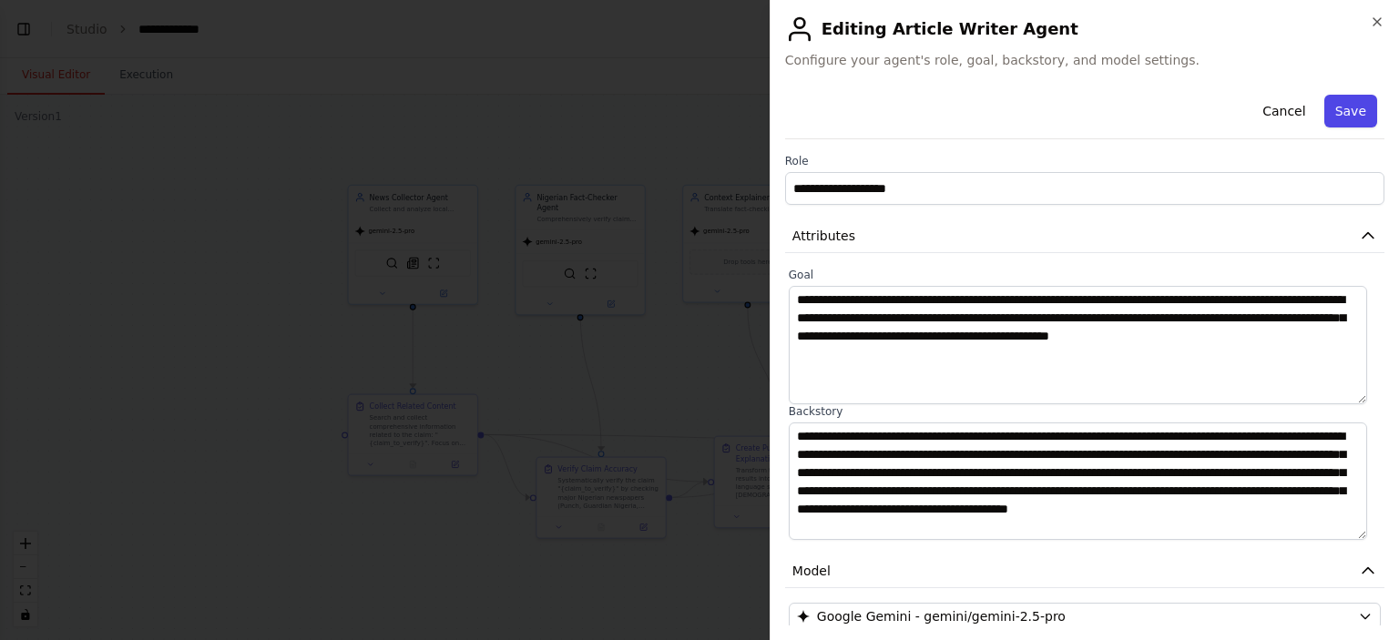
click at [1330, 117] on button "Save" at bounding box center [1350, 111] width 53 height 33
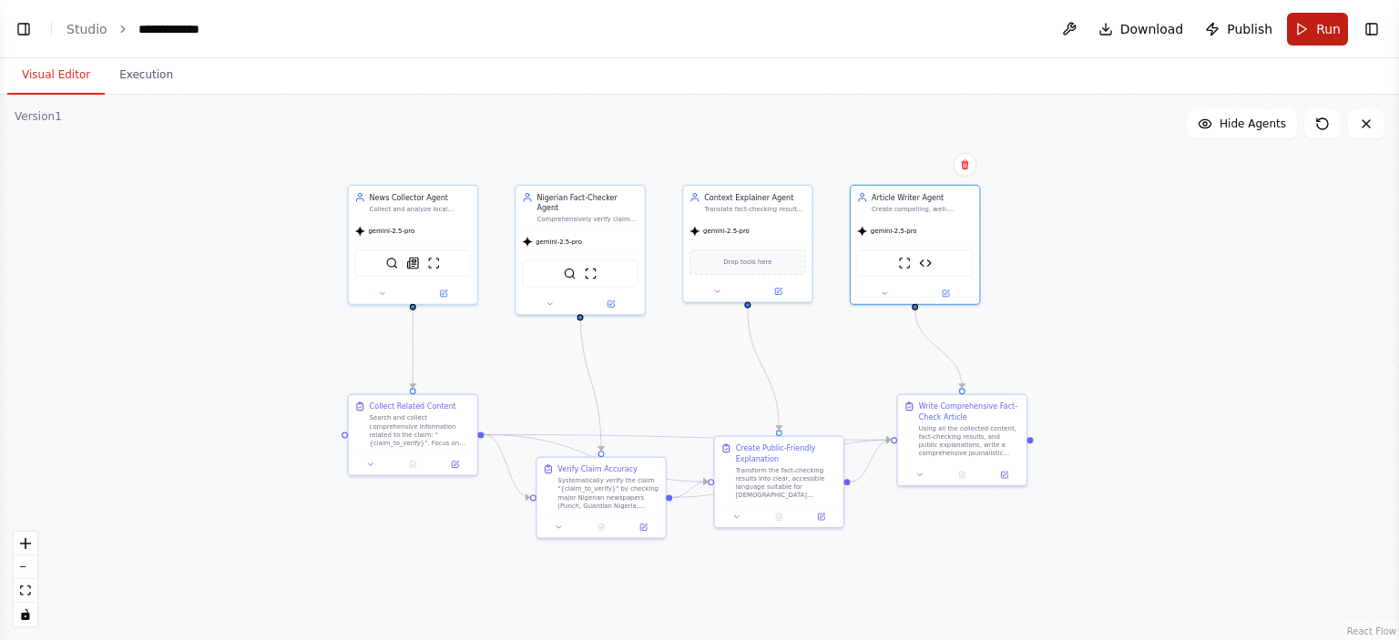
click at [1310, 27] on button "Run" at bounding box center [1317, 29] width 61 height 33
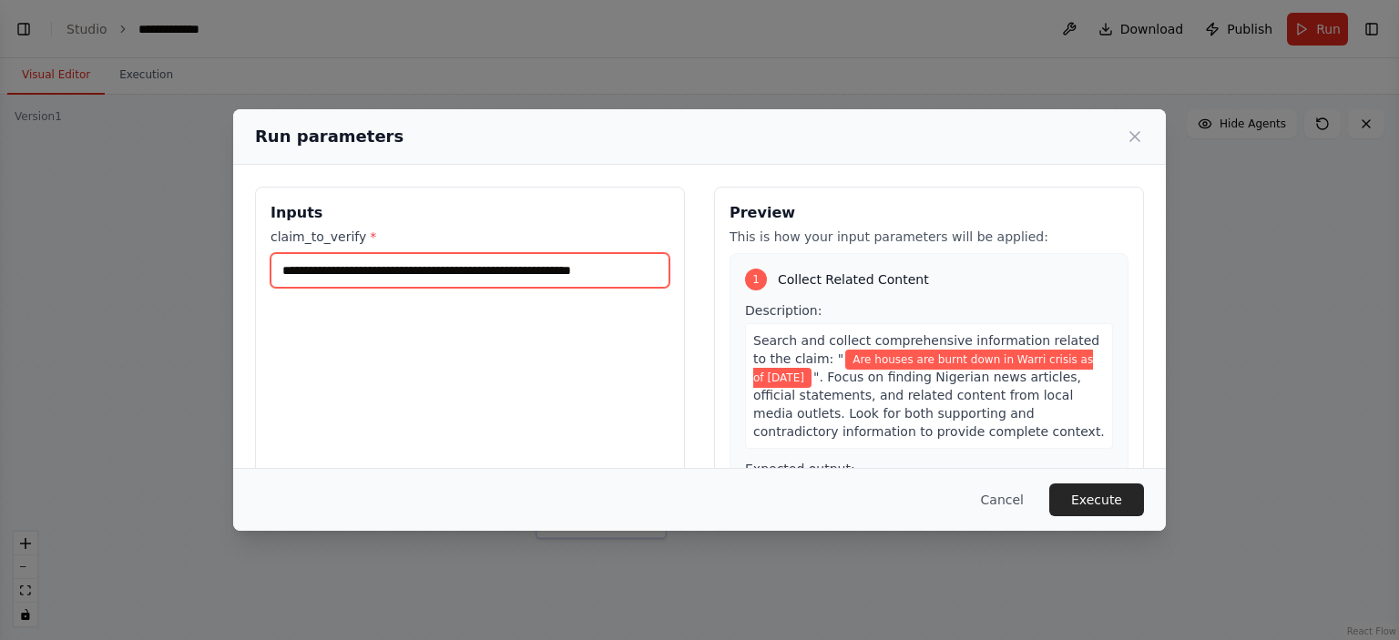
click at [362, 275] on input "**********" at bounding box center [469, 270] width 399 height 35
type input "**********"
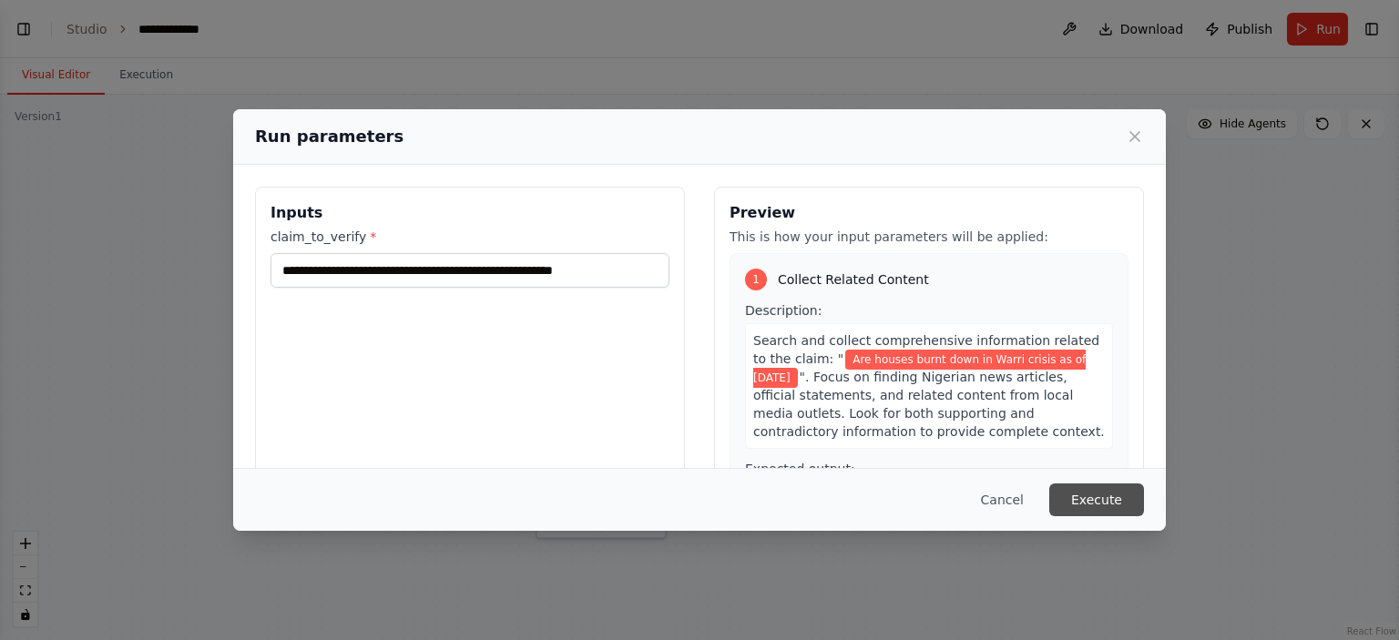
click at [1083, 498] on button "Execute" at bounding box center [1096, 500] width 95 height 33
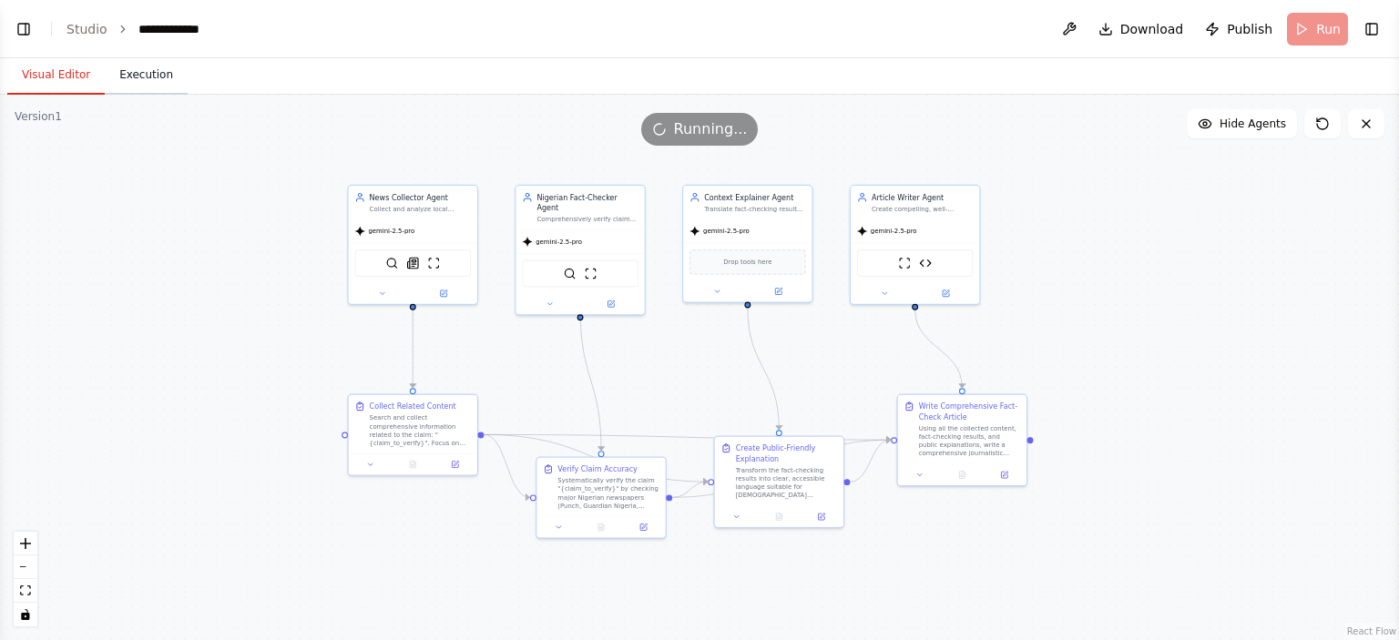
click at [139, 79] on button "Execution" at bounding box center [146, 75] width 83 height 38
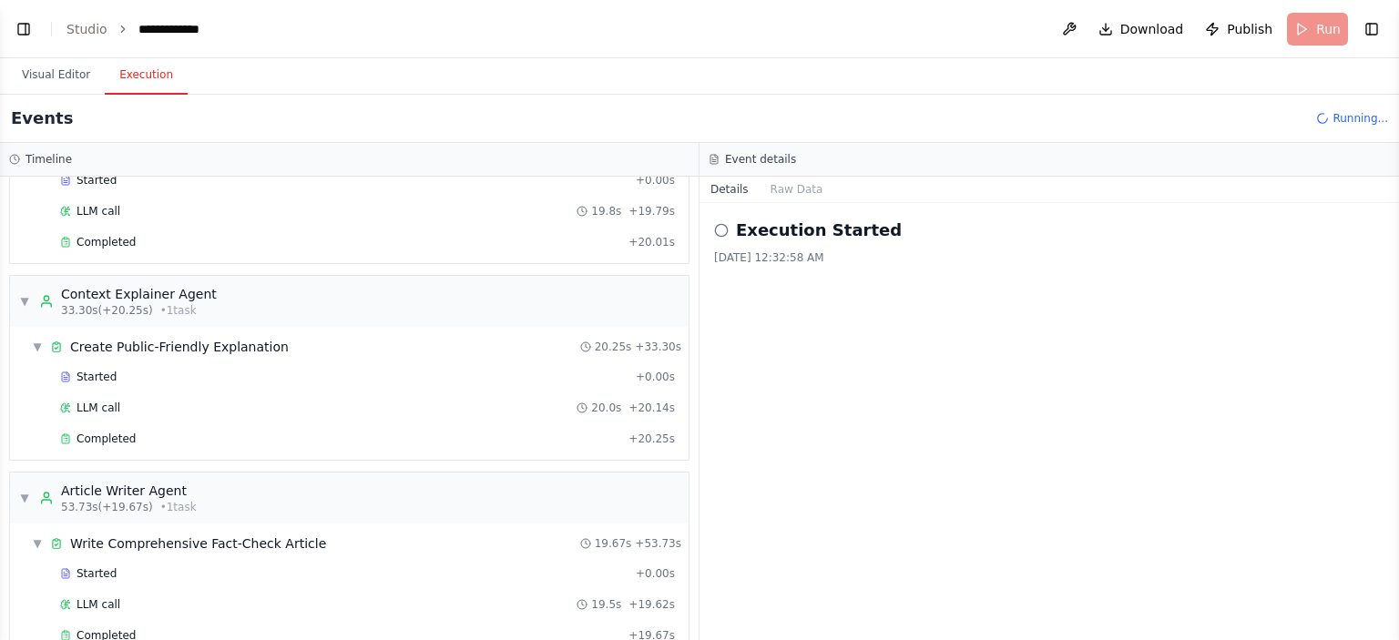
scroll to position [335, 0]
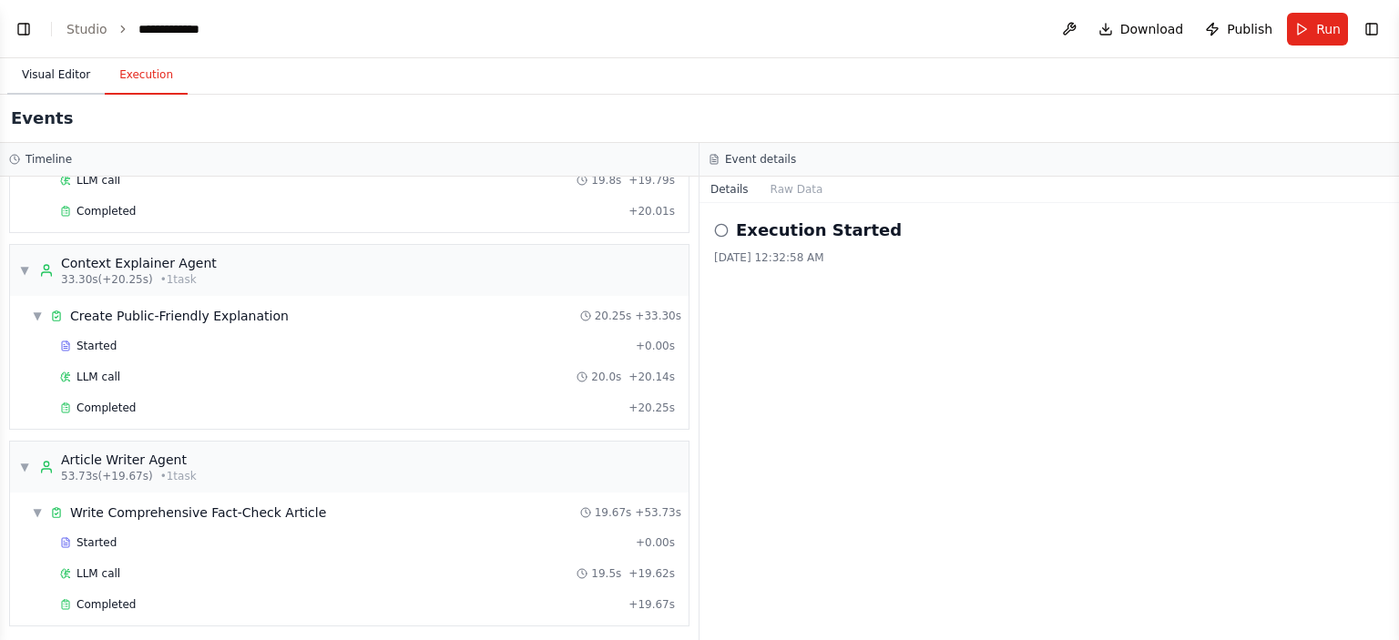
click at [73, 79] on button "Visual Editor" at bounding box center [55, 75] width 97 height 38
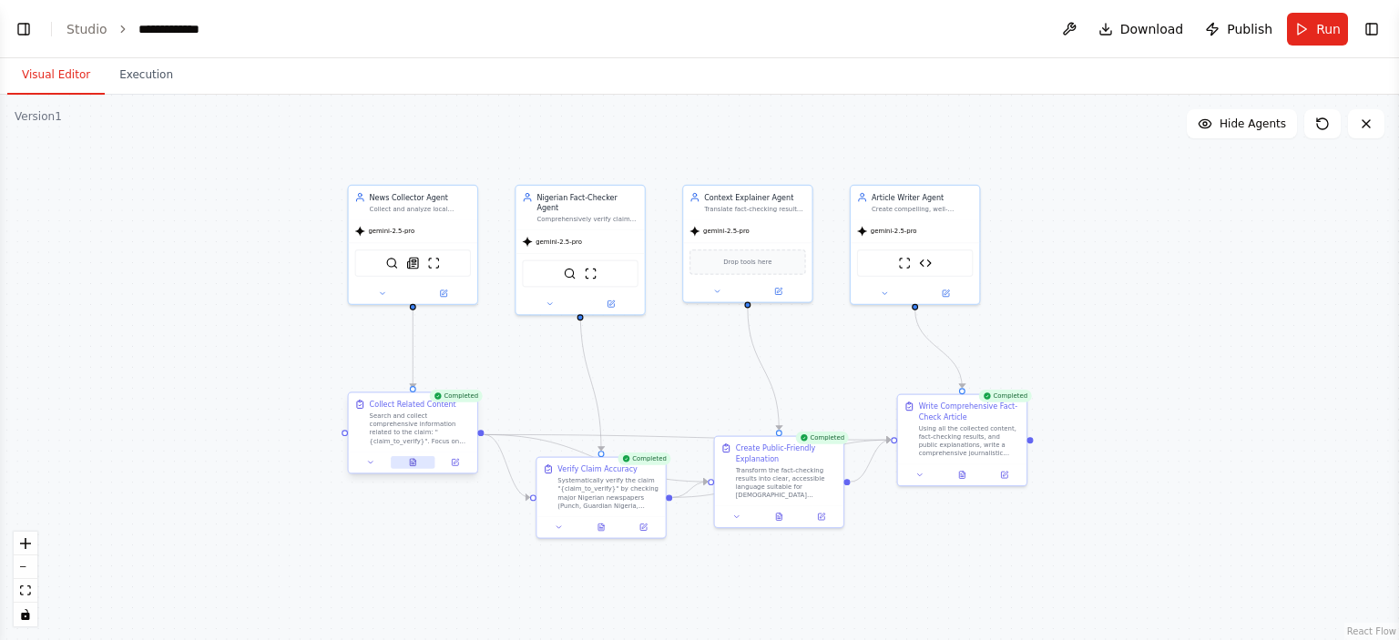
click at [414, 465] on icon at bounding box center [413, 462] width 8 height 8
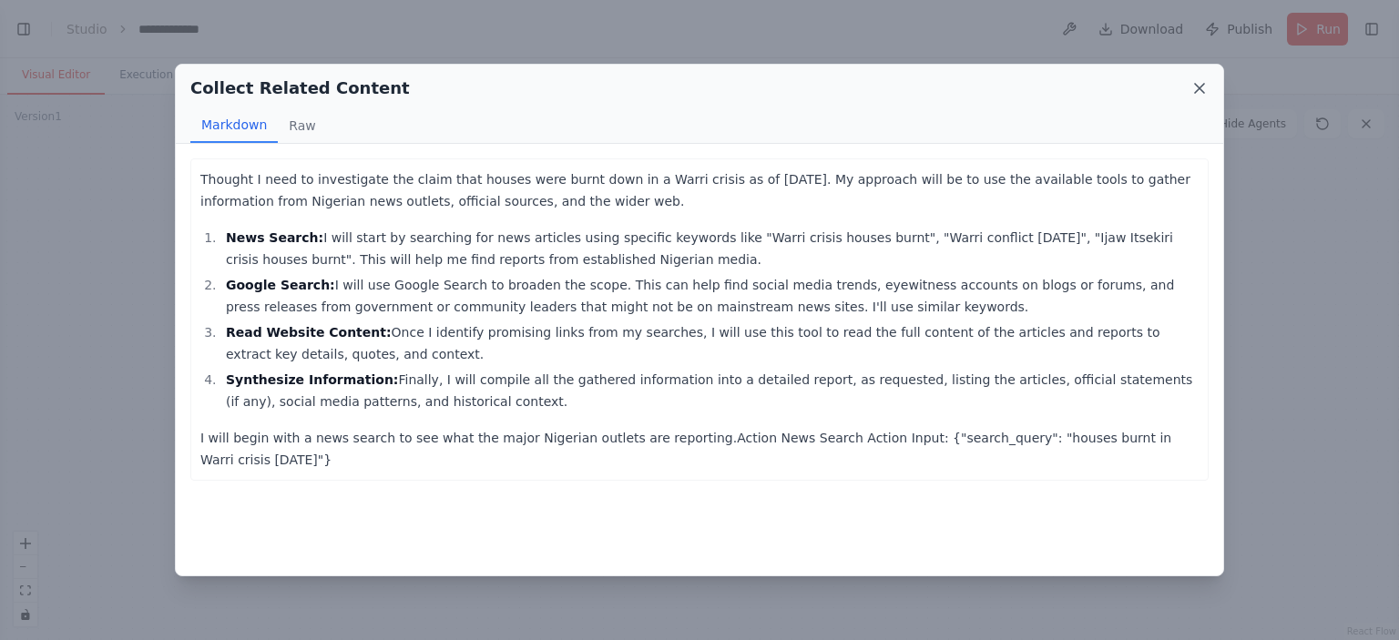
click at [1199, 87] on icon at bounding box center [1199, 88] width 9 height 9
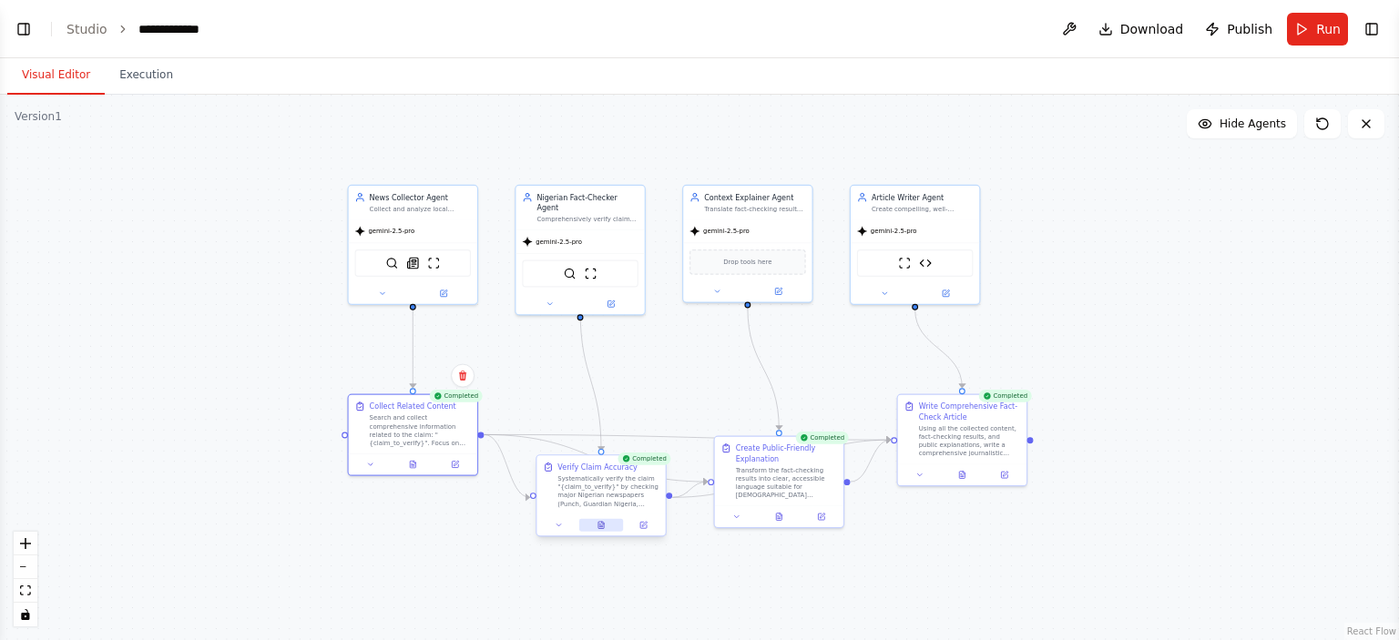
click at [605, 525] on button at bounding box center [601, 525] width 45 height 13
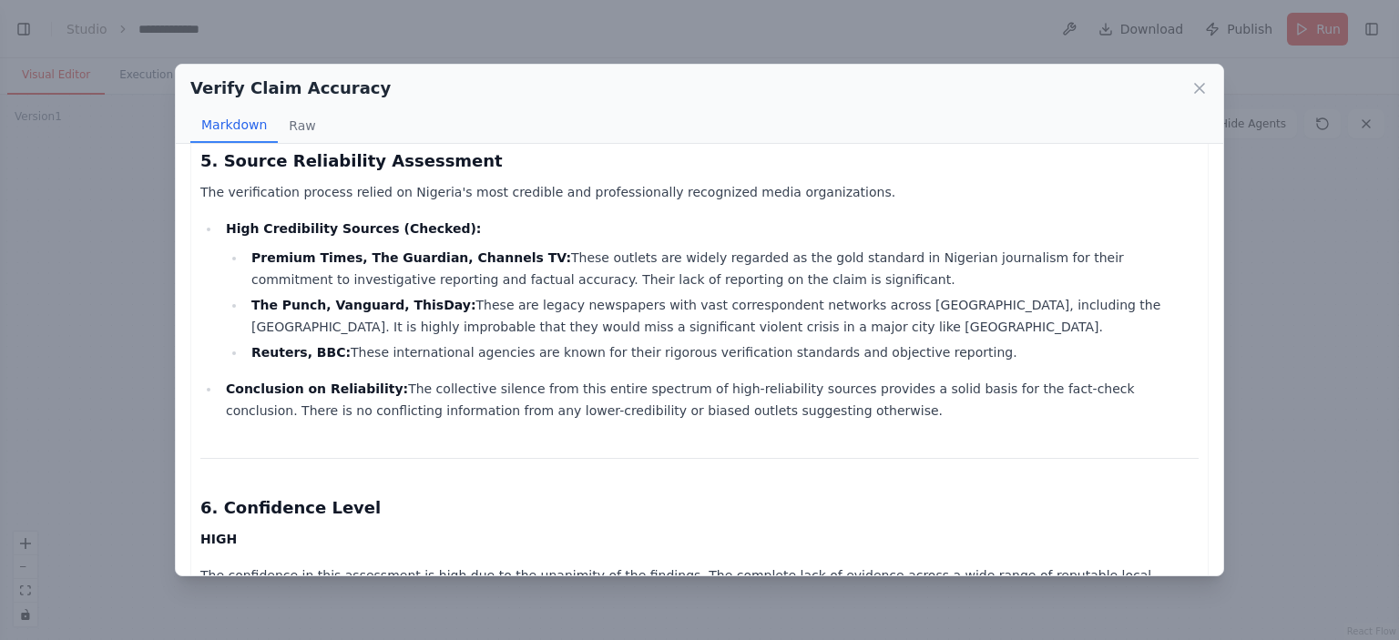
scroll to position [1220, 0]
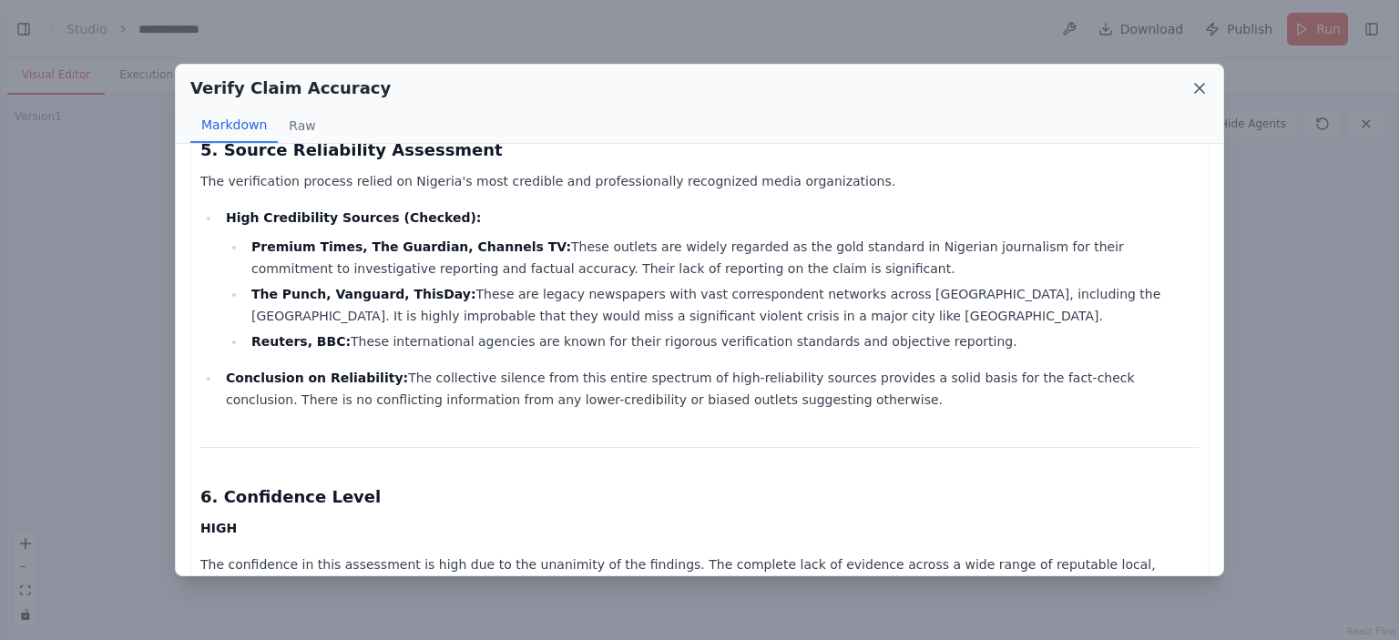
click at [1196, 87] on icon at bounding box center [1199, 88] width 18 height 18
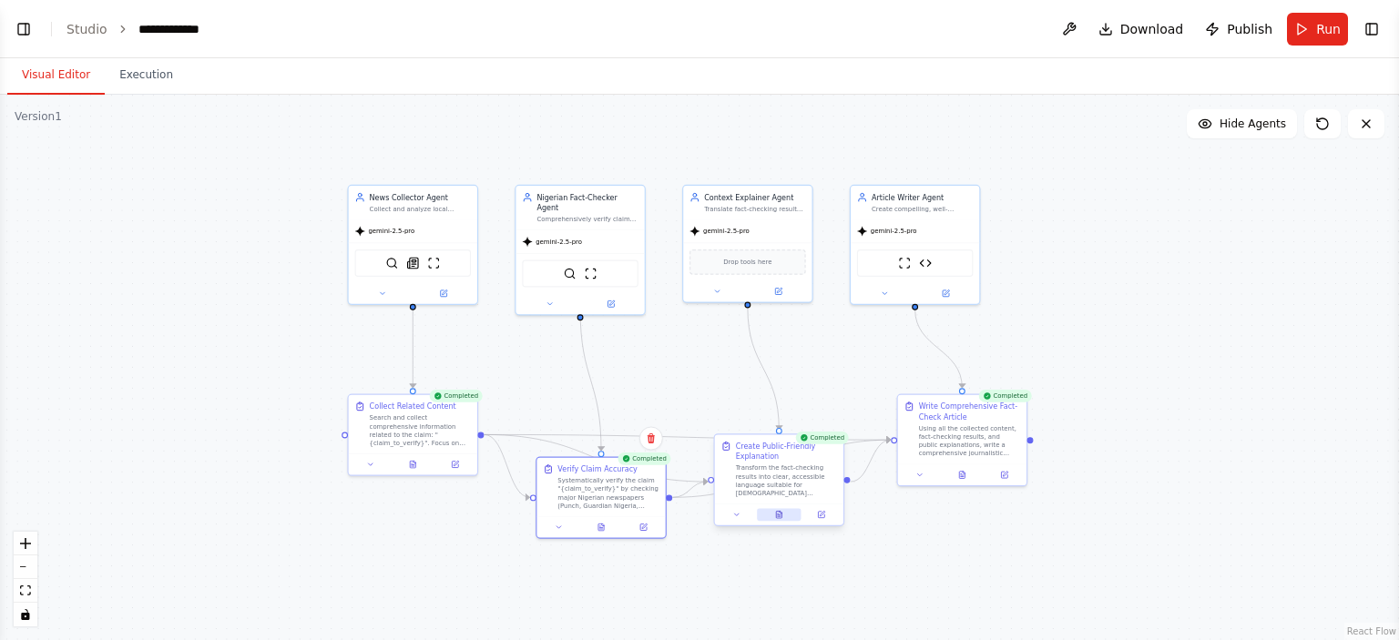
click at [777, 513] on icon at bounding box center [778, 514] width 5 height 7
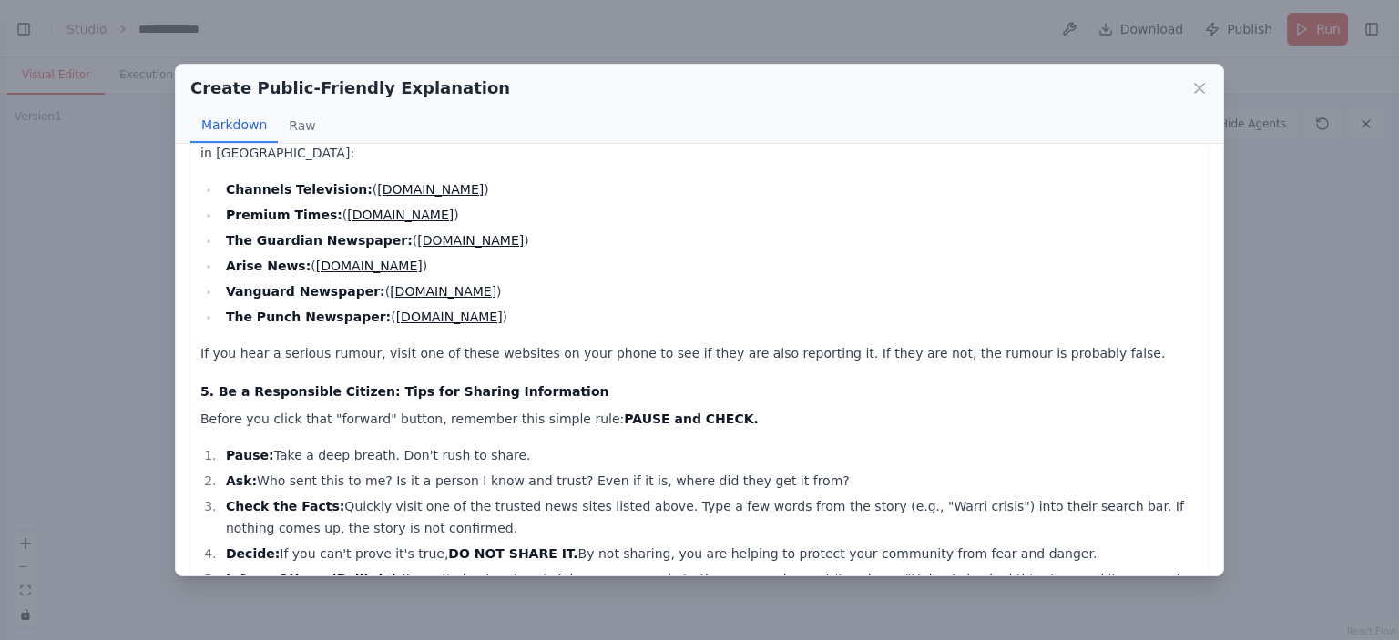
scroll to position [870, 0]
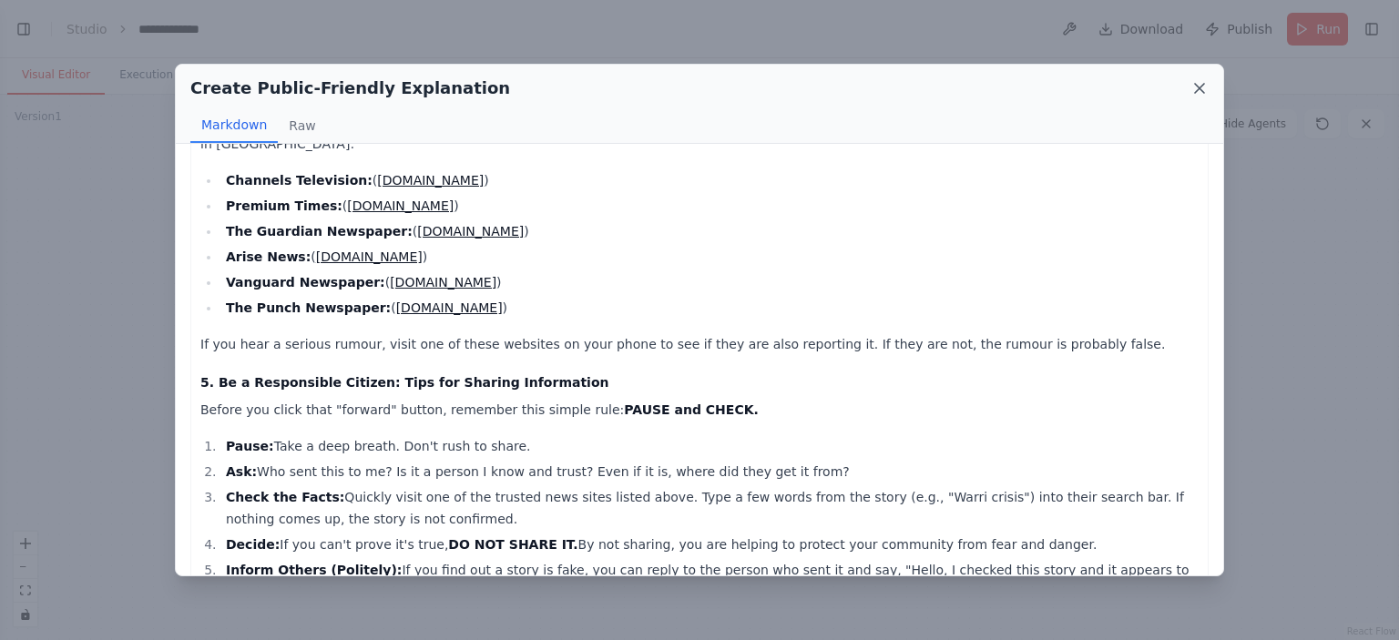
click at [1191, 88] on icon at bounding box center [1199, 88] width 18 height 18
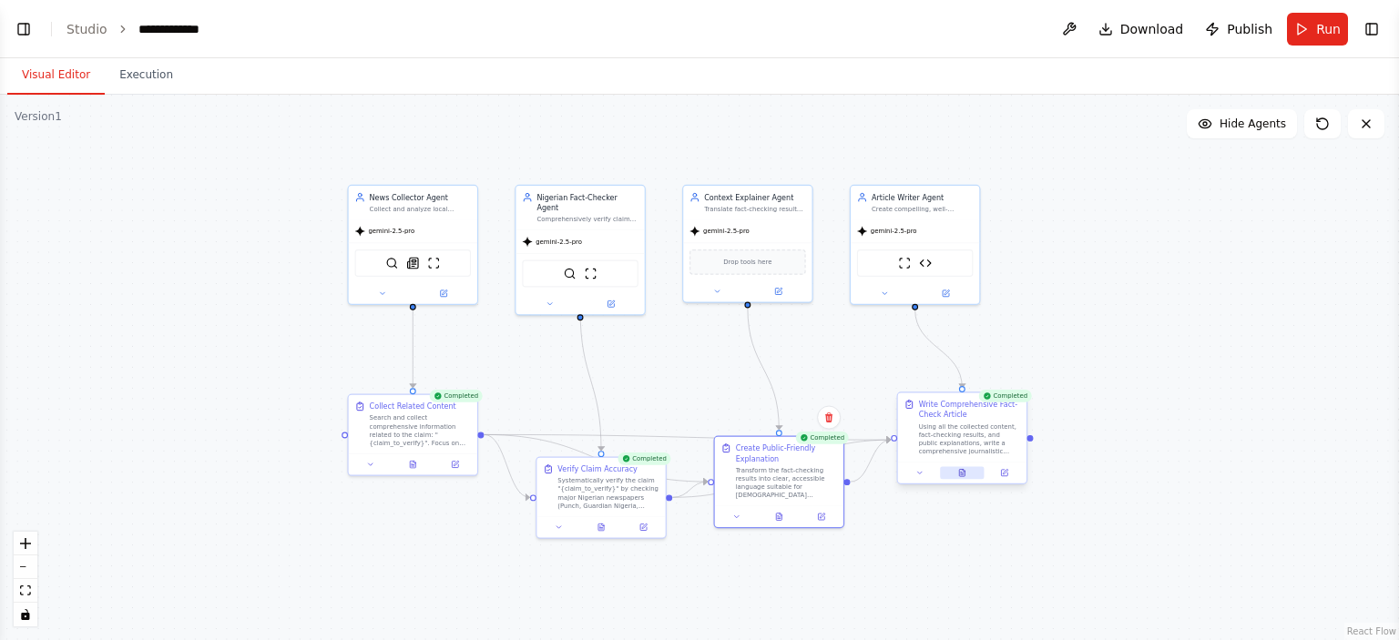
click at [955, 467] on button at bounding box center [962, 472] width 45 height 13
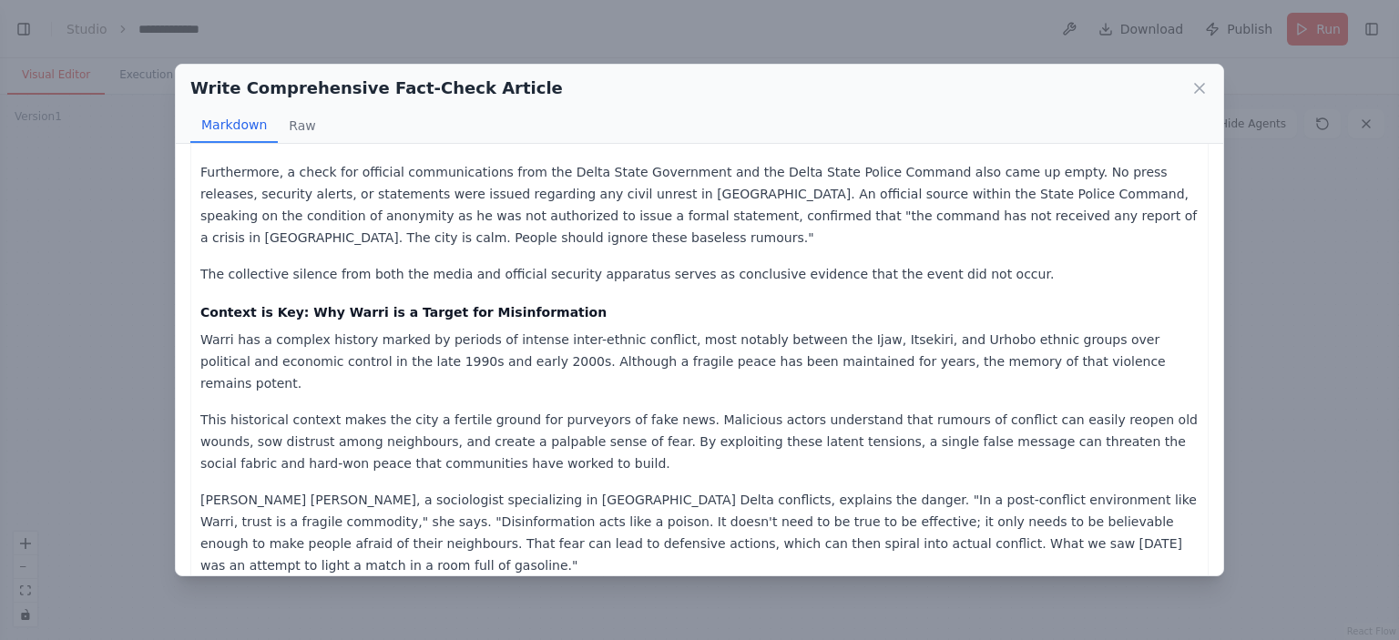
scroll to position [680, 0]
click at [1201, 85] on icon at bounding box center [1199, 88] width 18 height 18
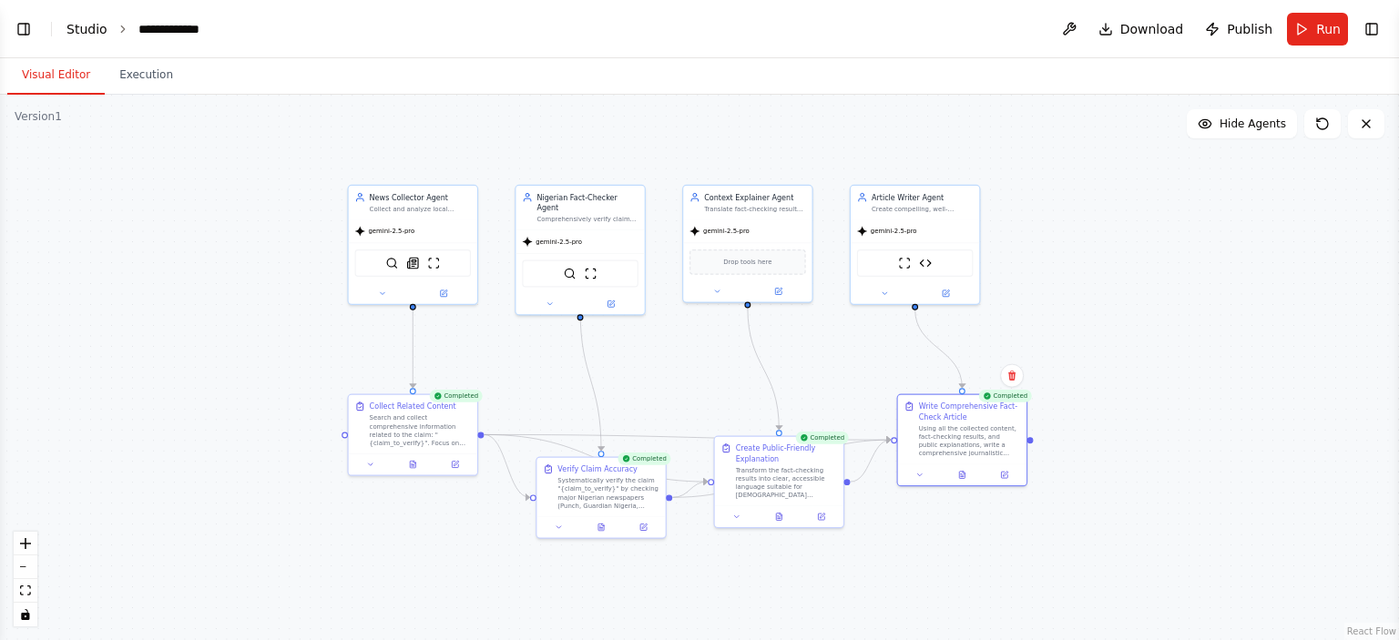
click at [80, 31] on link "Studio" at bounding box center [86, 29] width 41 height 15
